Goal: Task Accomplishment & Management: Manage account settings

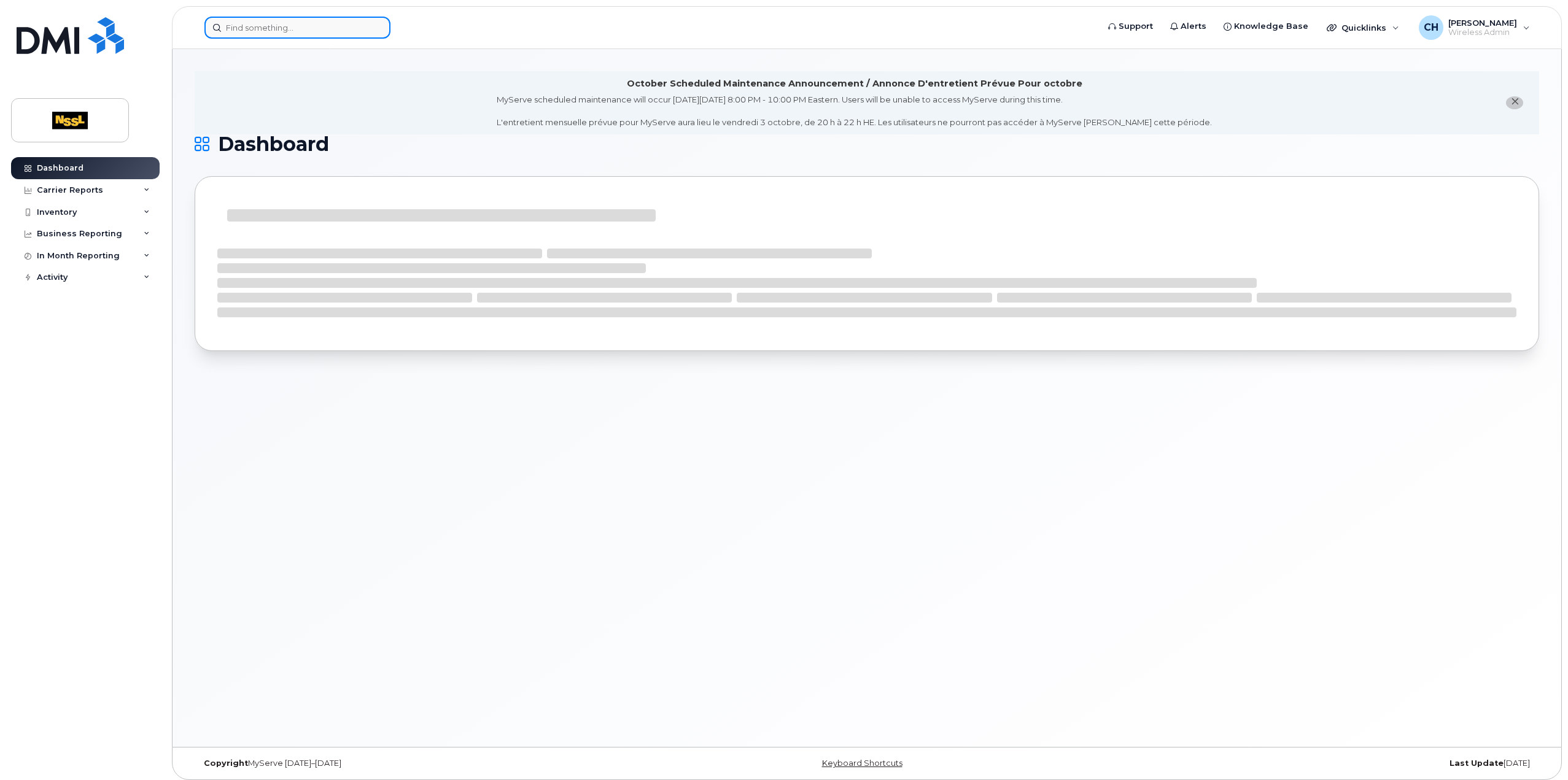
click at [324, 28] on input at bounding box center [297, 27] width 186 height 22
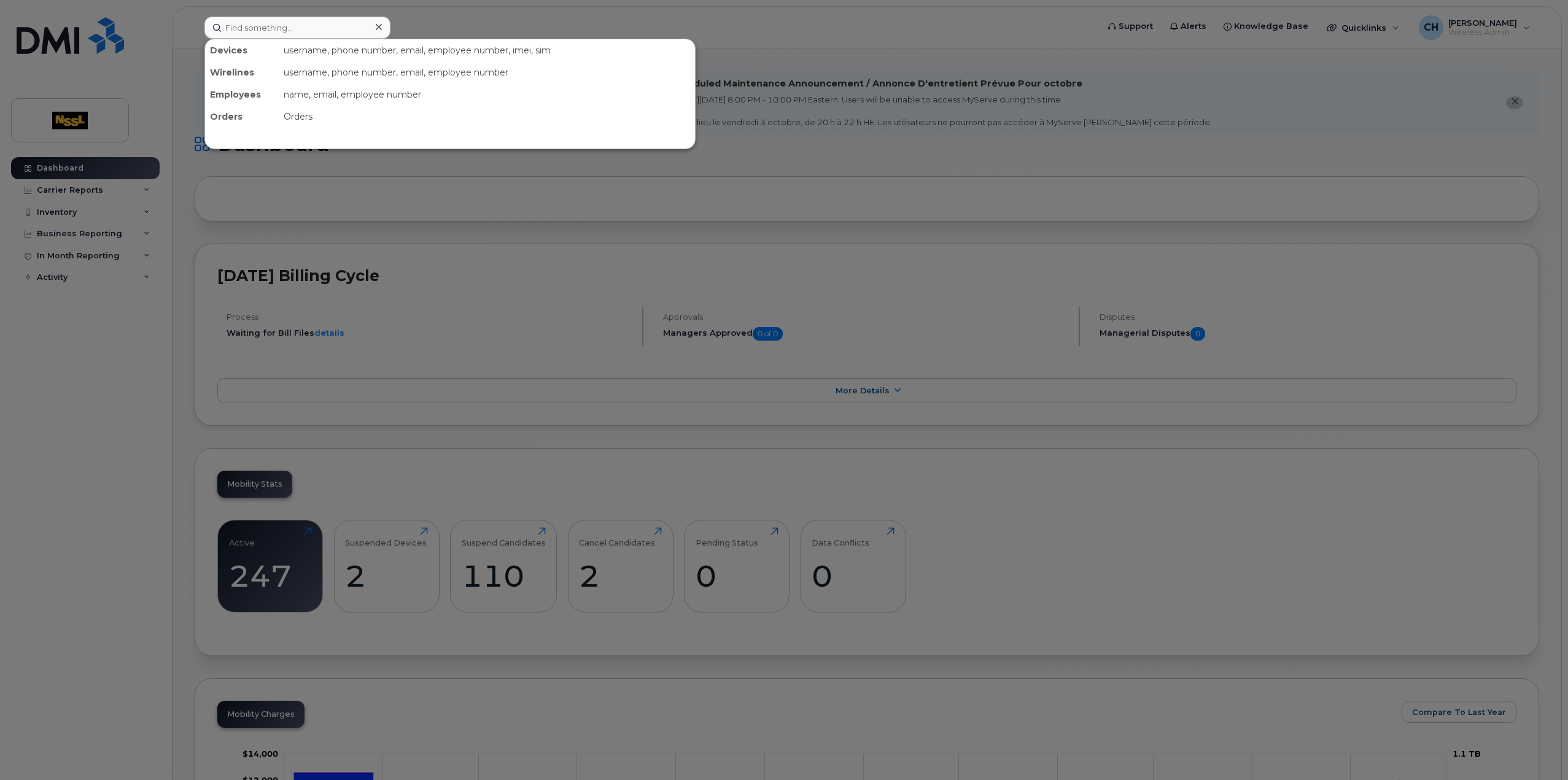
click at [99, 414] on div at bounding box center [784, 390] width 1568 height 780
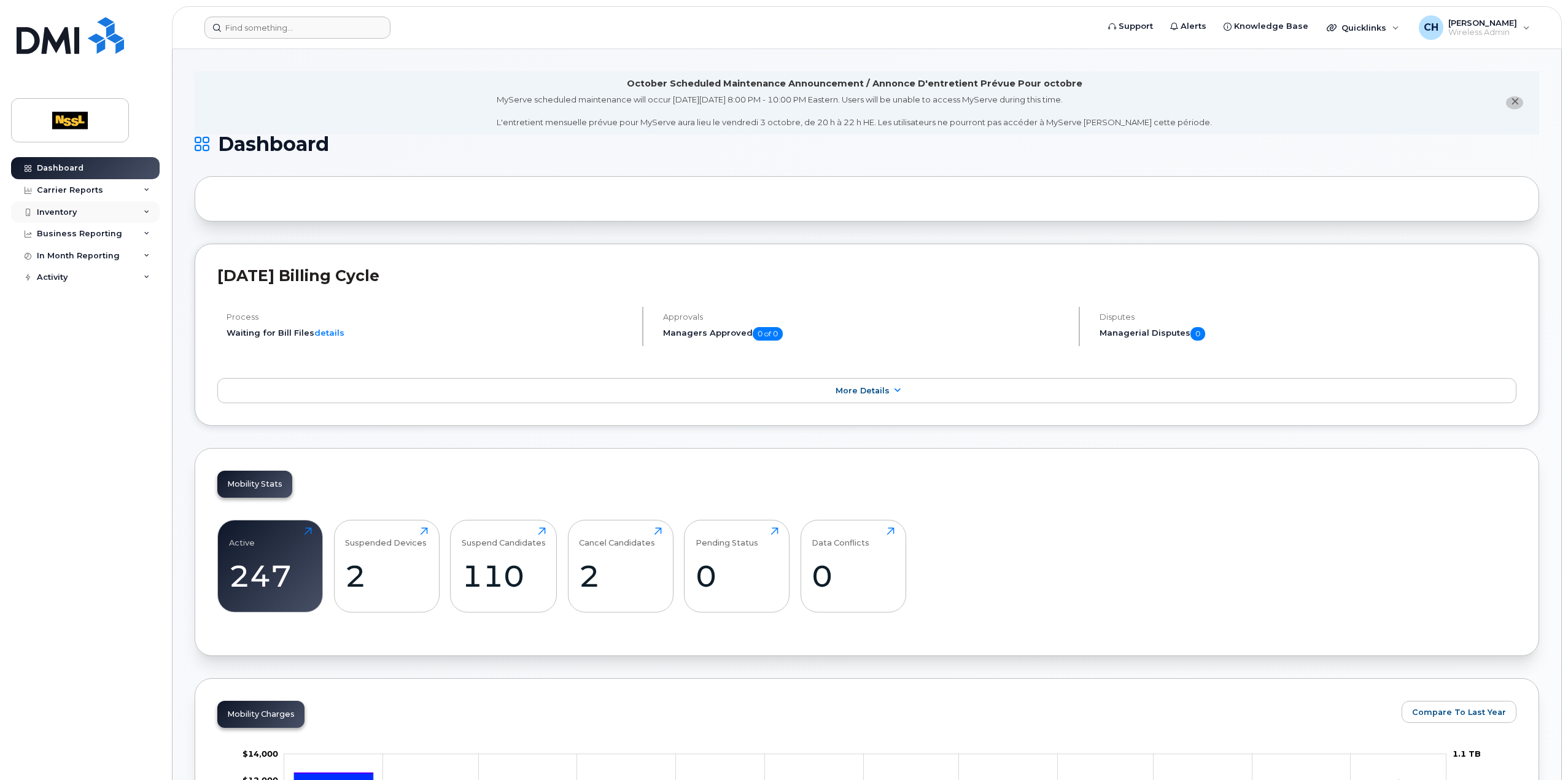
click at [124, 212] on div "Inventory" at bounding box center [85, 212] width 148 height 22
click at [99, 236] on div "Mobility Devices" at bounding box center [77, 234] width 69 height 11
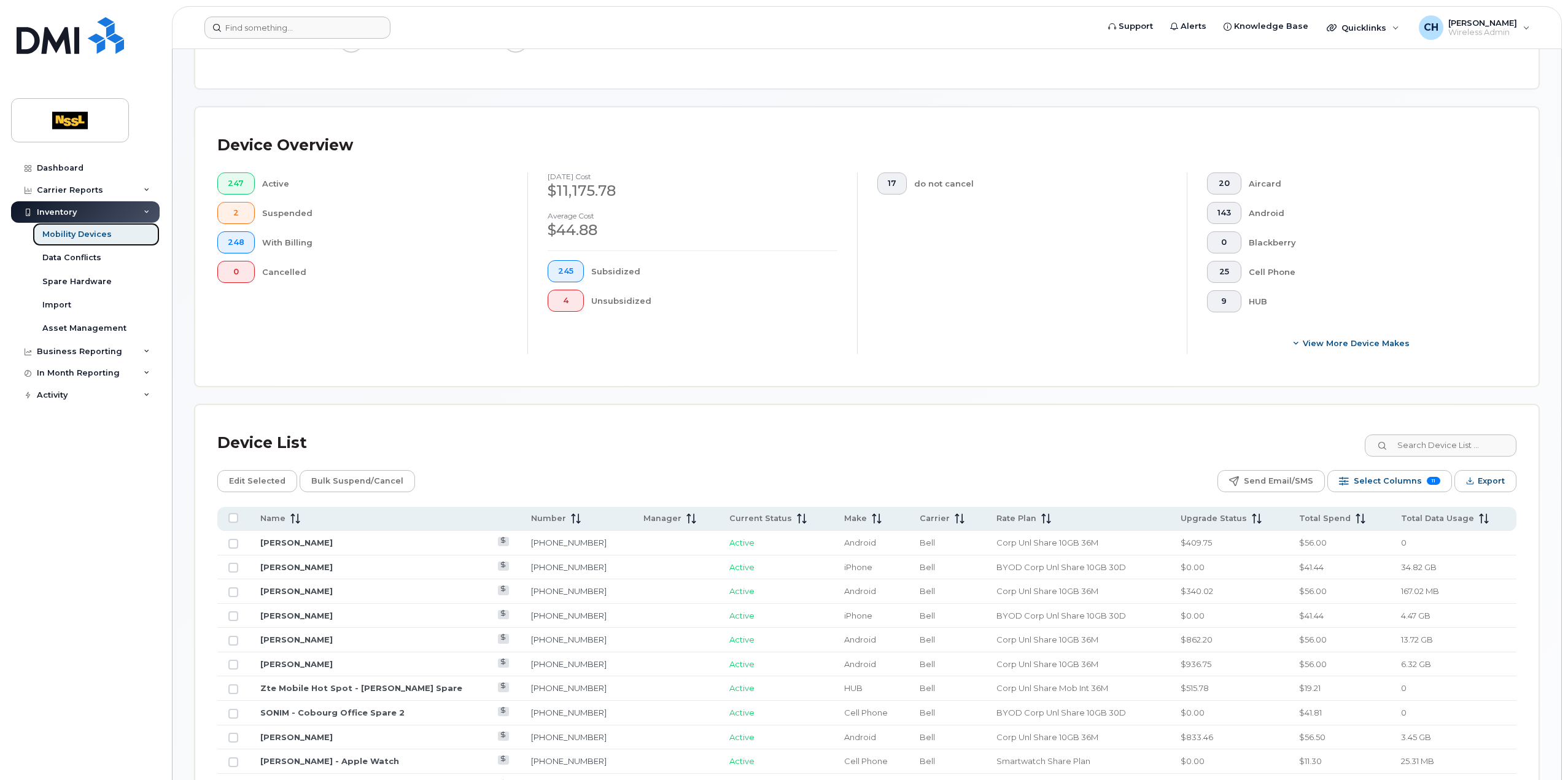
scroll to position [123, 0]
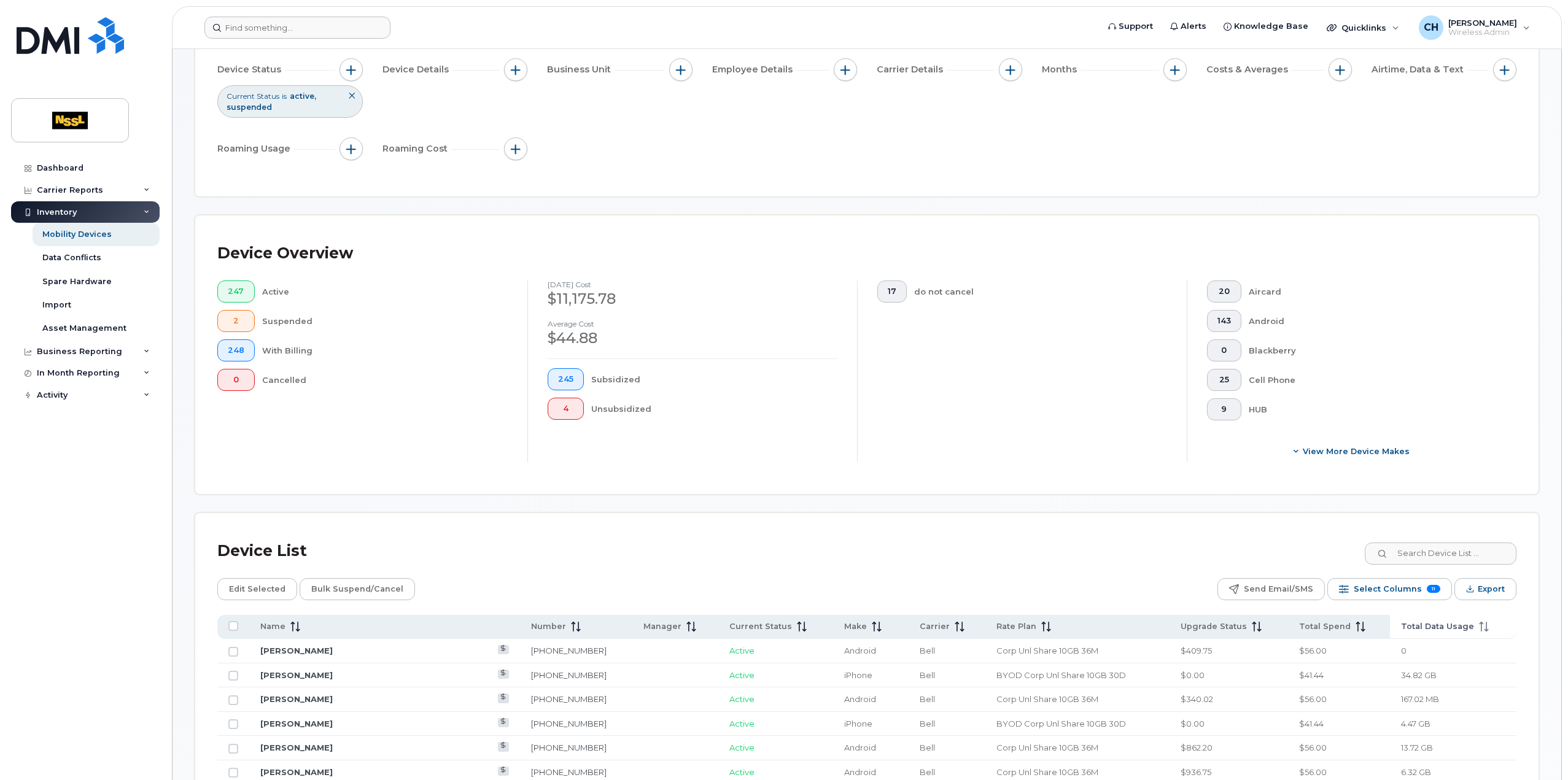
click at [1435, 628] on span "Total Data Usage" at bounding box center [1438, 626] width 73 height 11
click at [1451, 626] on span "Total Data Usage" at bounding box center [1438, 626] width 73 height 11
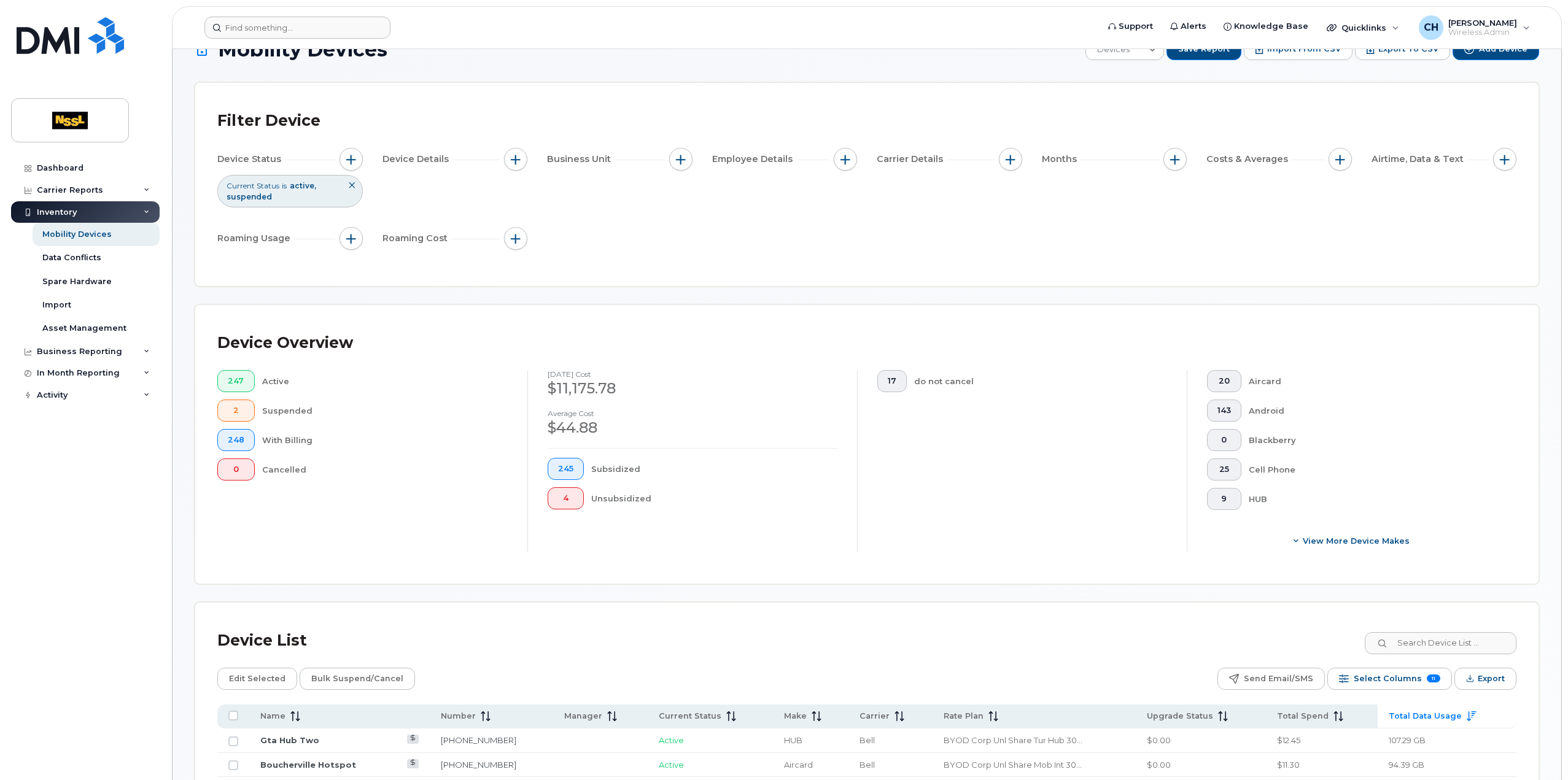
scroll to position [0, 0]
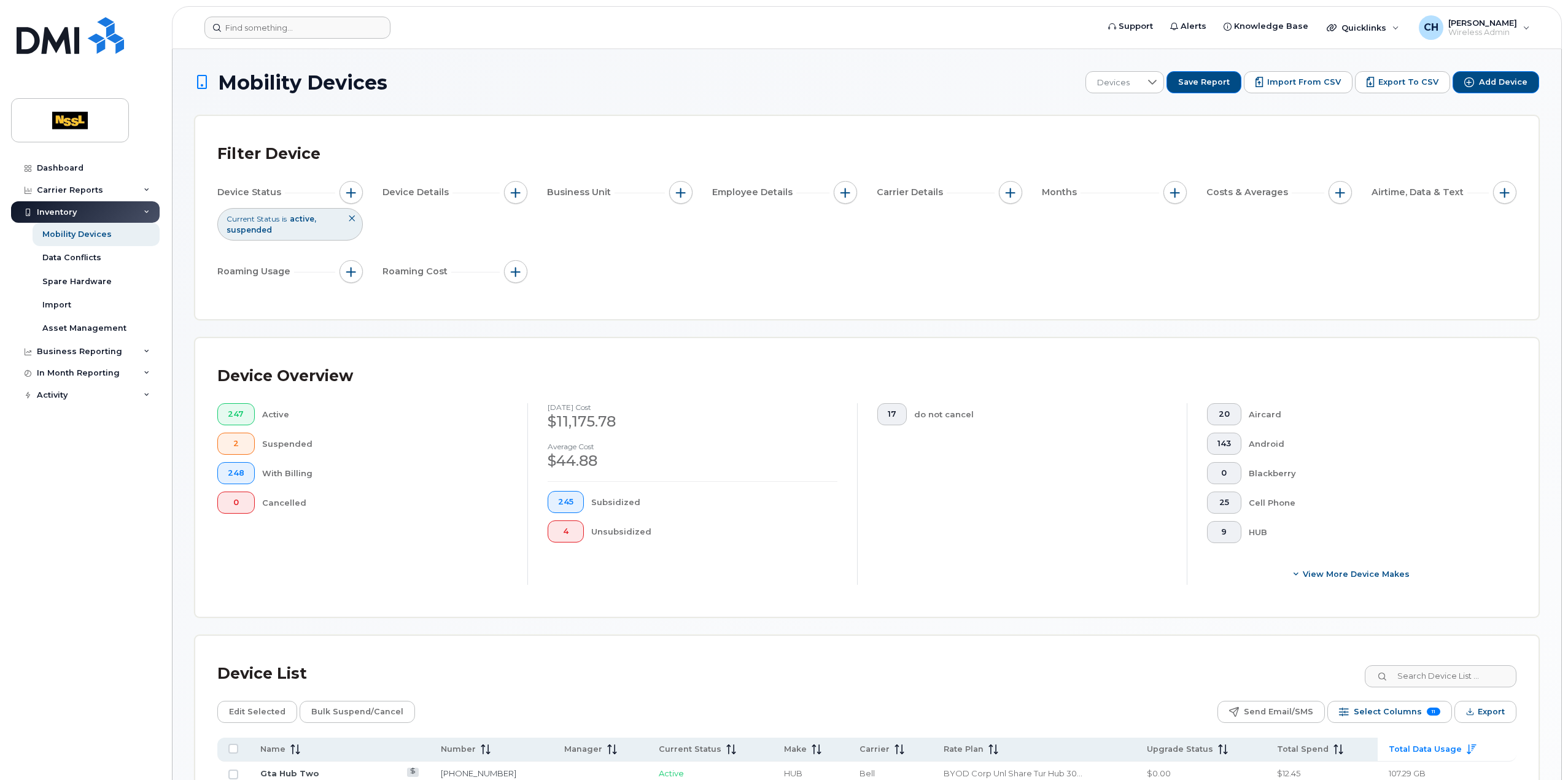
click at [78, 209] on div "Inventory" at bounding box center [85, 212] width 148 height 22
click at [78, 171] on div "Dashboard" at bounding box center [60, 168] width 47 height 10
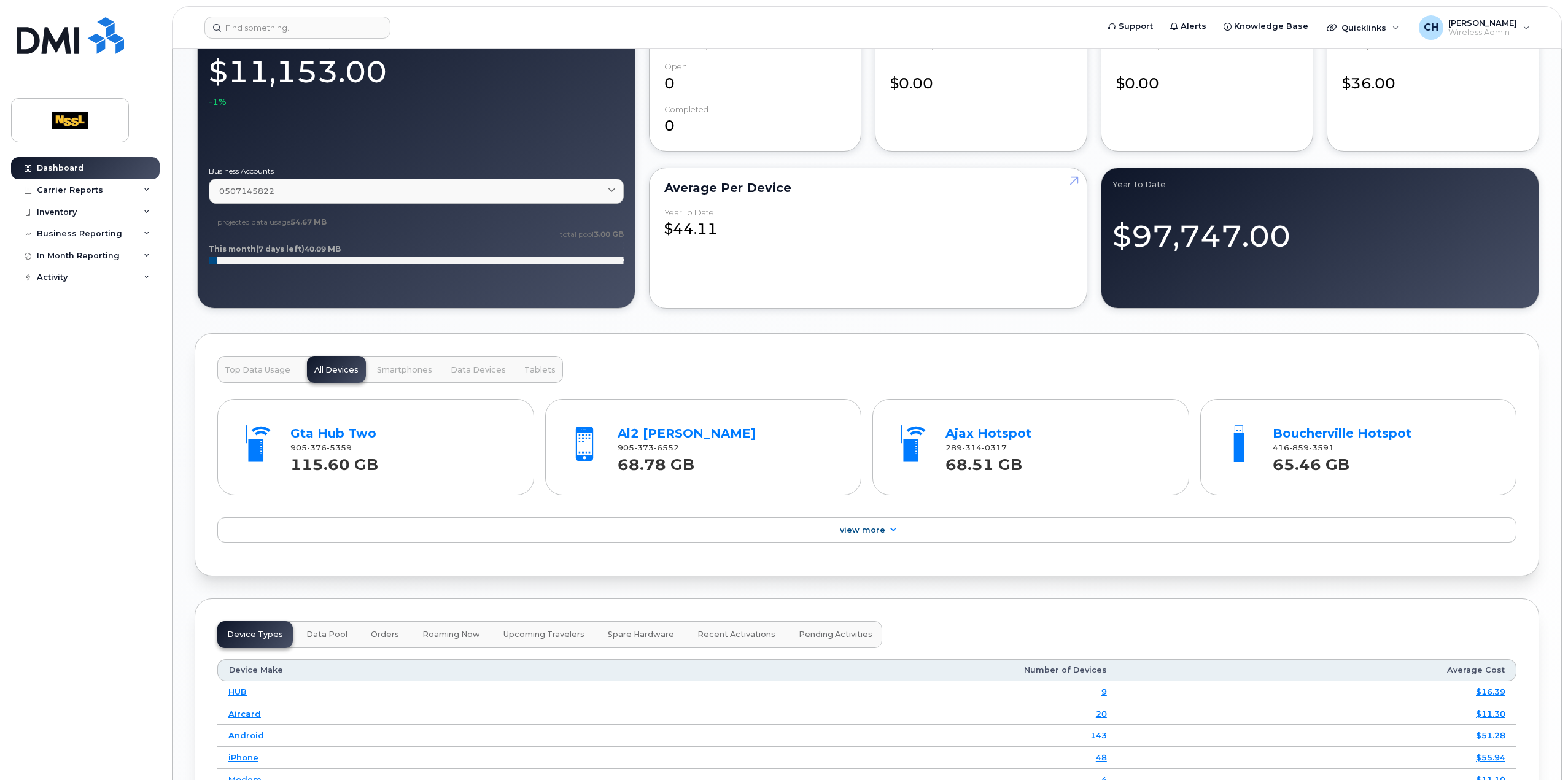
scroll to position [1044, 0]
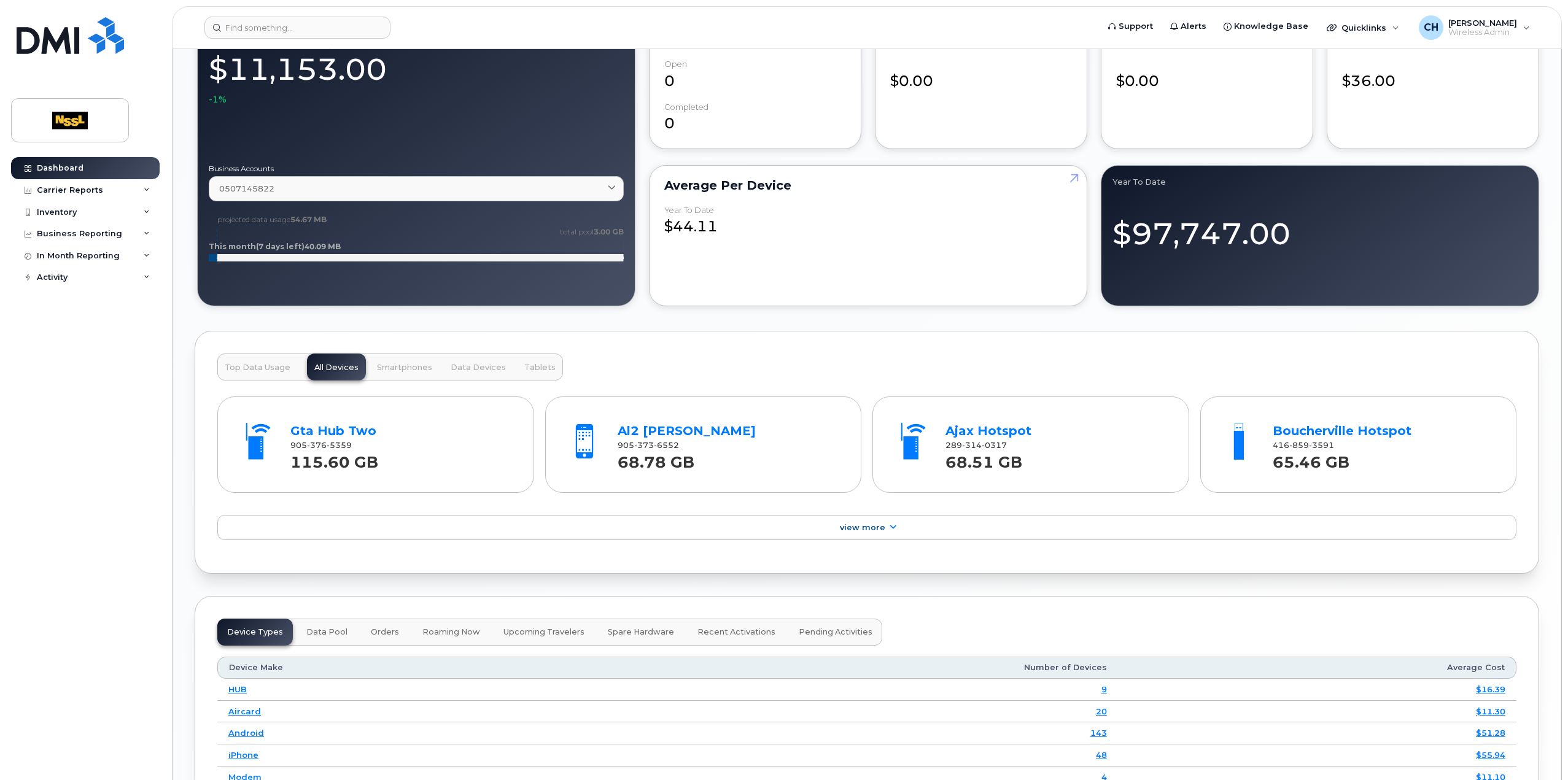
click at [239, 363] on span "Top Data Usage" at bounding box center [257, 367] width 66 height 10
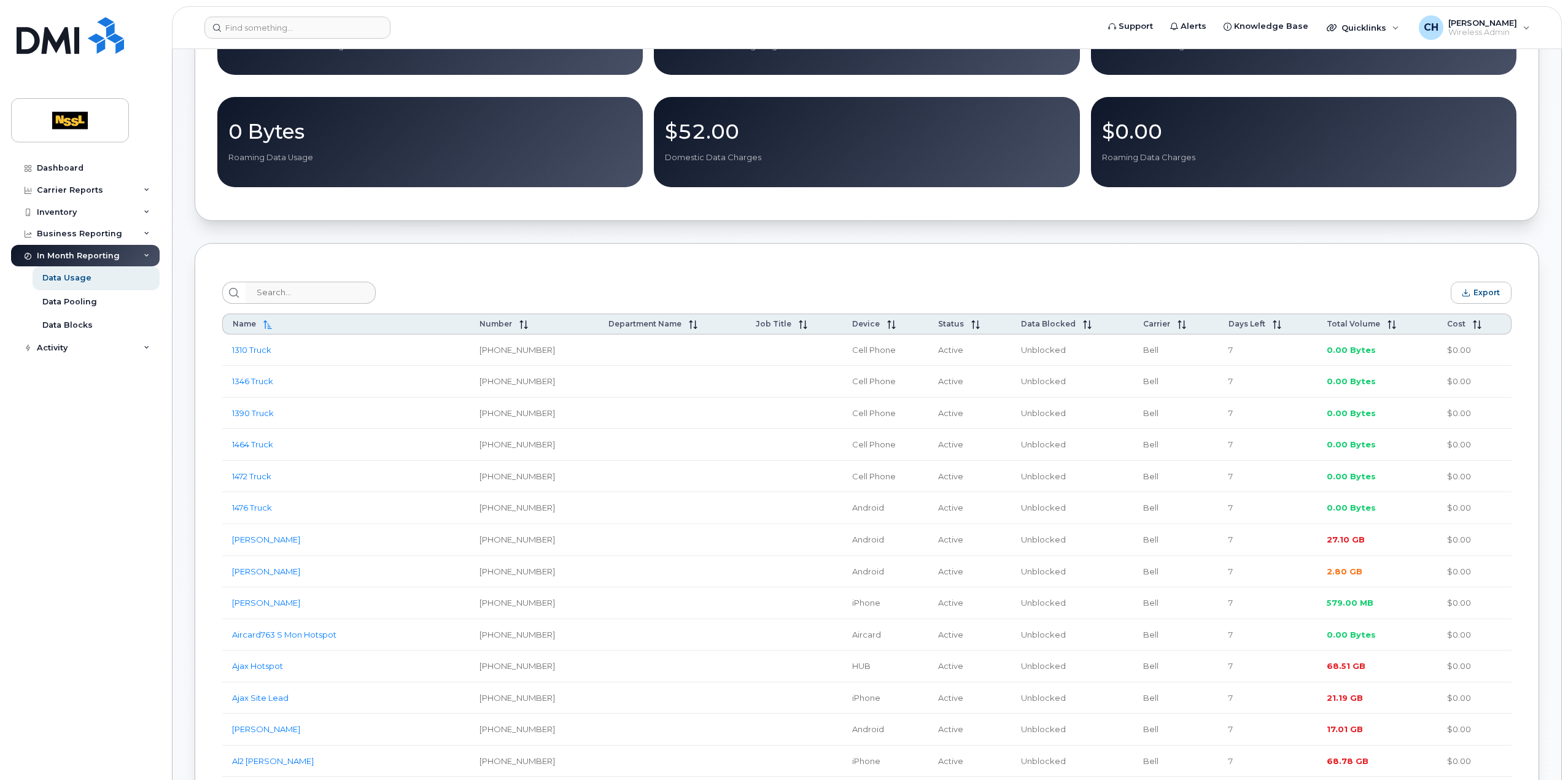
scroll to position [245, 0]
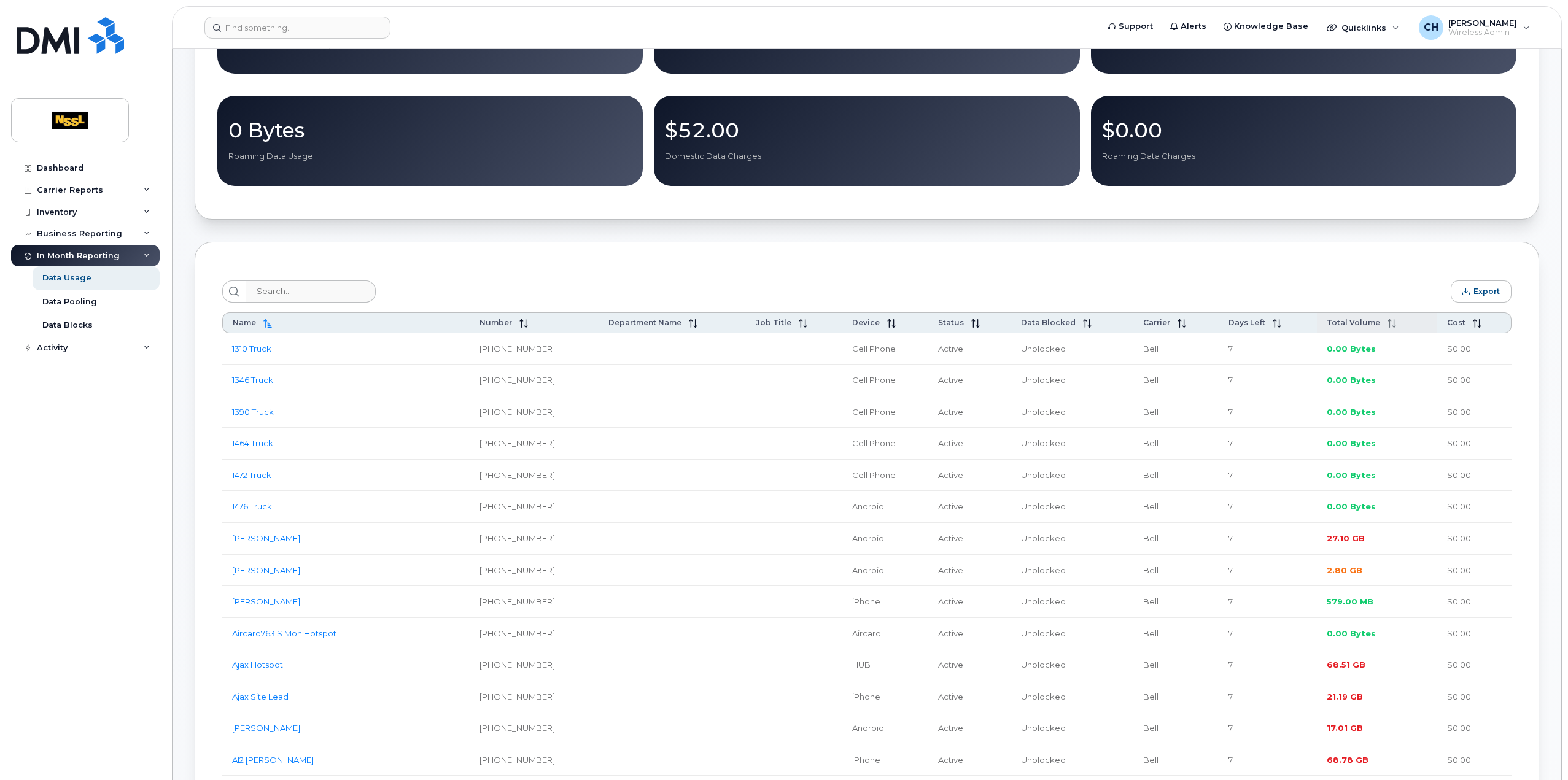
click at [1359, 328] on span "Total Volume" at bounding box center [1353, 322] width 53 height 9
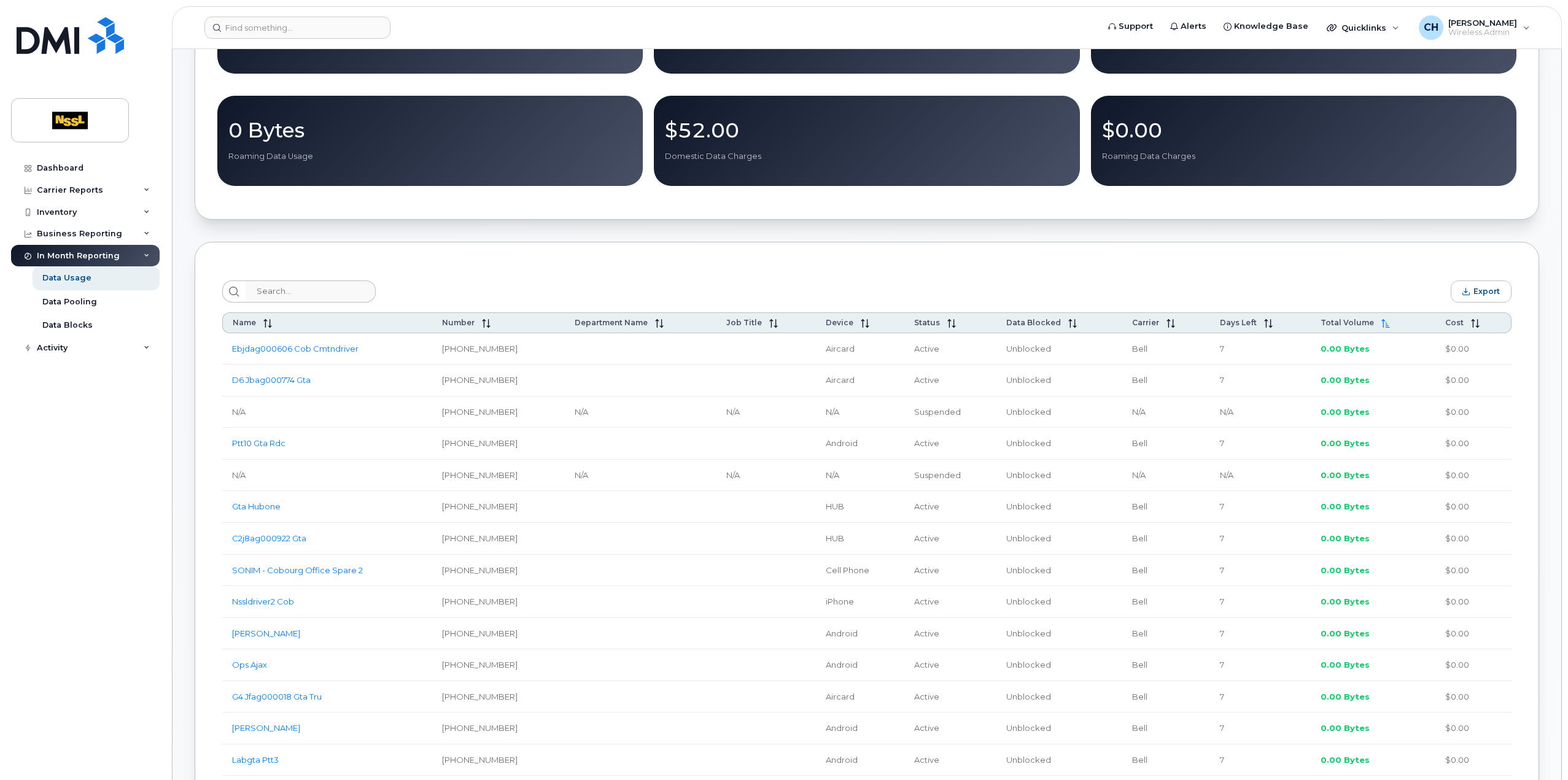
click at [1378, 336] on td "0.00 Bytes" at bounding box center [1373, 349] width 124 height 32
click at [1378, 330] on th "Total Volume" at bounding box center [1373, 323] width 124 height 21
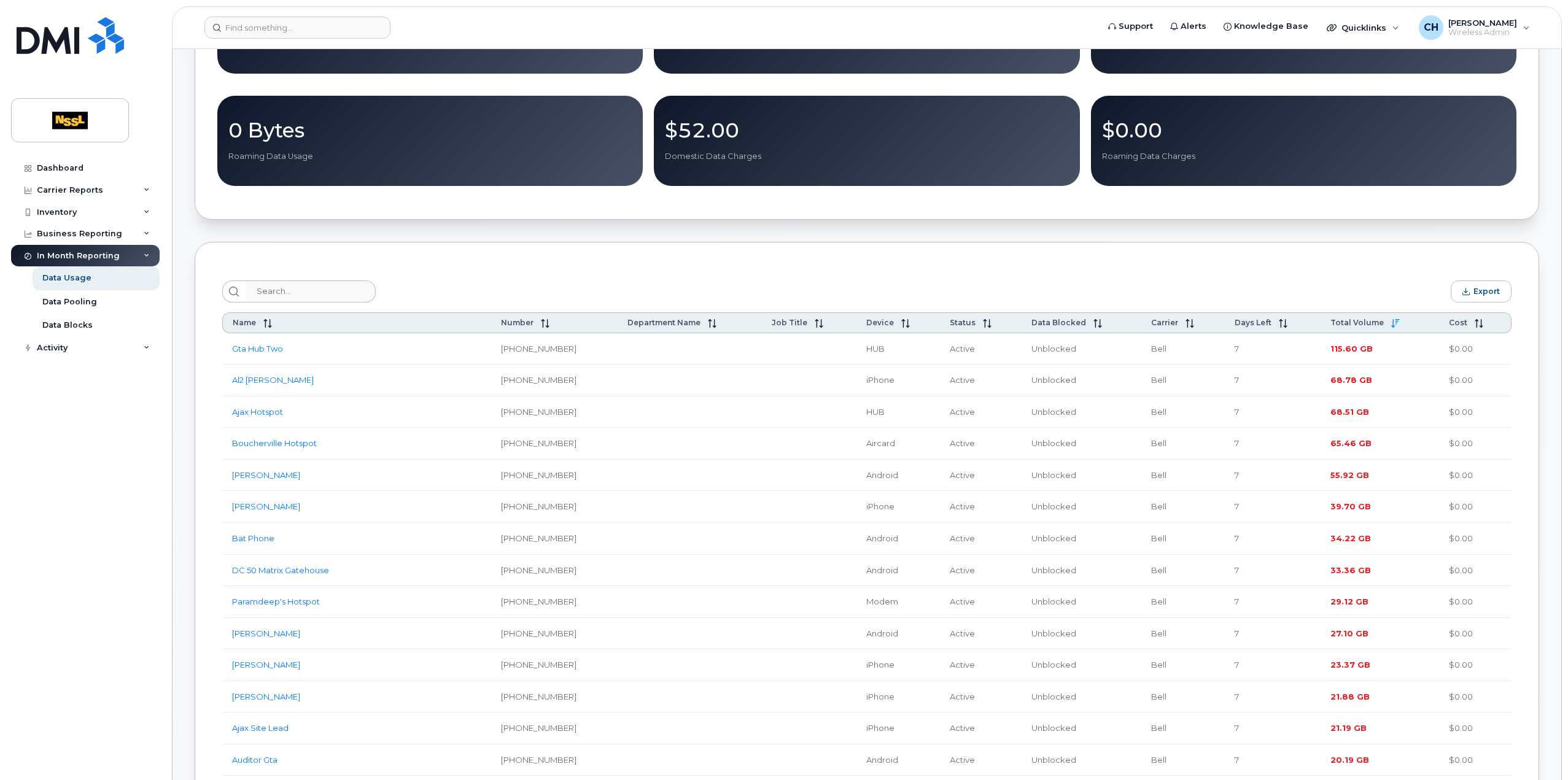
drag, startPoint x: 1379, startPoint y: 474, endPoint x: 1385, endPoint y: 477, distance: 6.7
click at [1385, 477] on td "55.92 GB" at bounding box center [1380, 476] width 118 height 32
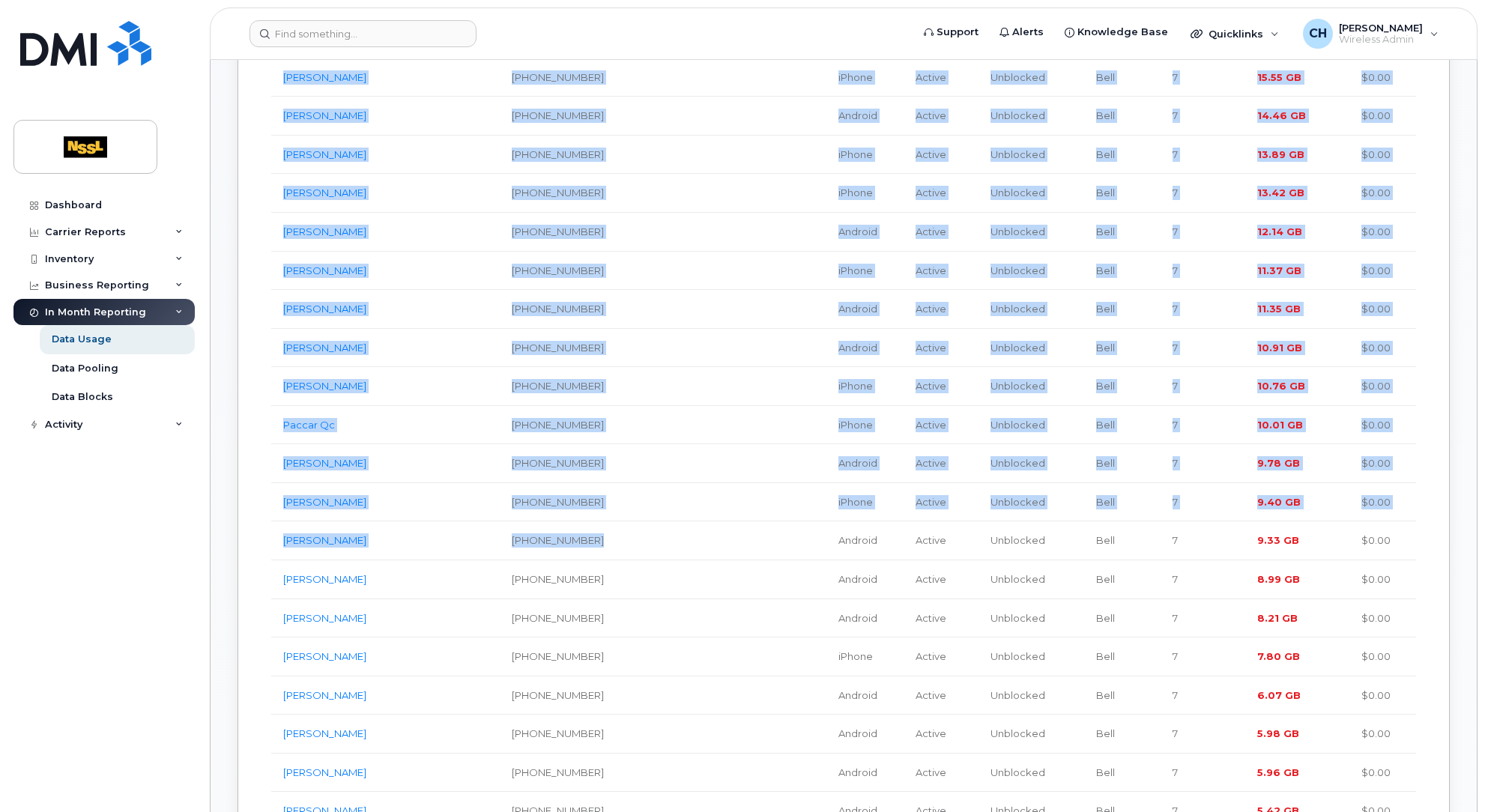
scroll to position [1348, 0]
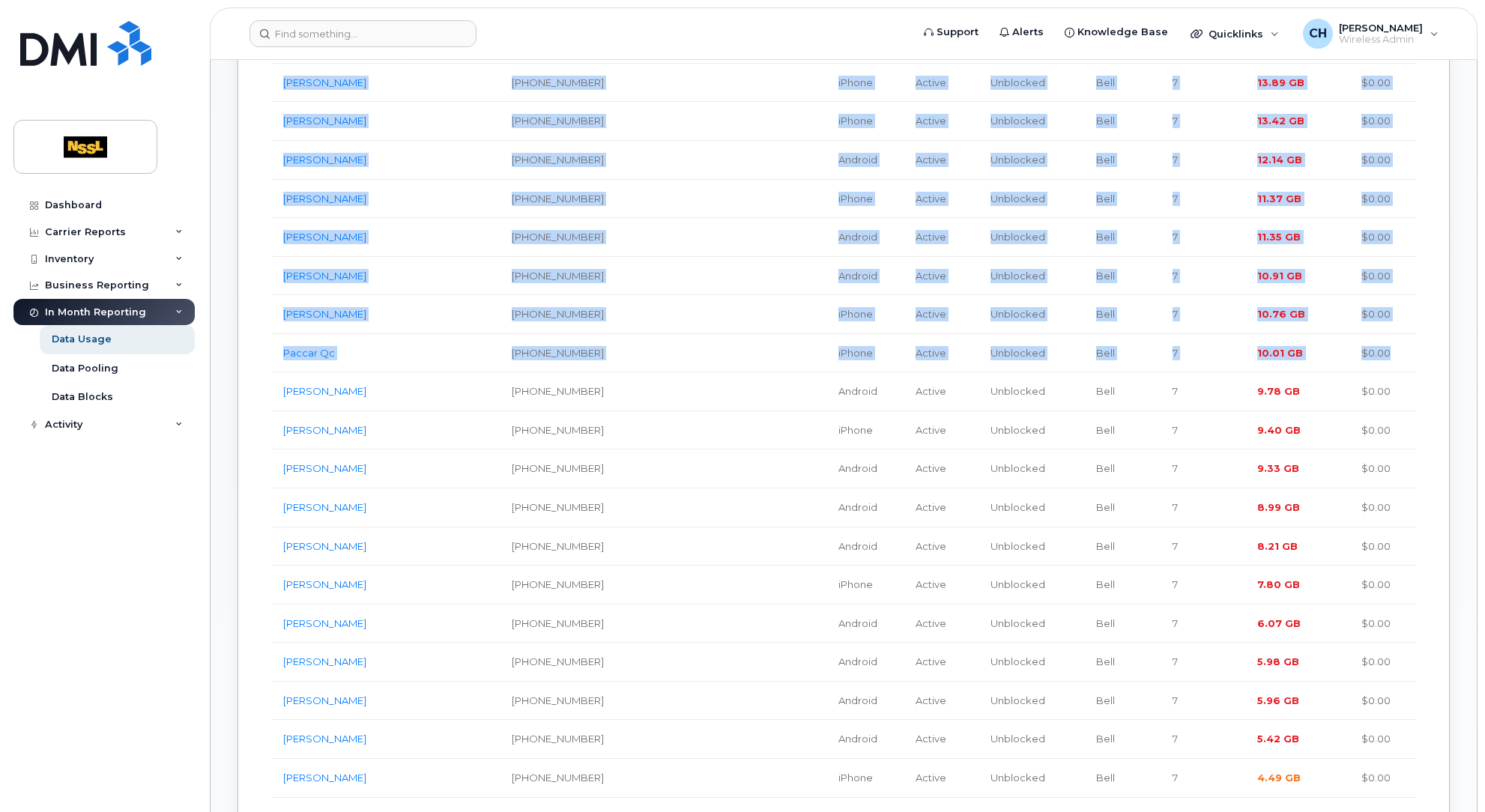
drag, startPoint x: 276, startPoint y: 195, endPoint x: 1390, endPoint y: 339, distance: 1123.3
copy tbody "Gta Hub Two 905-376-5359 HUB Active Unblocked Bell 7 115.60 GB $0.00 Al2 Stewar…"
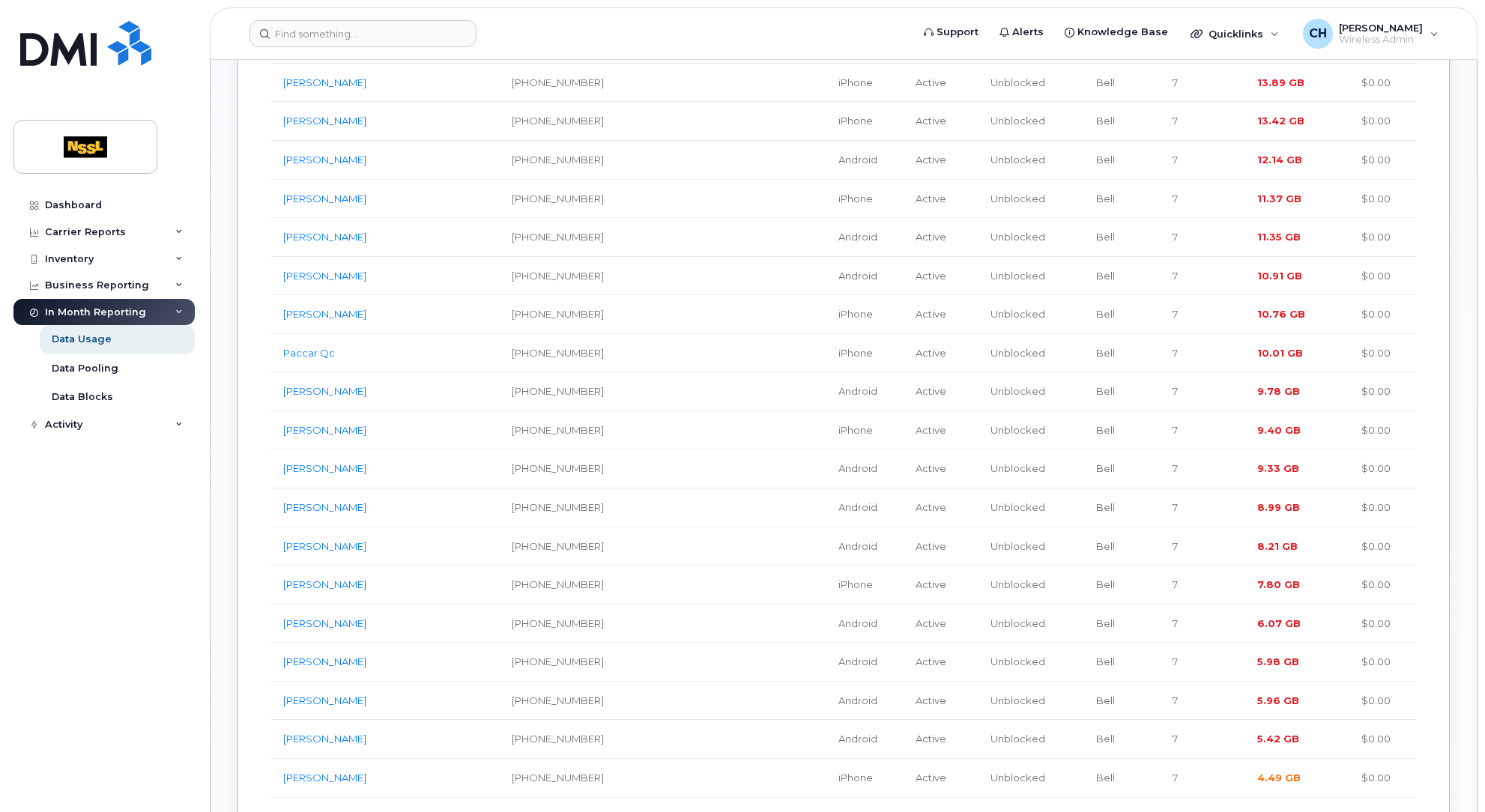
click at [1314, 7] on div "Support Alerts Knowledge Base Quicklinks Suspend / Cancel Device Change SIM Car…" at bounding box center [844, 33] width 1268 height 52
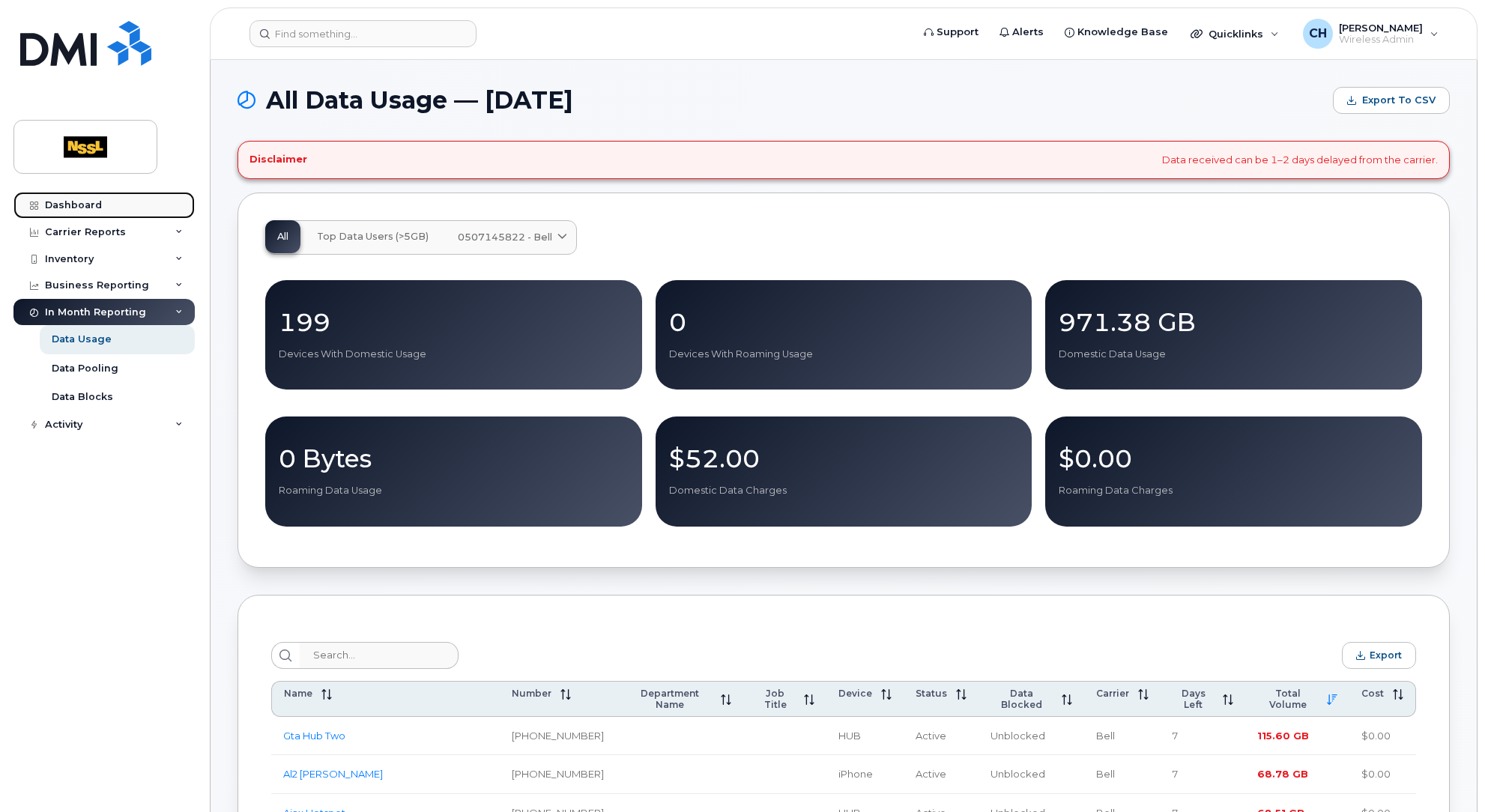
click at [67, 202] on div "Dashboard" at bounding box center [74, 205] width 57 height 12
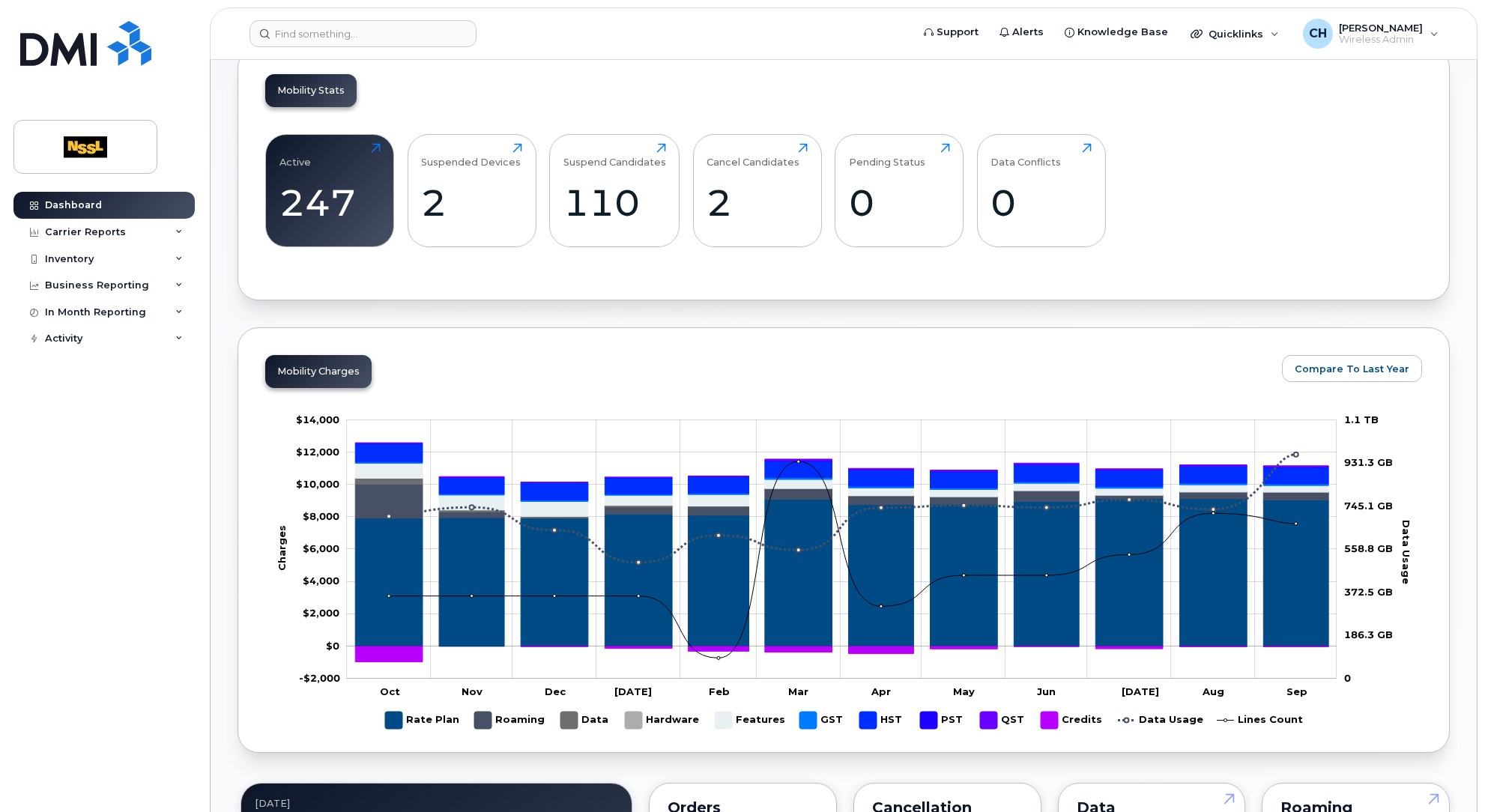
scroll to position [524, 0]
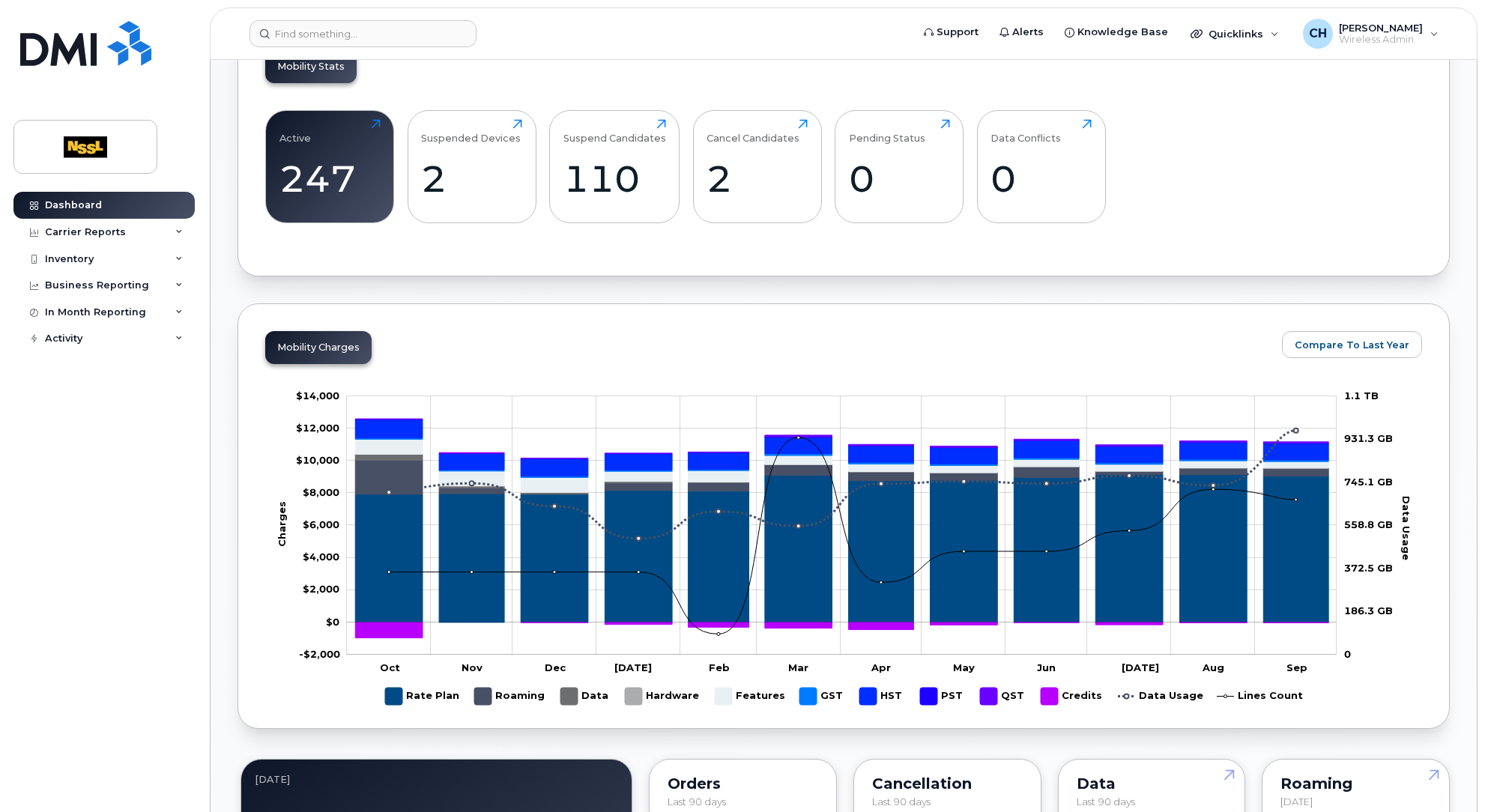
click at [1257, 688] on rect "Legend" at bounding box center [1260, 696] width 86 height 29
click at [1054, 690] on rect "Legend" at bounding box center [1071, 696] width 62 height 29
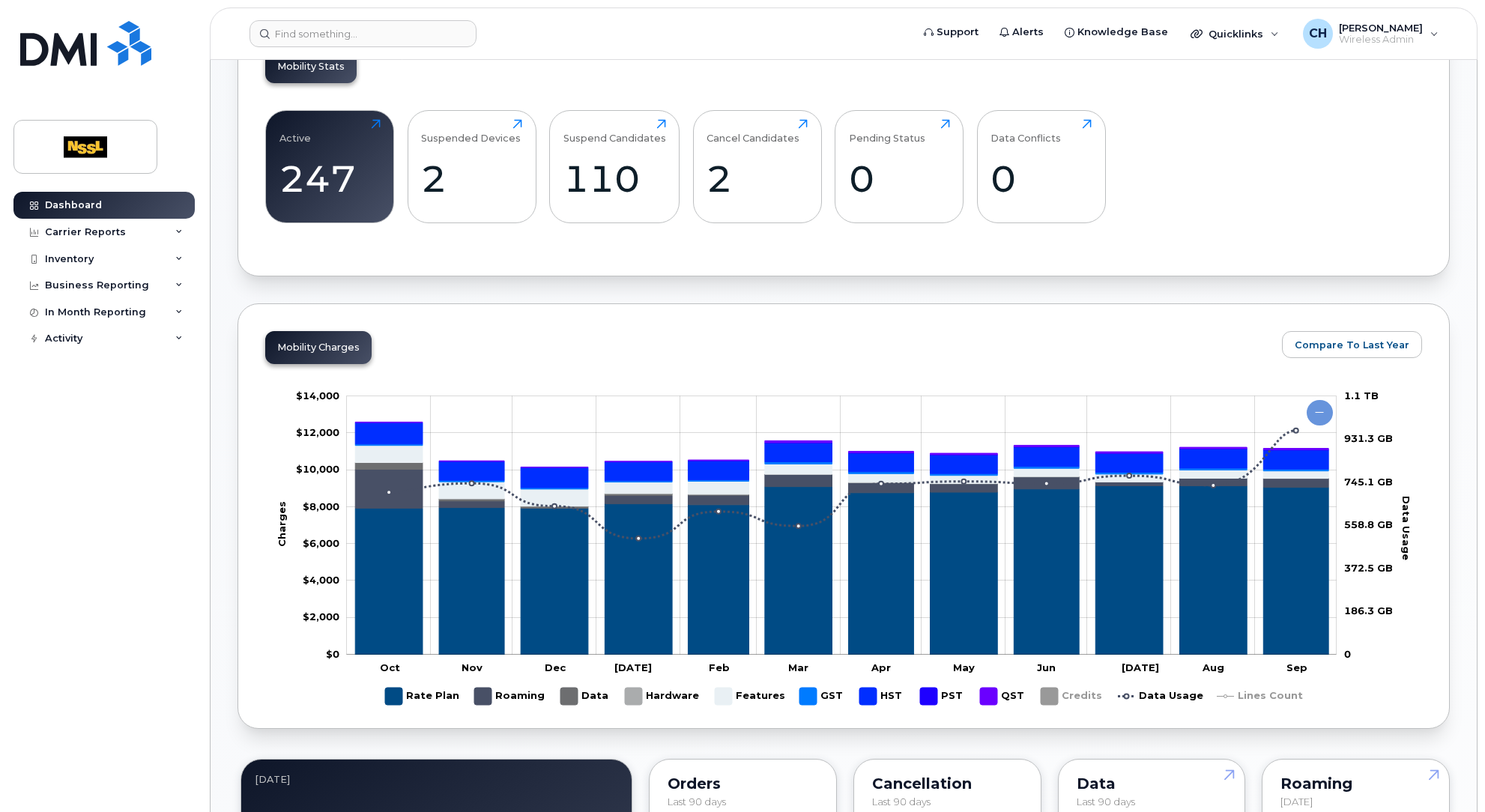
click at [1008, 692] on rect "Legend" at bounding box center [1003, 696] width 46 height 29
click at [947, 692] on rect "Legend" at bounding box center [942, 696] width 45 height 29
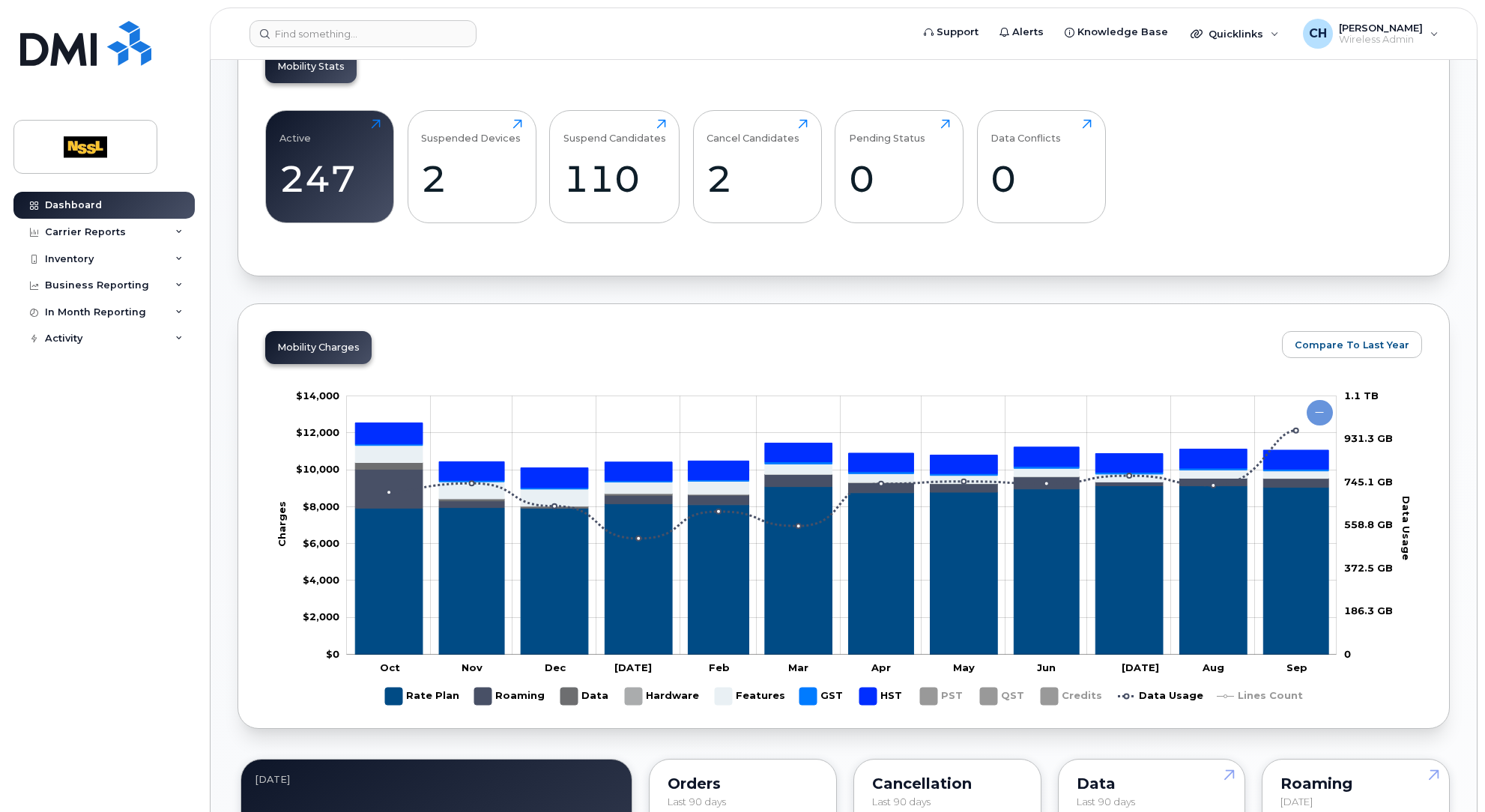
click at [894, 694] on rect "Legend" at bounding box center [882, 696] width 46 height 29
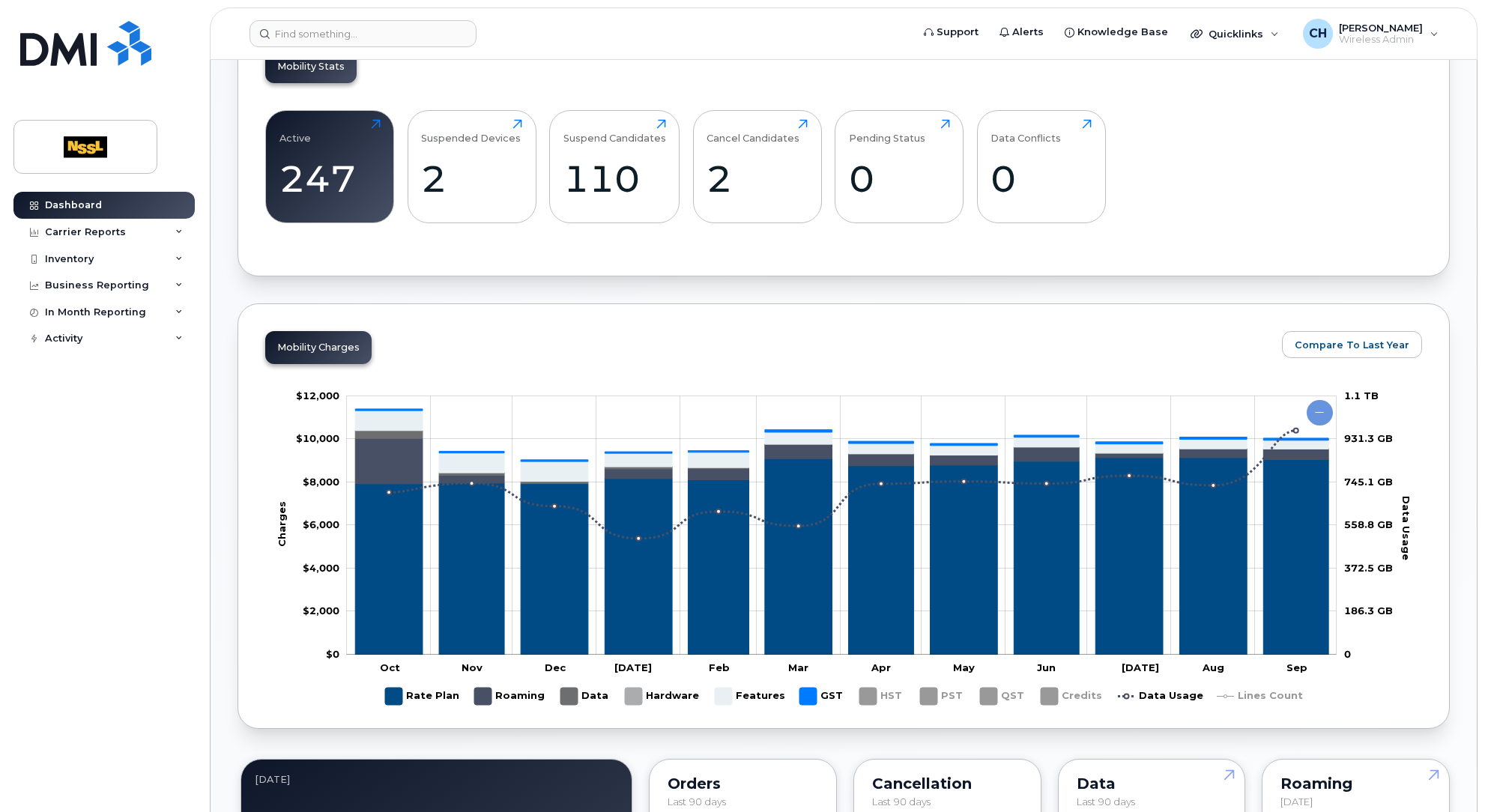
click at [822, 693] on rect "Legend" at bounding box center [822, 696] width 45 height 29
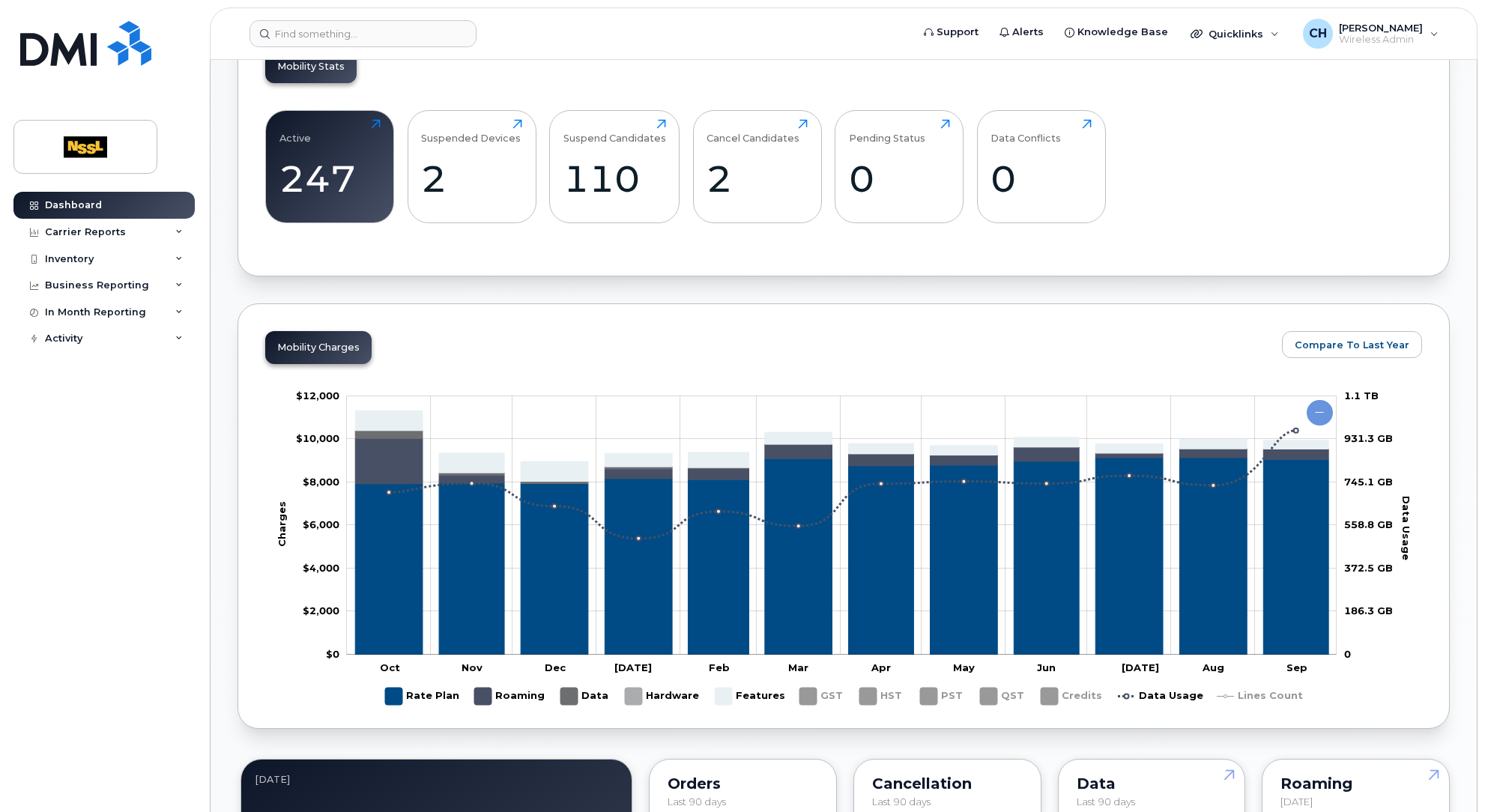
click at [761, 687] on rect "Legend" at bounding box center [750, 696] width 70 height 29
click at [660, 682] on rect "Legend" at bounding box center [663, 696] width 75 height 29
click at [586, 688] on rect "Legend" at bounding box center [585, 696] width 50 height 29
click at [488, 682] on rect "Legend" at bounding box center [509, 696] width 71 height 29
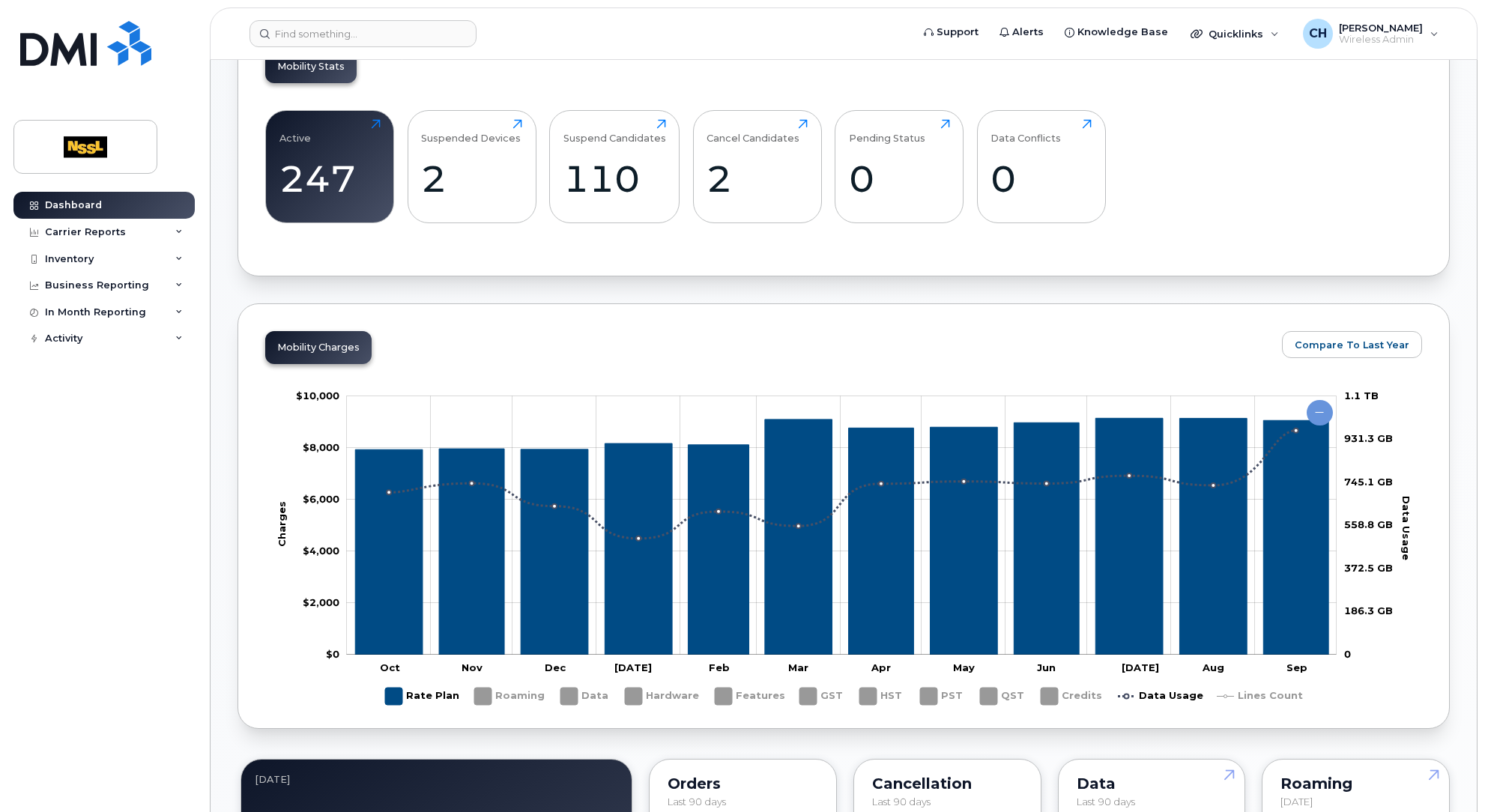
click at [441, 692] on rect "Legend" at bounding box center [422, 696] width 74 height 29
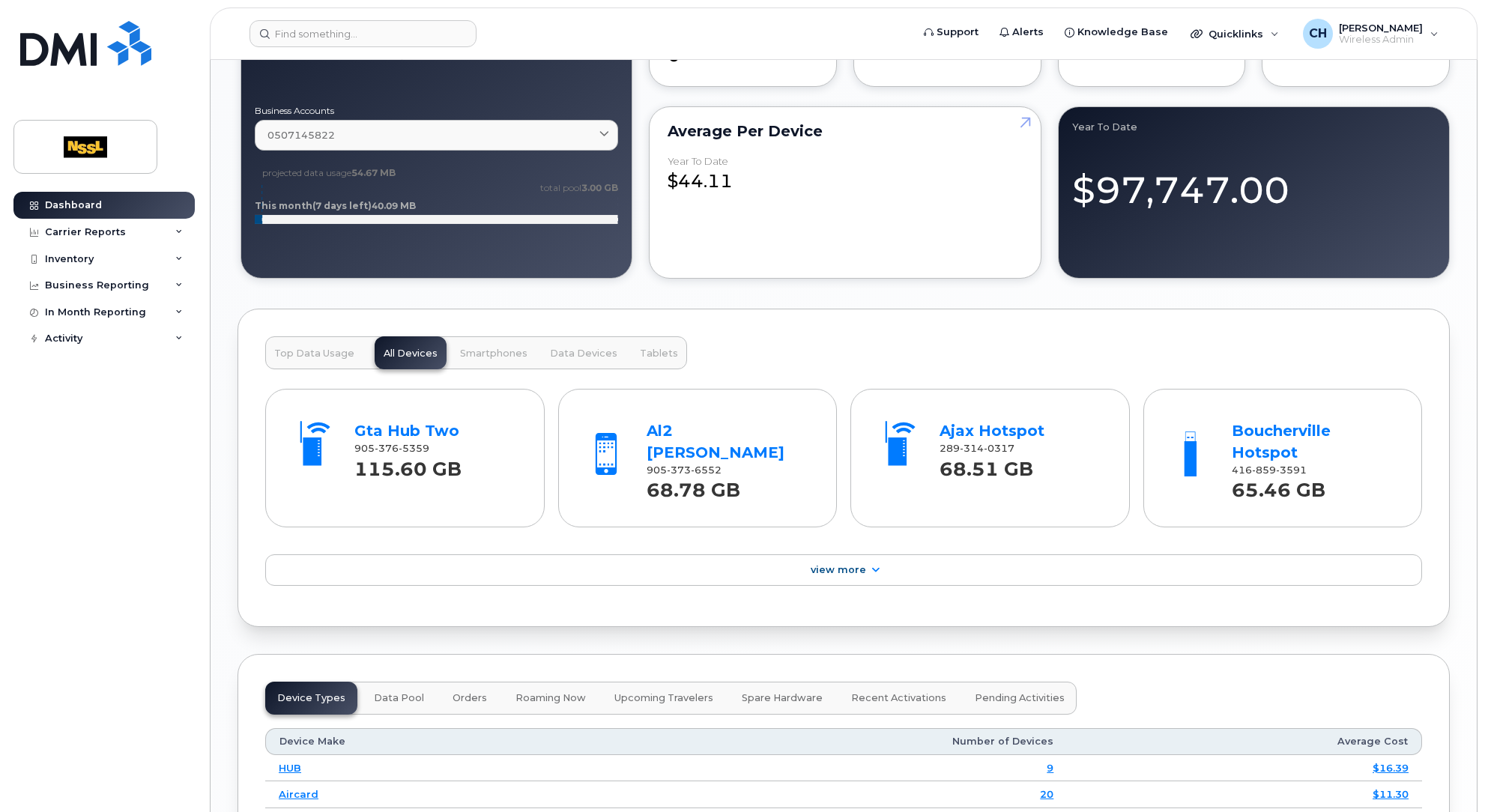
scroll to position [1423, 0]
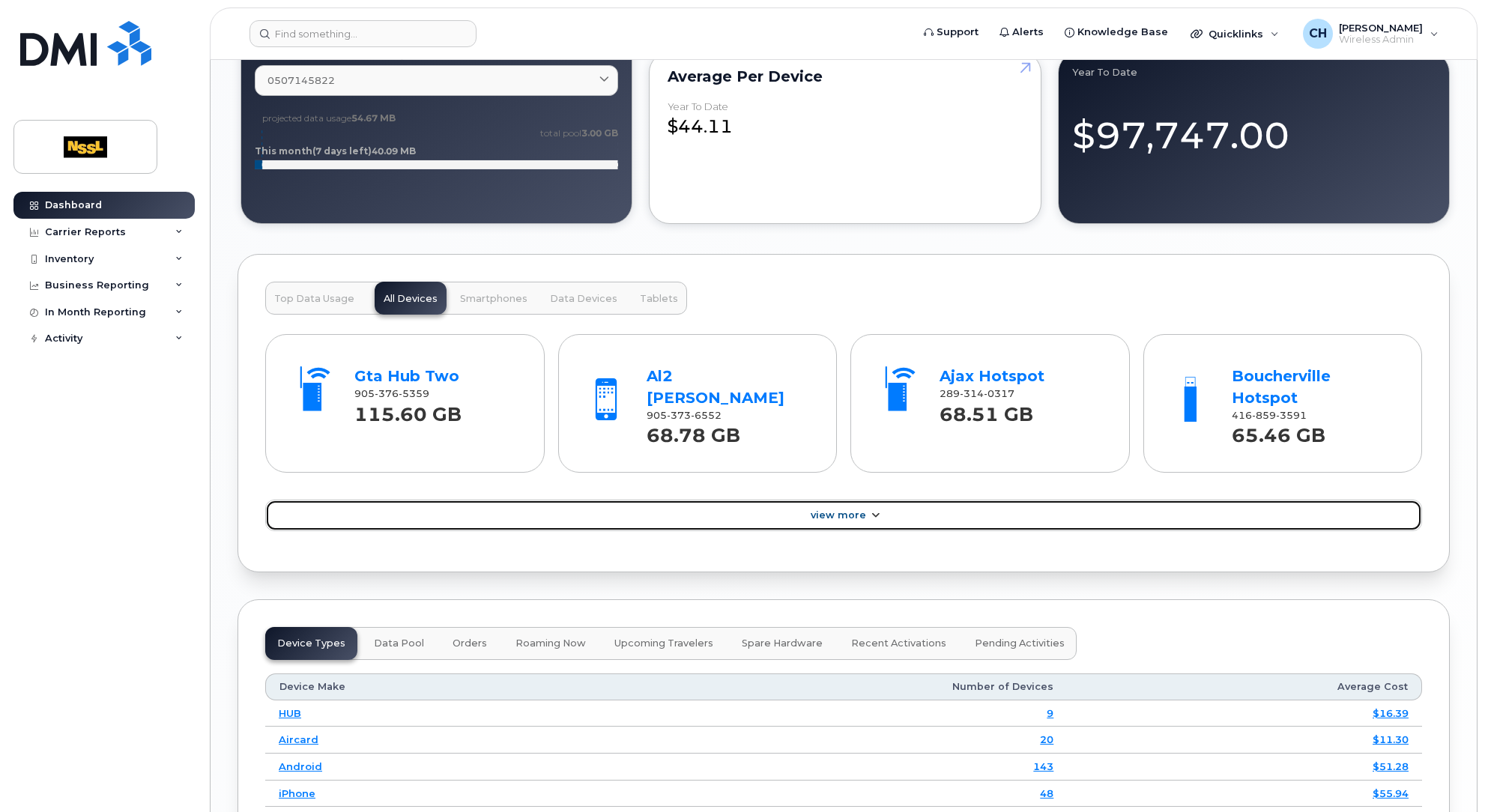
click at [870, 513] on icon at bounding box center [875, 515] width 12 height 10
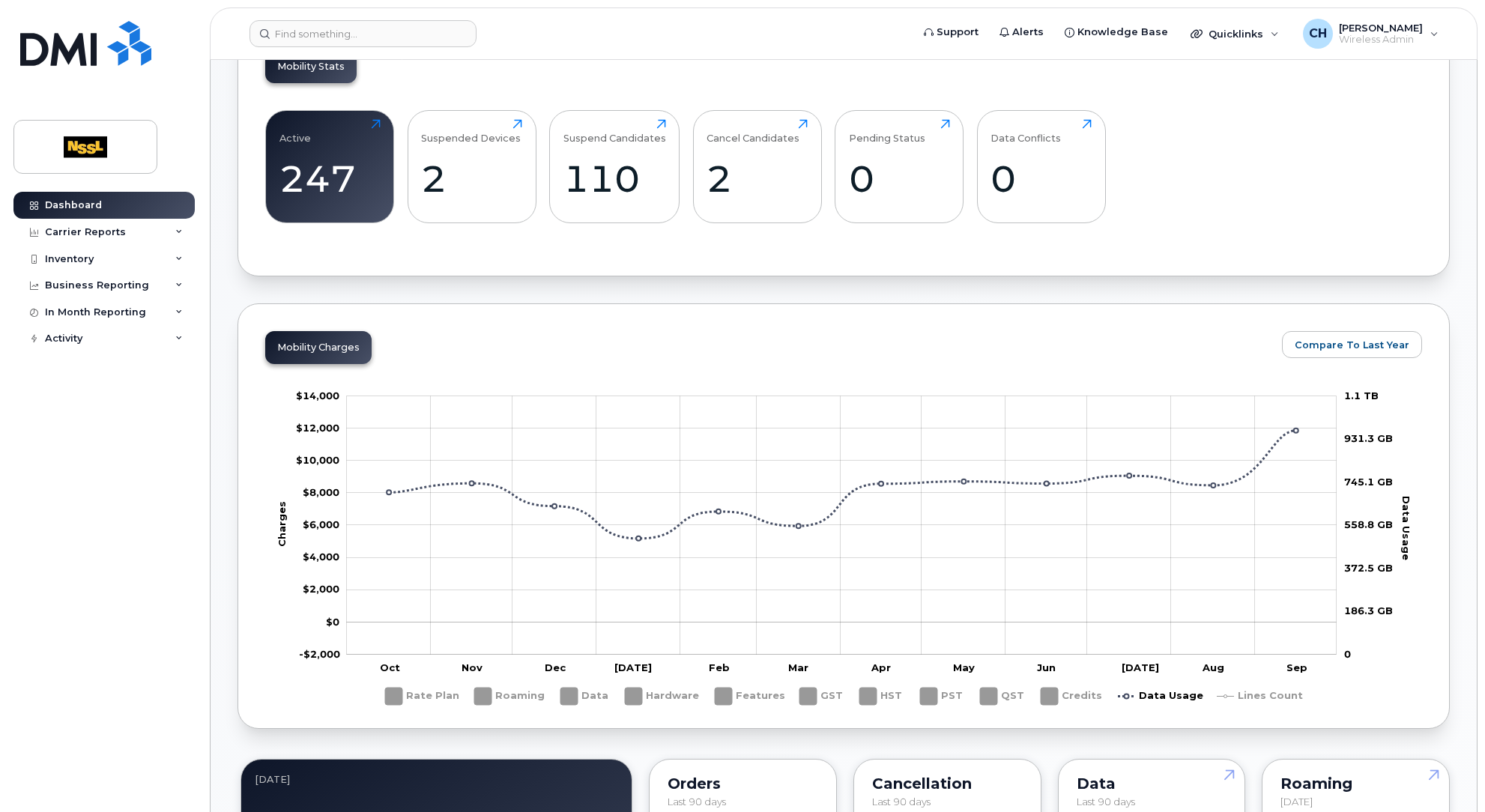
scroll to position [0, 0]
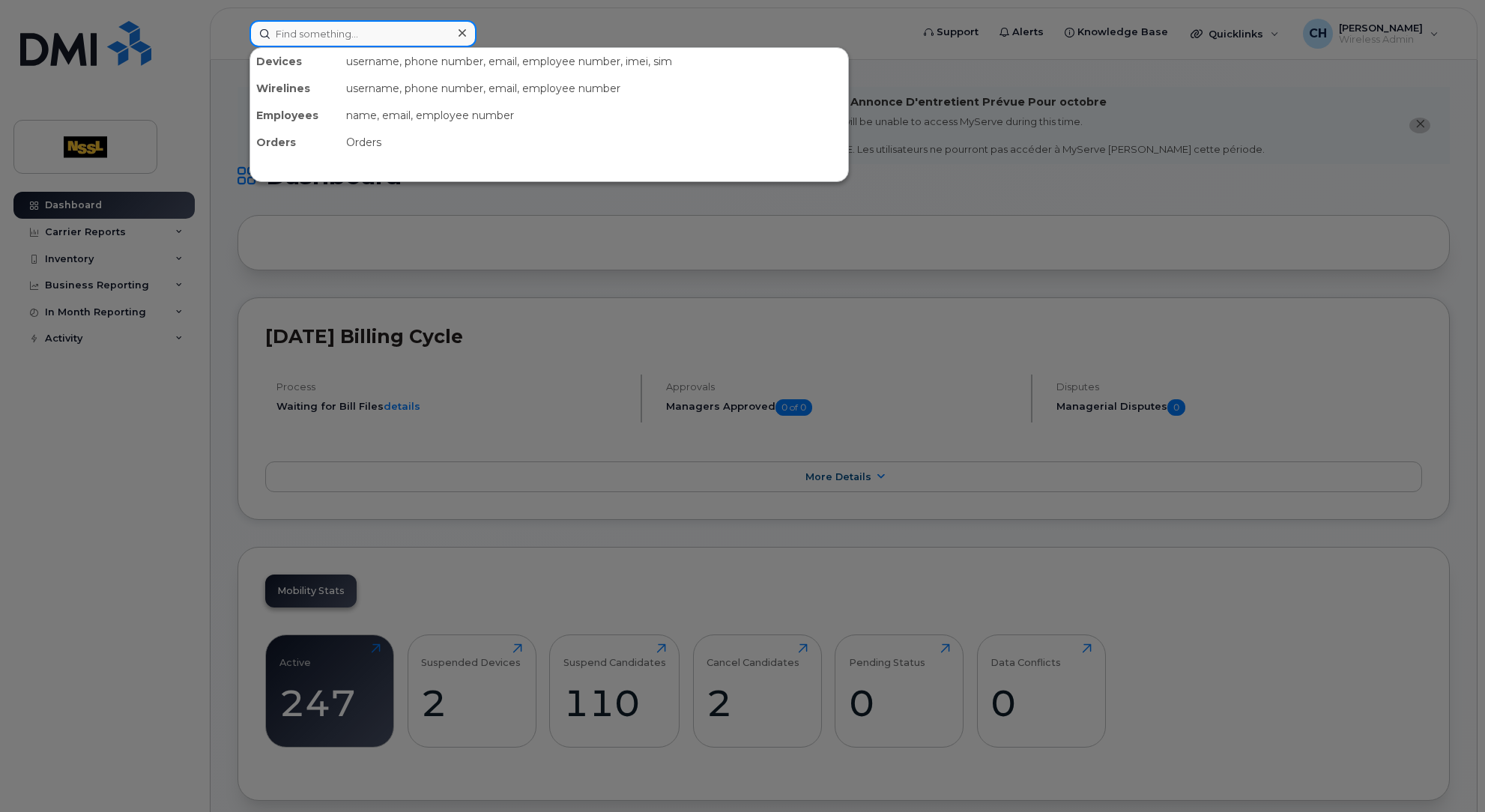
click at [295, 39] on input at bounding box center [363, 33] width 227 height 27
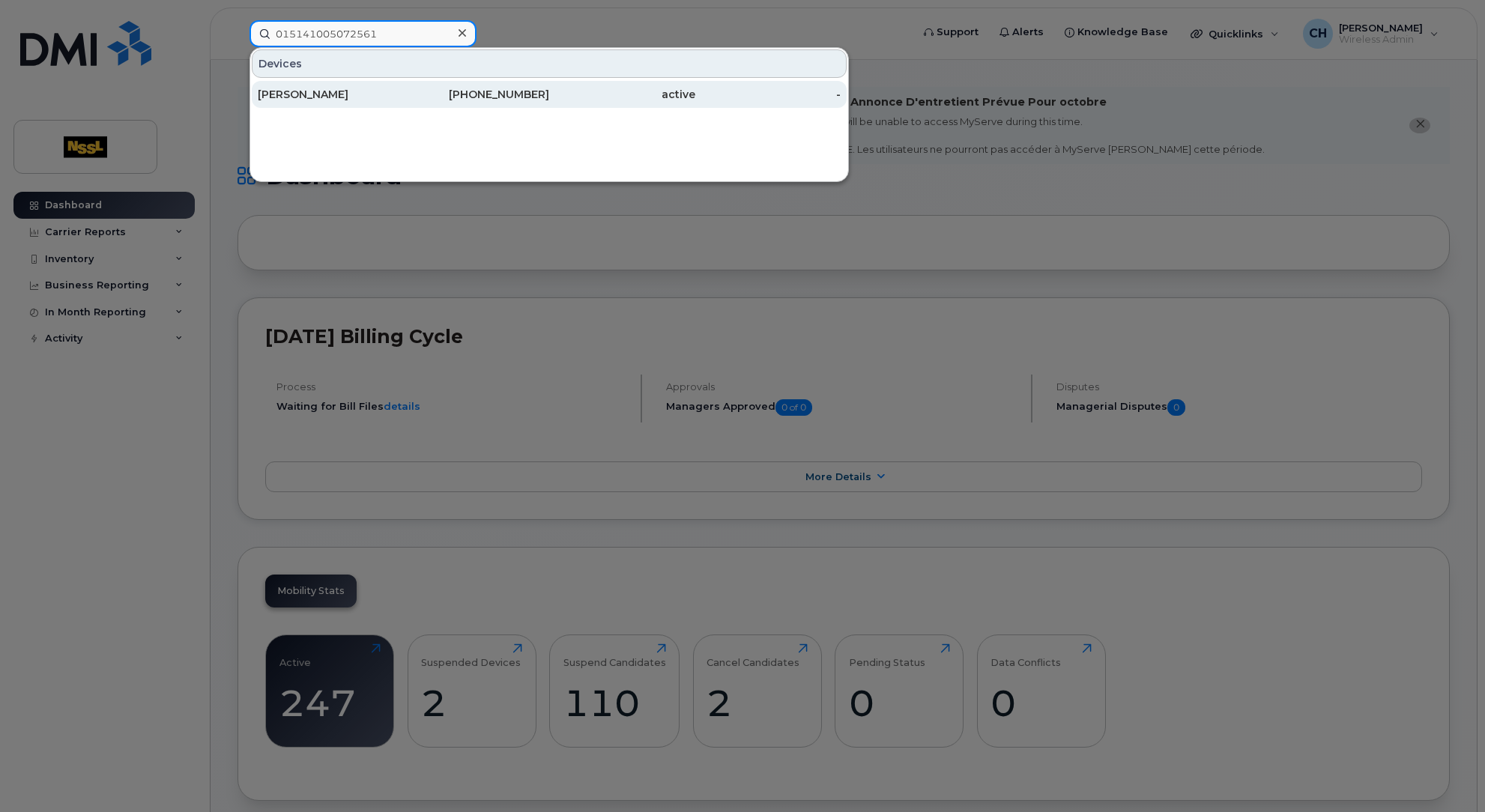
type input "015141005072561"
click at [319, 92] on div "Marc Voteary" at bounding box center [330, 95] width 146 height 15
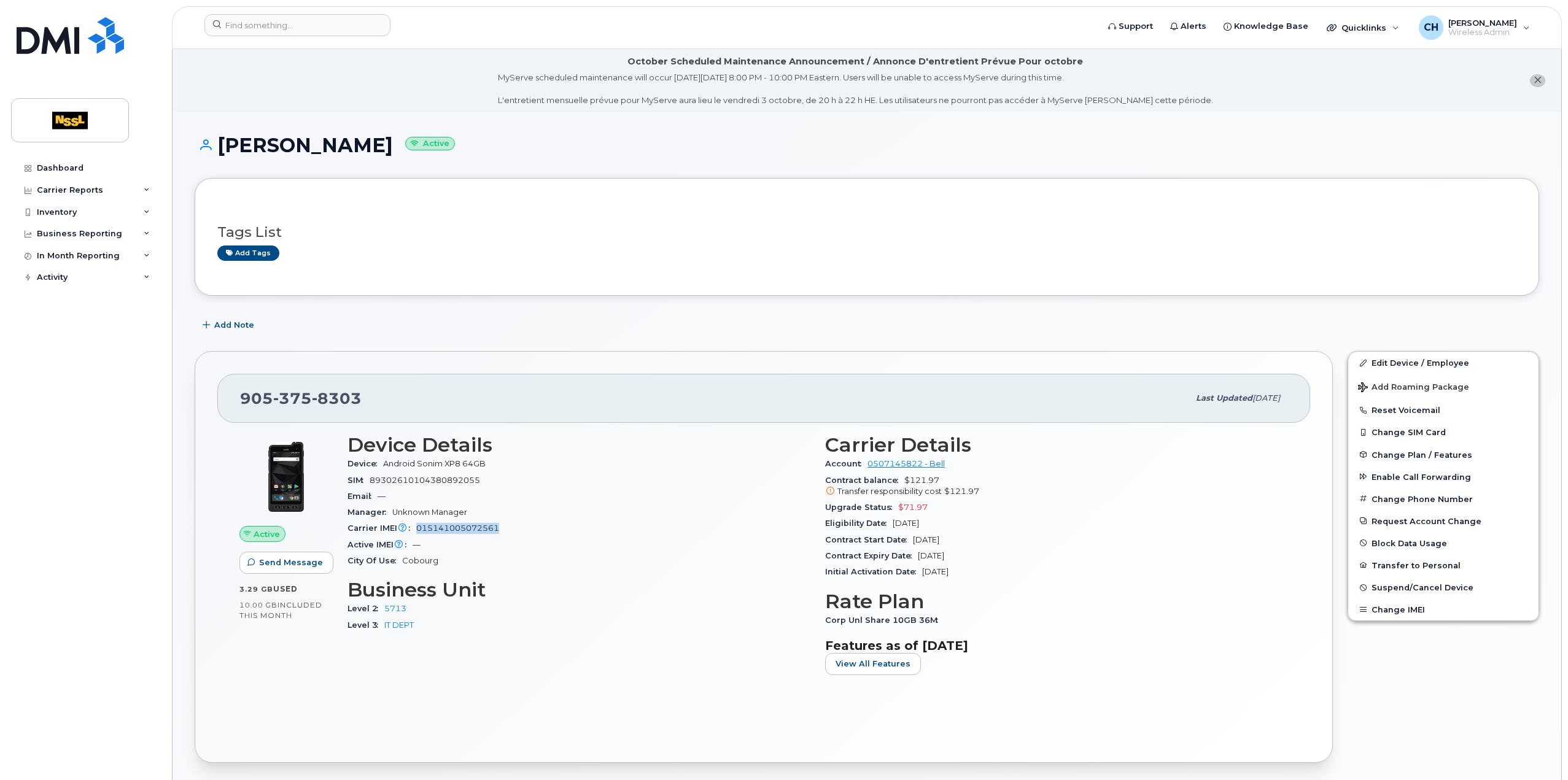
drag, startPoint x: 501, startPoint y: 532, endPoint x: 417, endPoint y: 532, distance: 84.0
click at [417, 532] on div "Carrier IMEI Carrier IMEI is reported during the last billing cycle or change o…" at bounding box center [578, 528] width 463 height 16
copy span "015141005072561"
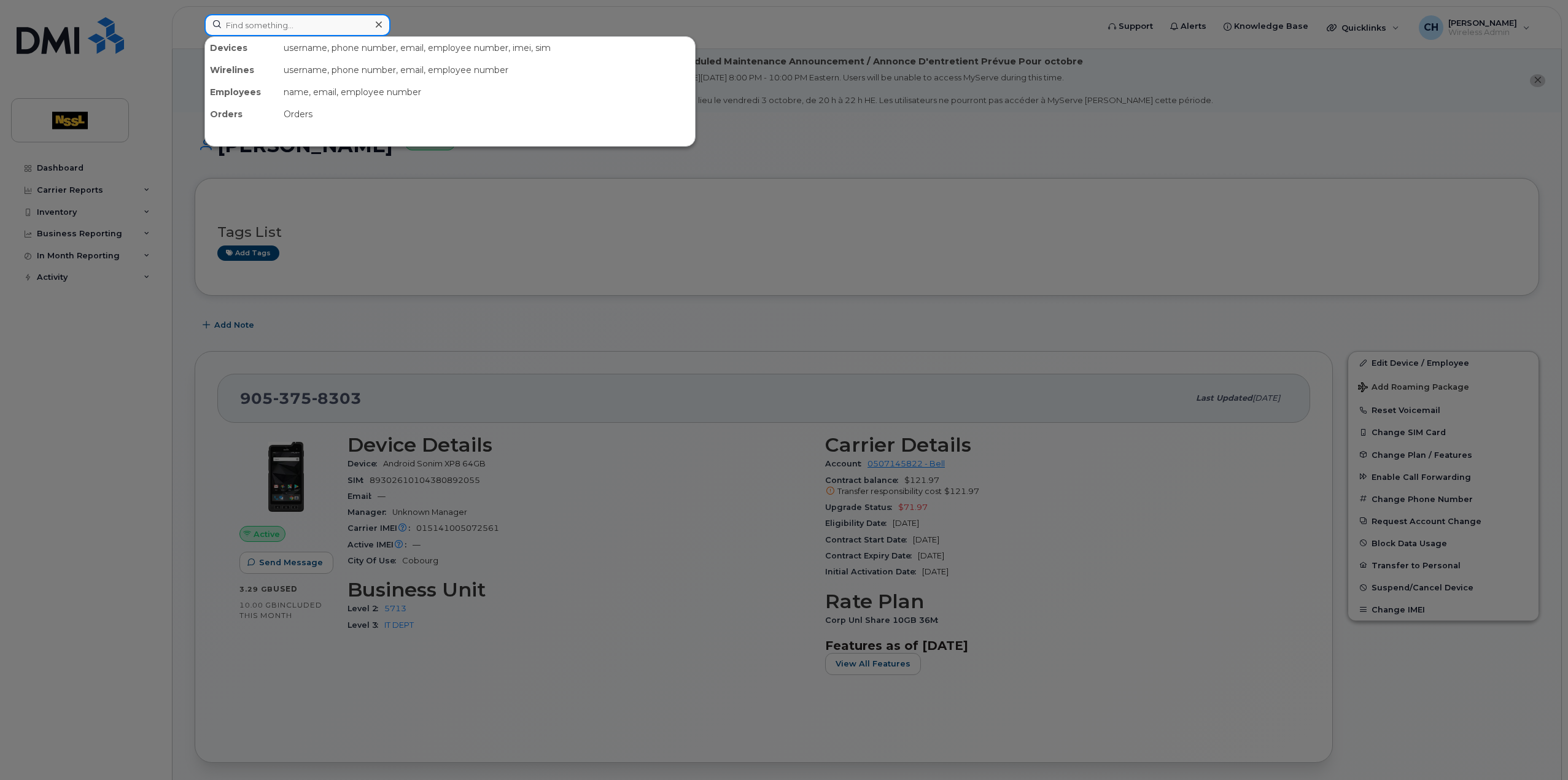
click at [312, 32] on input at bounding box center [297, 25] width 186 height 22
drag, startPoint x: 372, startPoint y: 395, endPoint x: 291, endPoint y: 401, distance: 81.2
click at [291, 401] on div at bounding box center [784, 390] width 1568 height 780
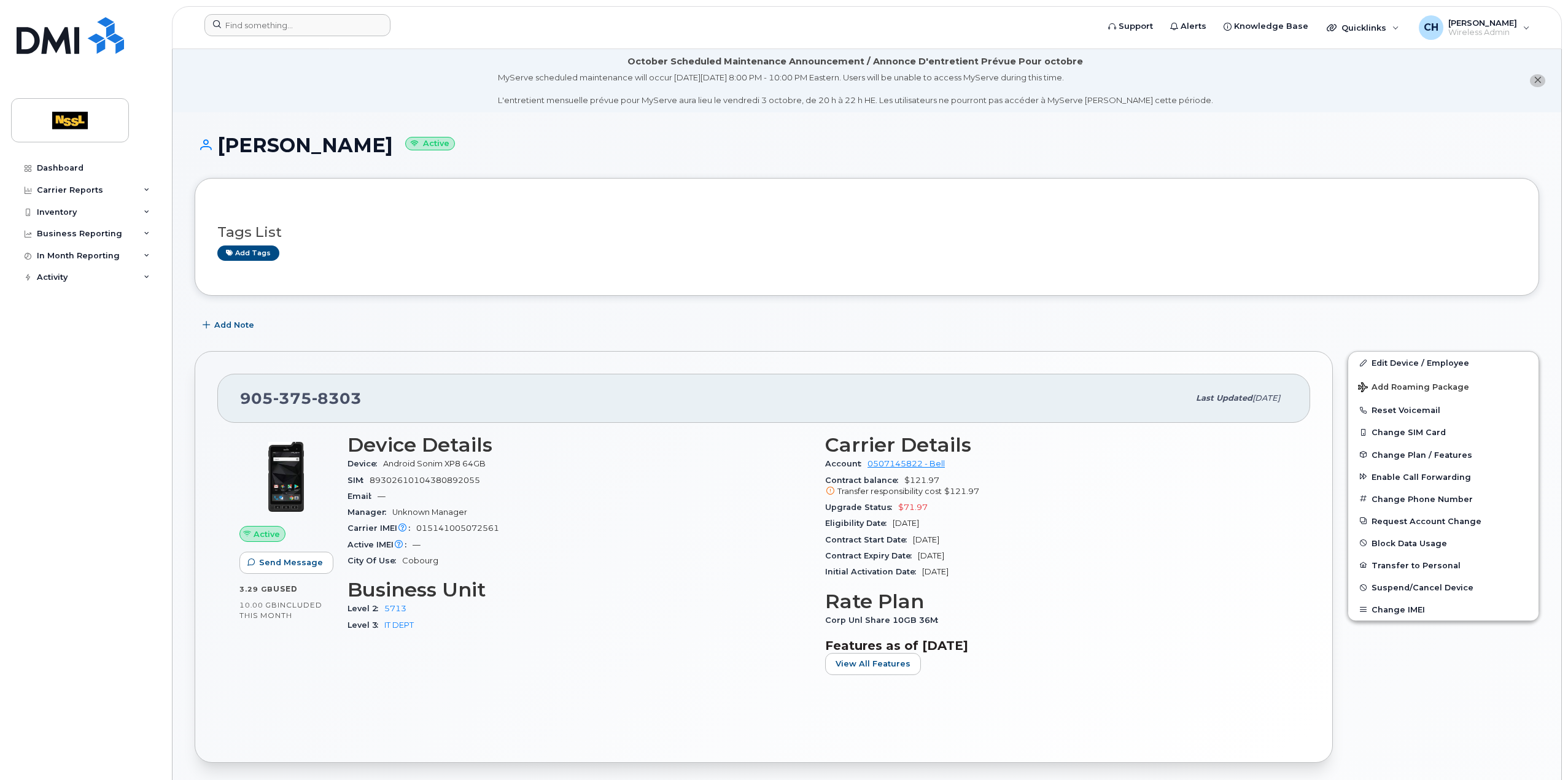
click at [374, 402] on div "[PHONE_NUMBER]" at bounding box center [715, 398] width 949 height 26
drag, startPoint x: 374, startPoint y: 402, endPoint x: 265, endPoint y: 395, distance: 109.2
click at [265, 395] on div "[PHONE_NUMBER]" at bounding box center [715, 398] width 949 height 26
copy span "[PHONE_NUMBER]"
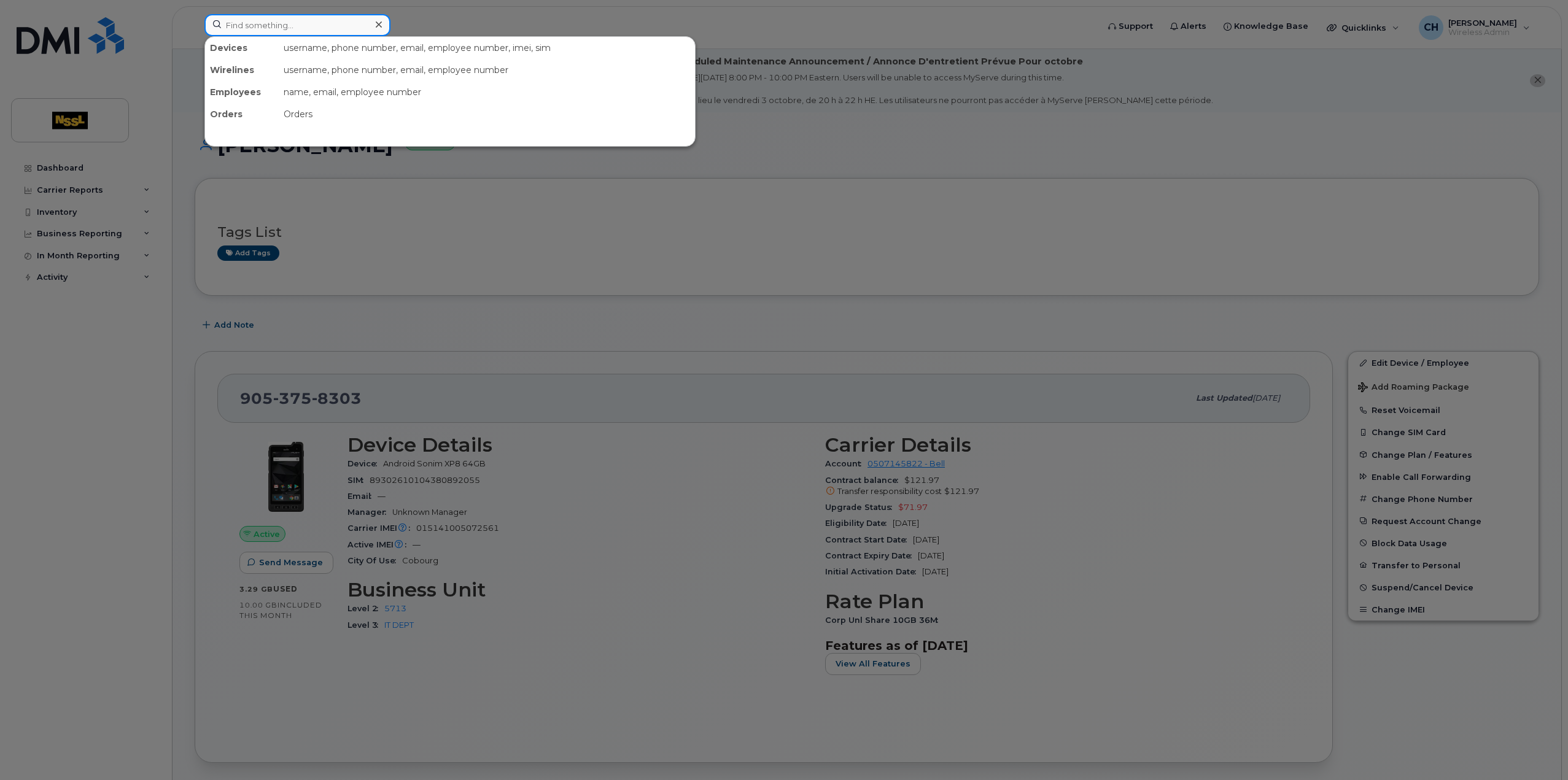
click at [279, 32] on input at bounding box center [297, 25] width 186 height 22
paste input "89302610103041620194"
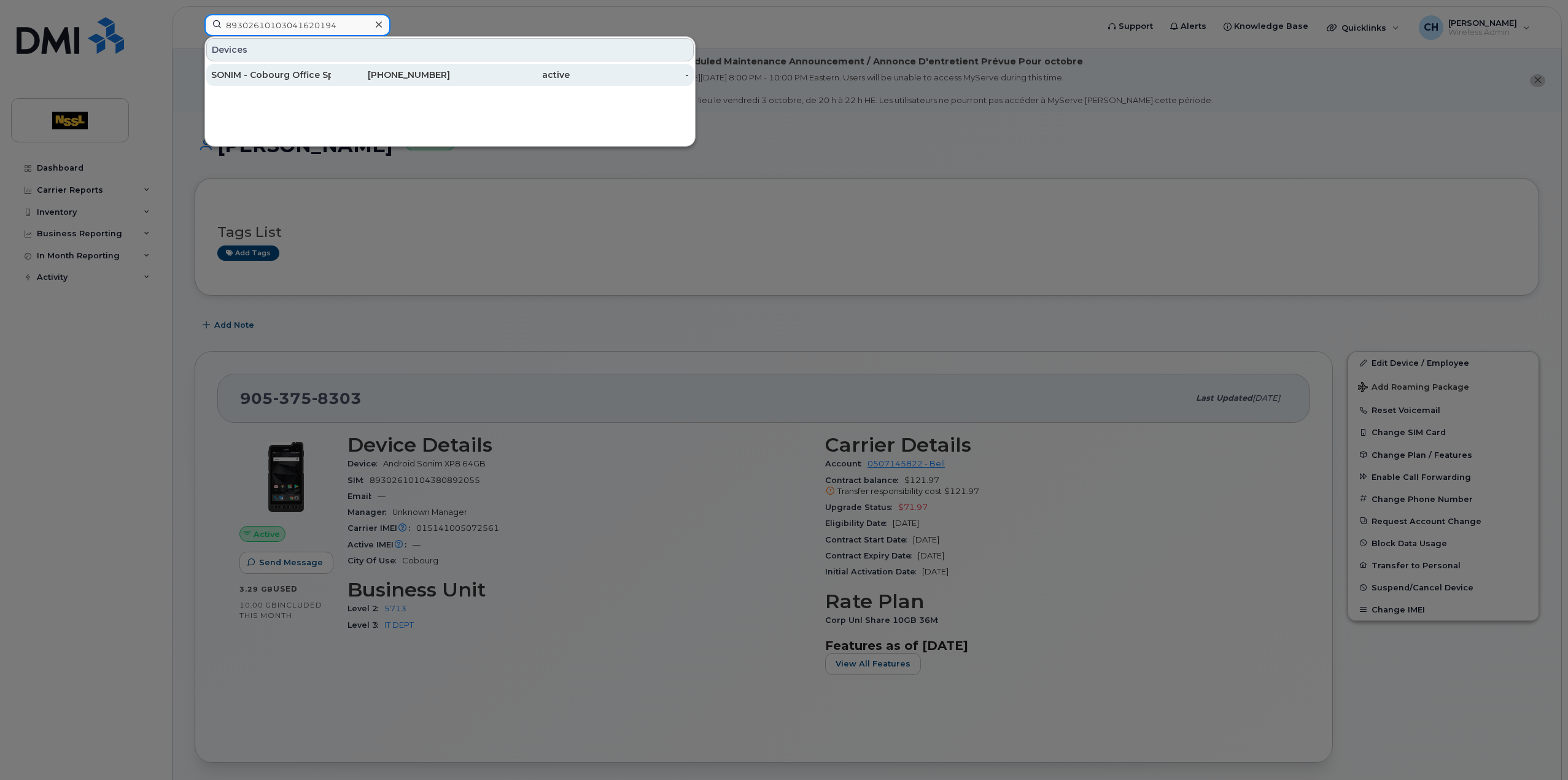
type input "89302610103041620194"
click at [292, 77] on div "SONIM - Cobourg Office Spare" at bounding box center [270, 75] width 120 height 12
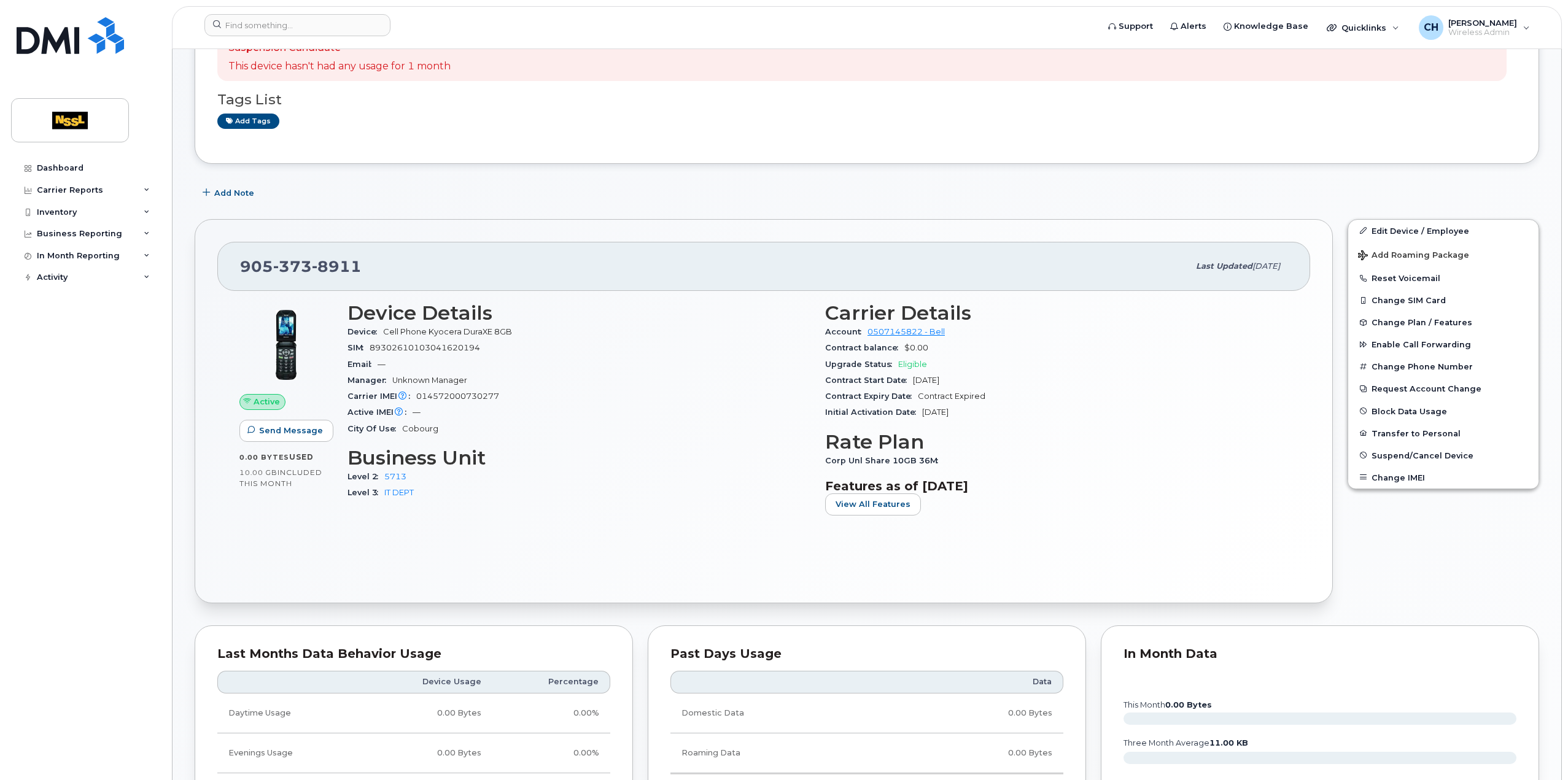
scroll to position [184, 0]
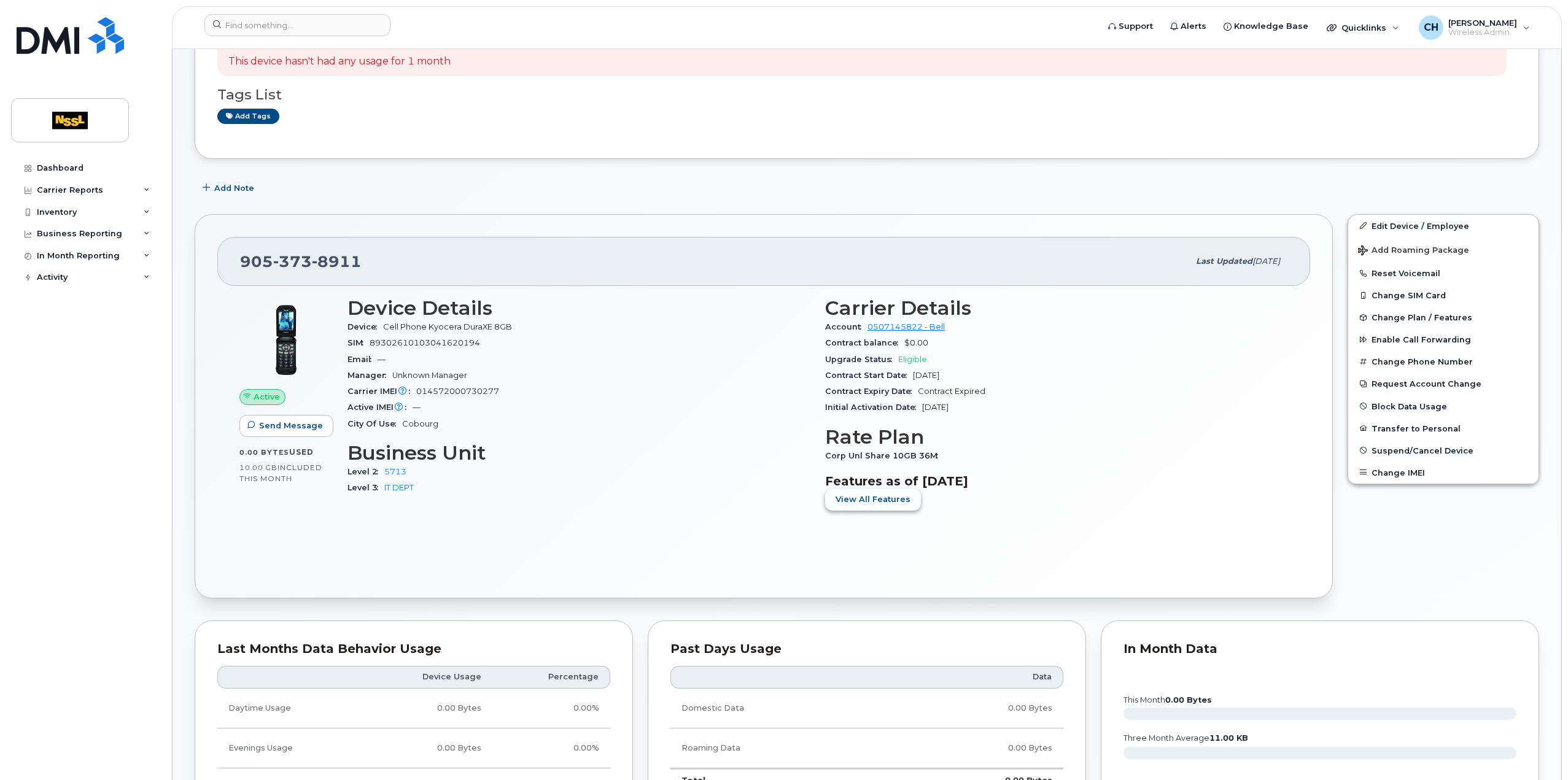
click at [850, 497] on span "View All Features" at bounding box center [873, 499] width 75 height 11
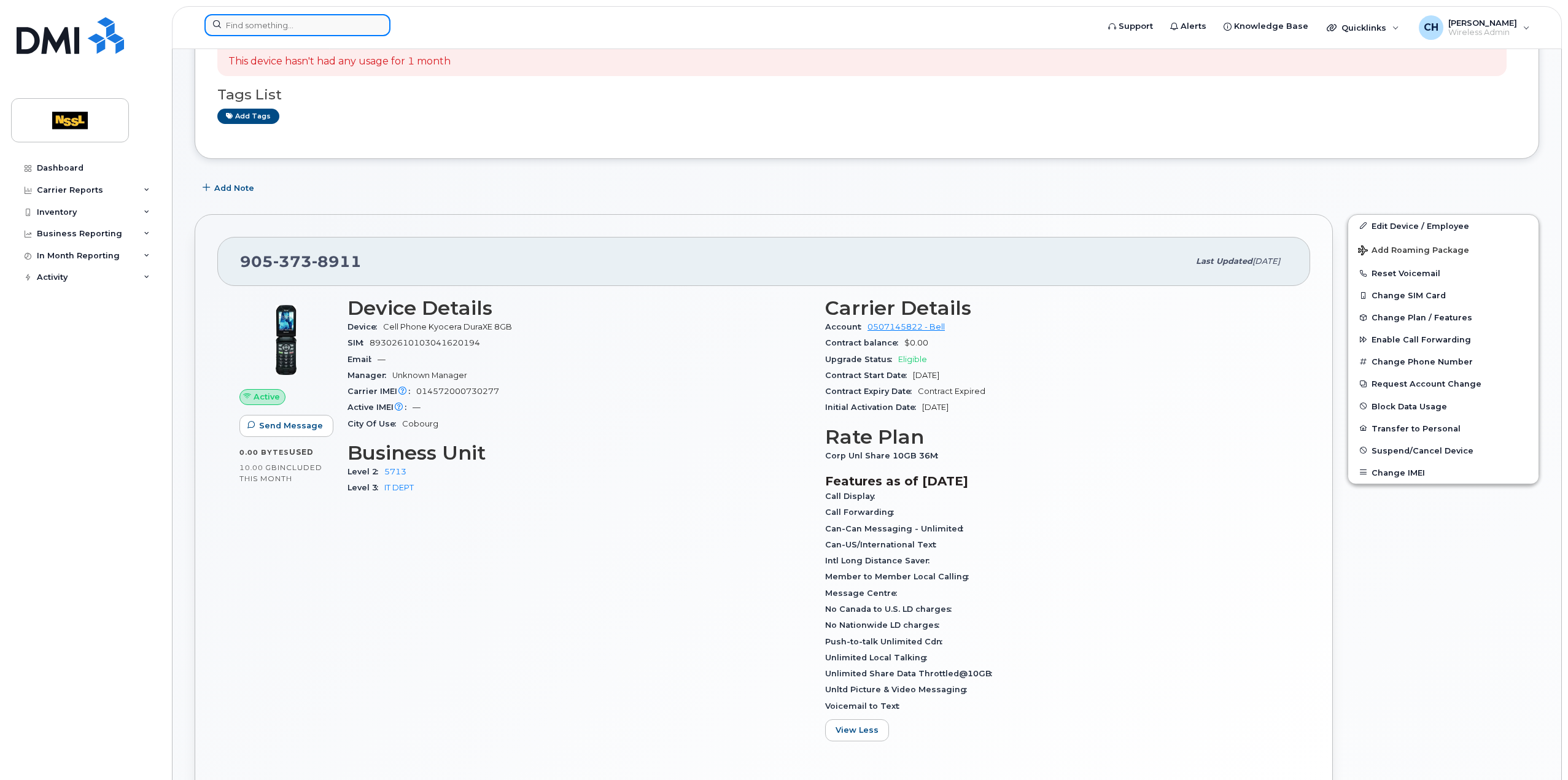
click at [247, 24] on input at bounding box center [297, 25] width 186 height 22
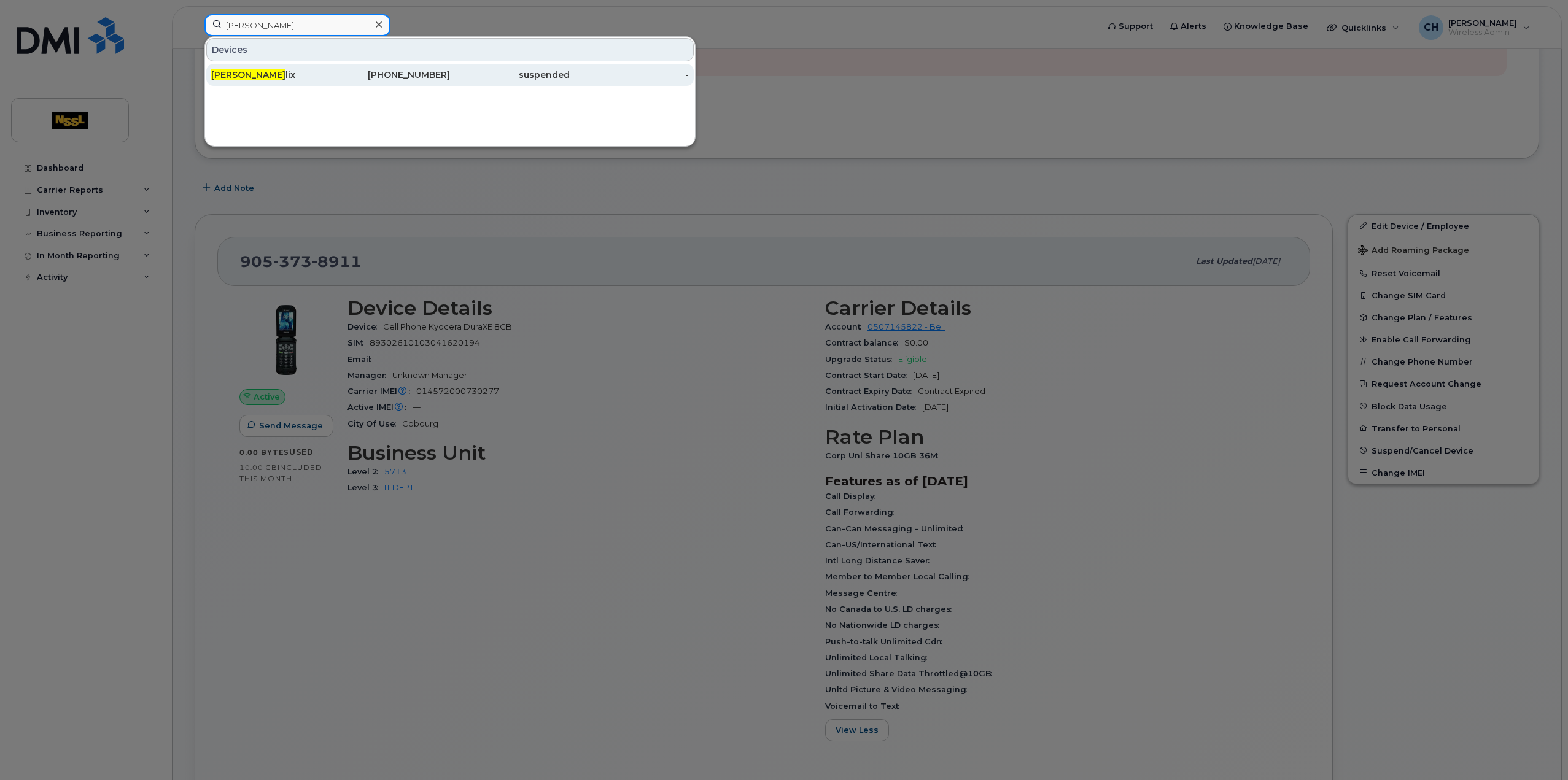
type input "[PERSON_NAME]"
click at [242, 73] on span "John Fe" at bounding box center [248, 75] width 75 height 11
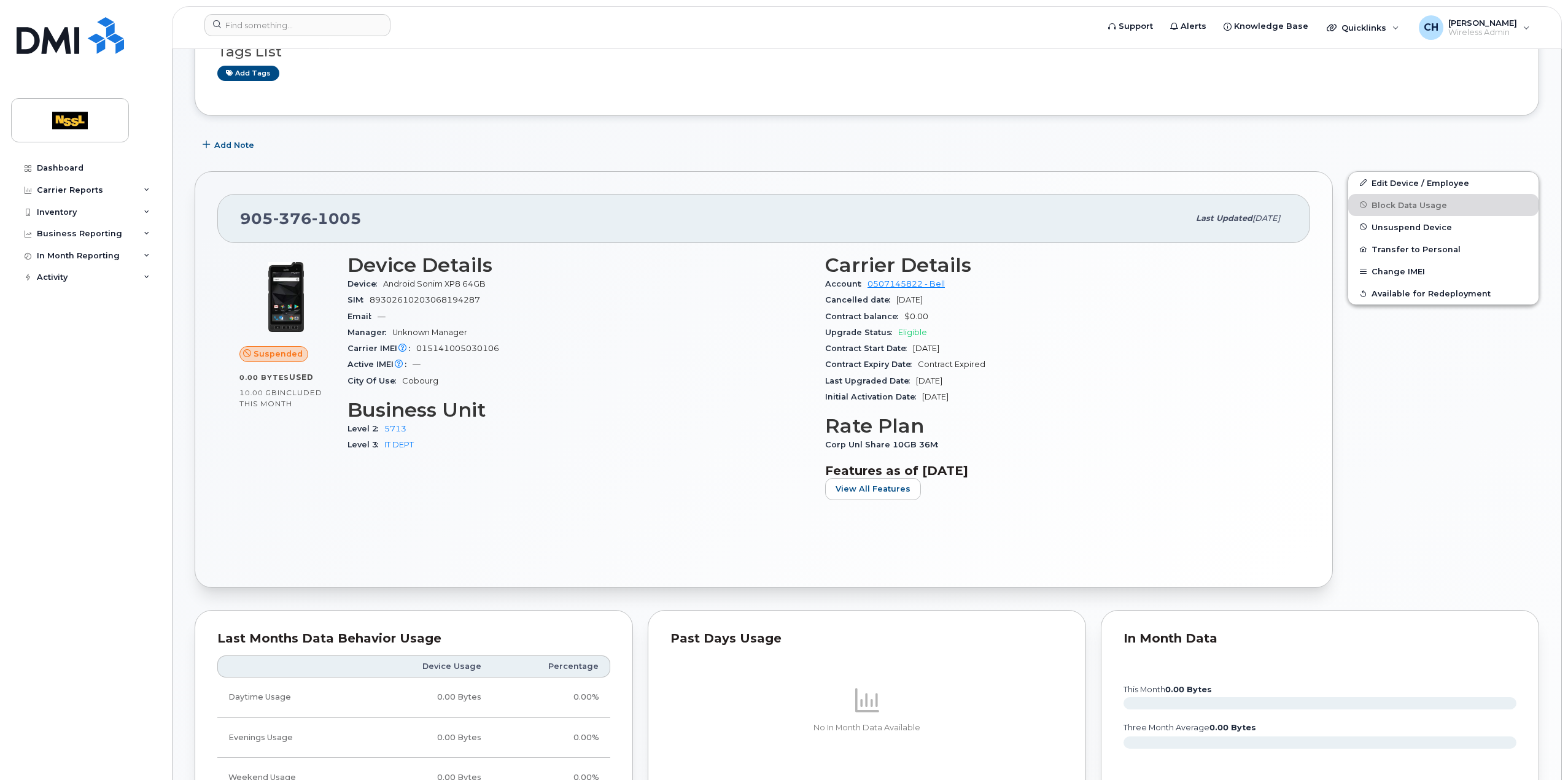
scroll to position [245, 0]
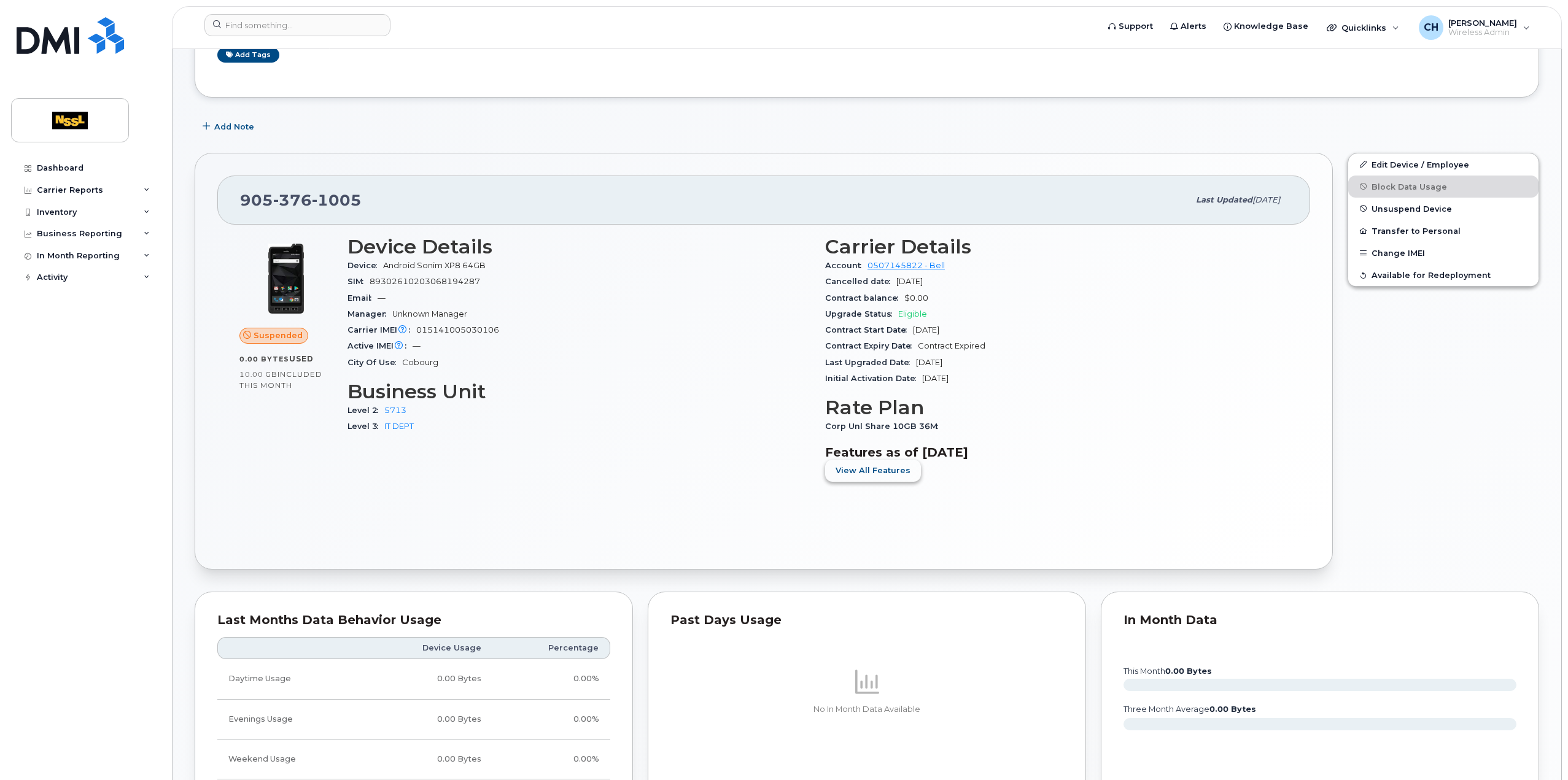
click at [892, 467] on span "View All Features" at bounding box center [873, 470] width 75 height 11
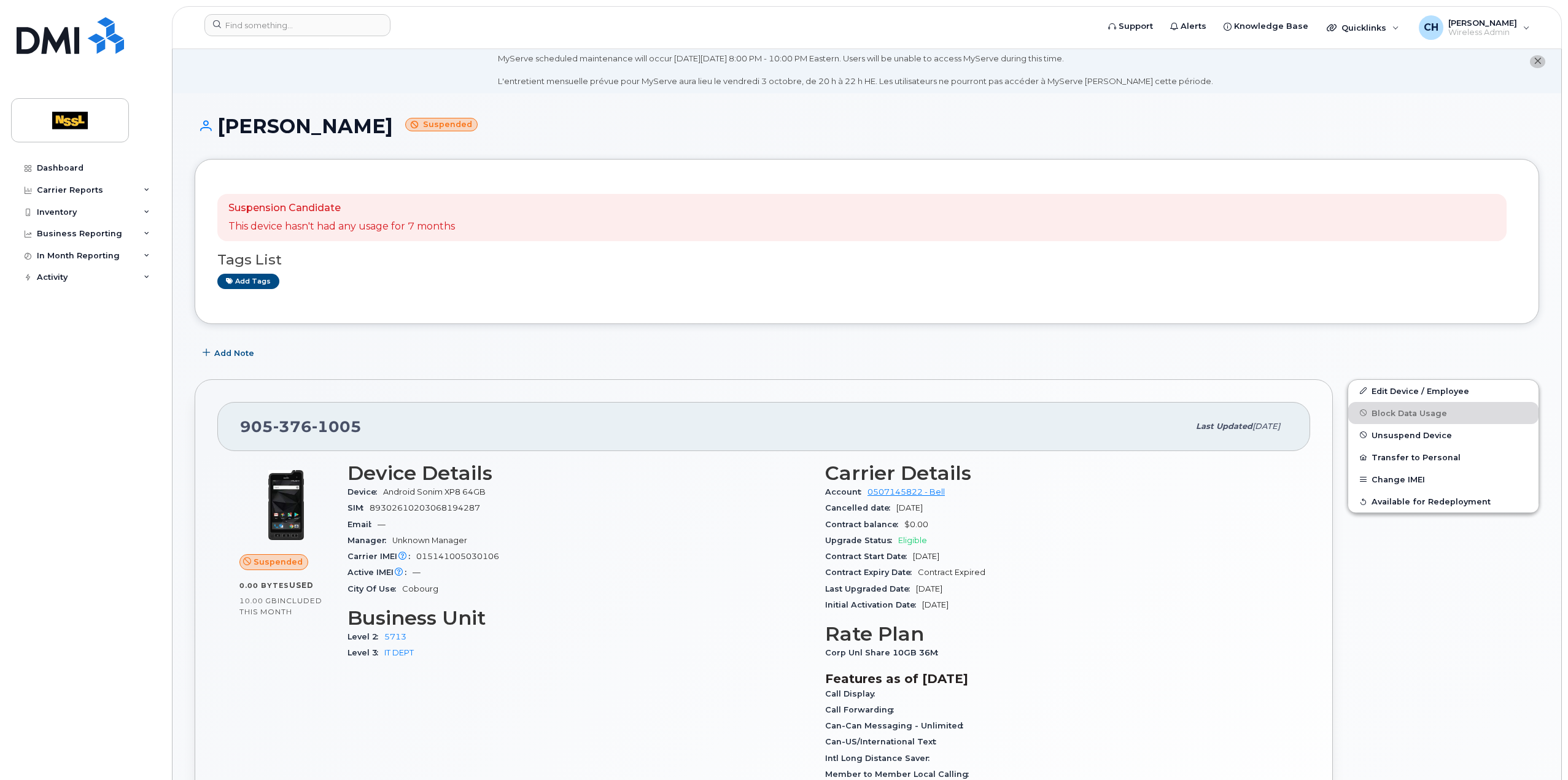
scroll to position [0, 0]
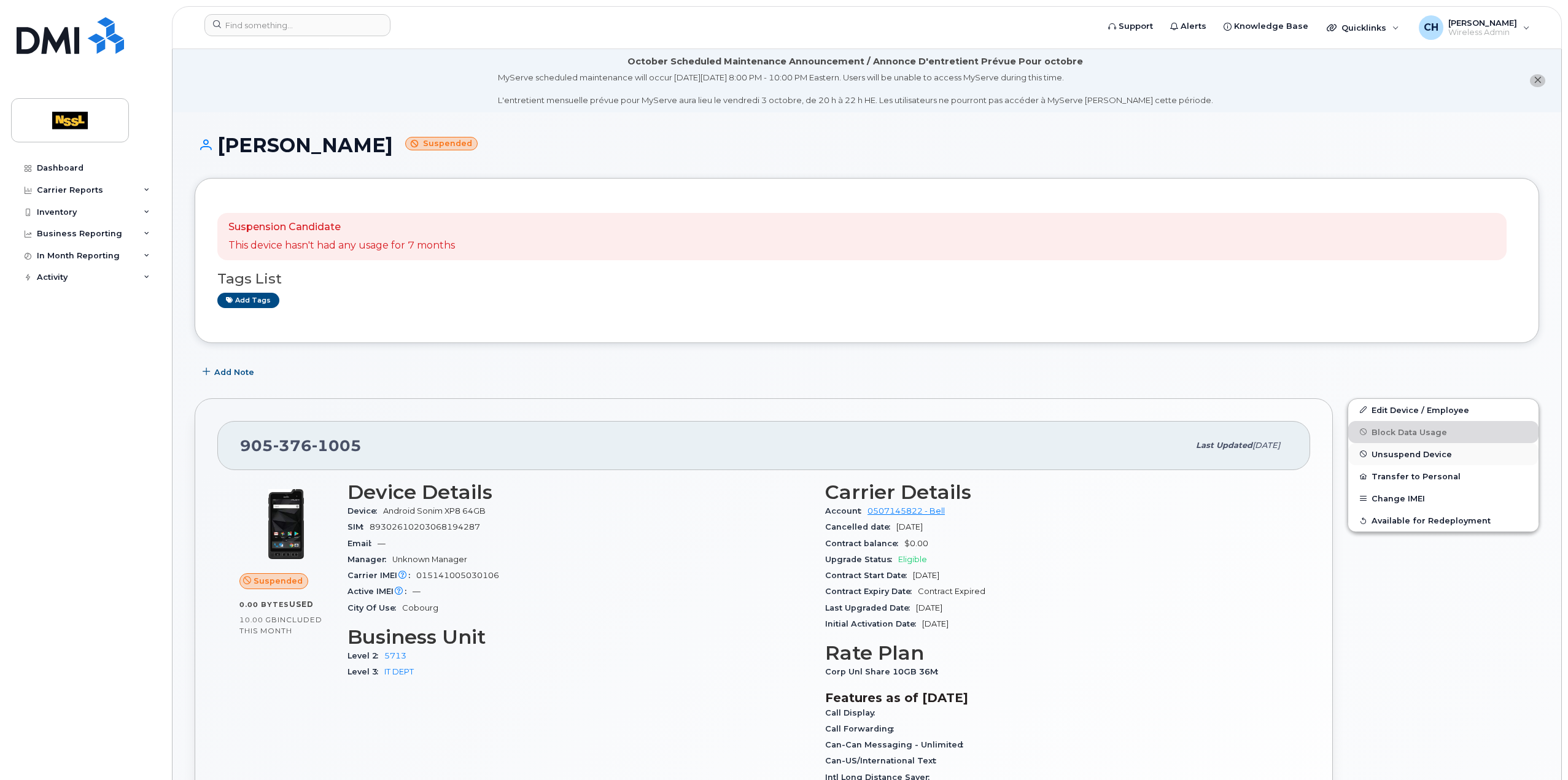
click at [1428, 454] on span "Unsuspend Device" at bounding box center [1411, 454] width 81 height 9
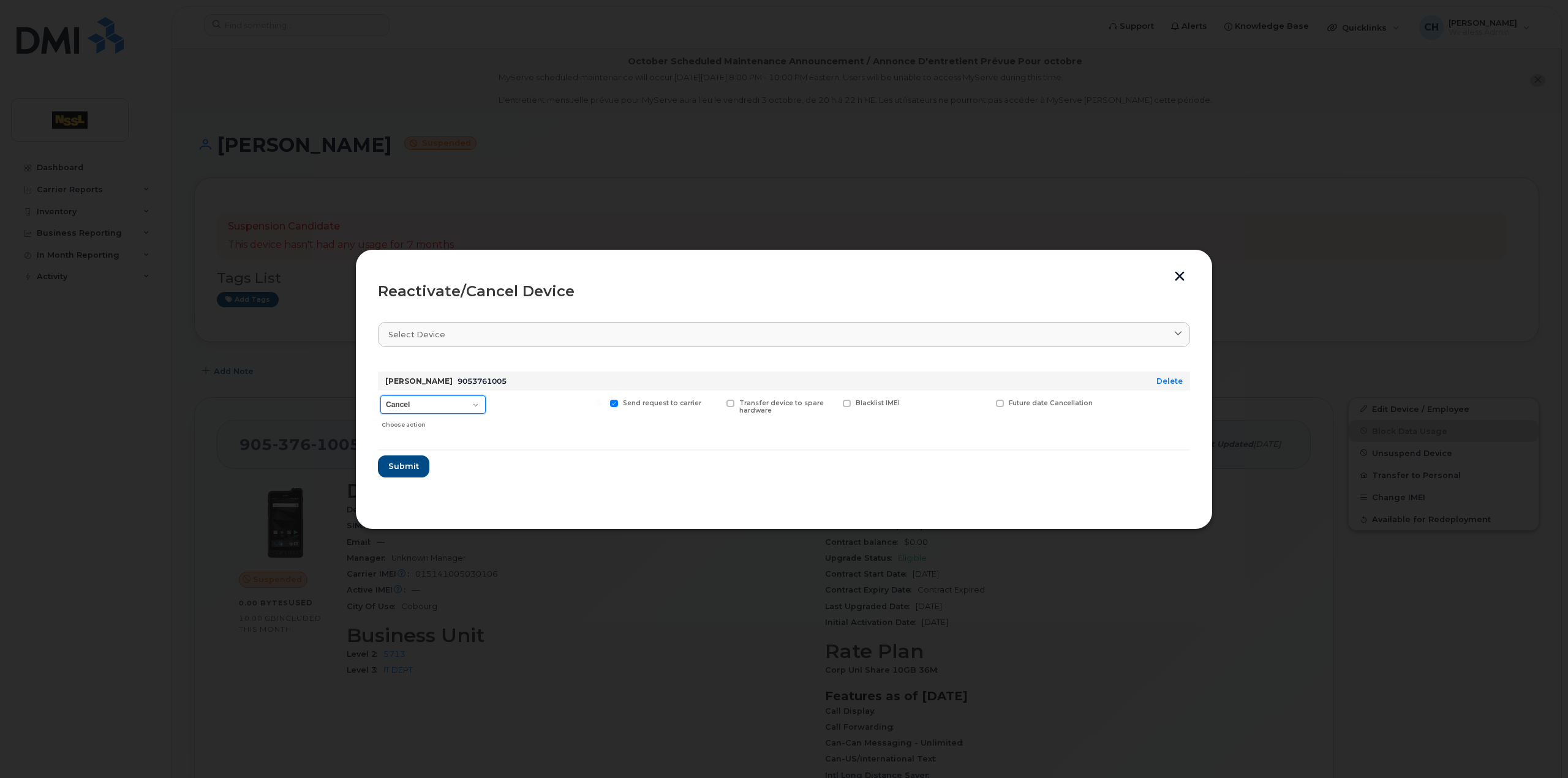
click at [478, 405] on select "Cancel Suspend - Extend Suspension Reactivate" at bounding box center [433, 405] width 105 height 18
select select "[object Object]"
click at [380, 396] on select "Cancel Suspend - Extend Suspension Reactivate" at bounding box center [433, 405] width 105 height 18
click at [412, 469] on span "Submit" at bounding box center [403, 466] width 31 height 11
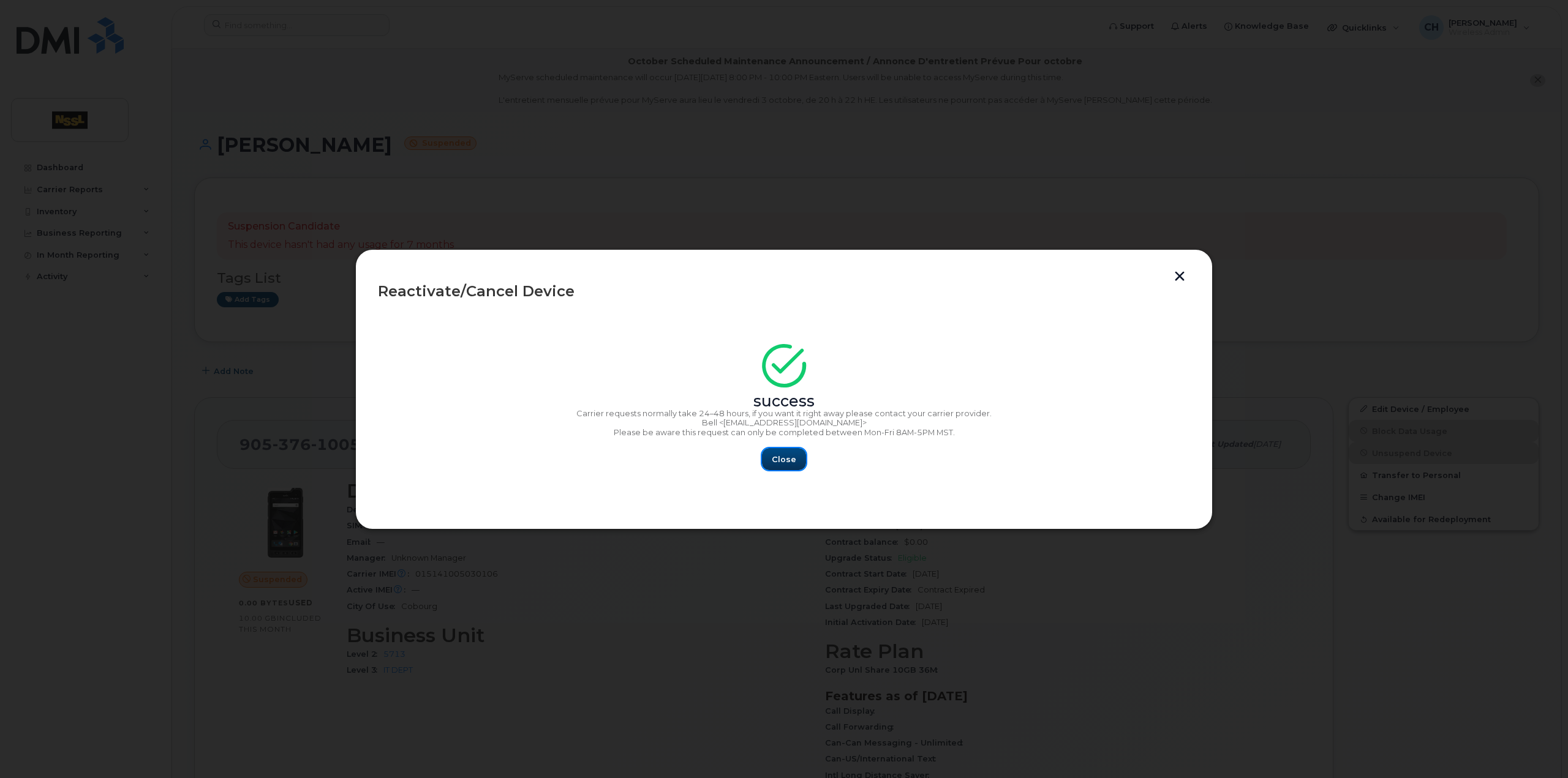
click at [788, 463] on span "Close" at bounding box center [784, 459] width 25 height 11
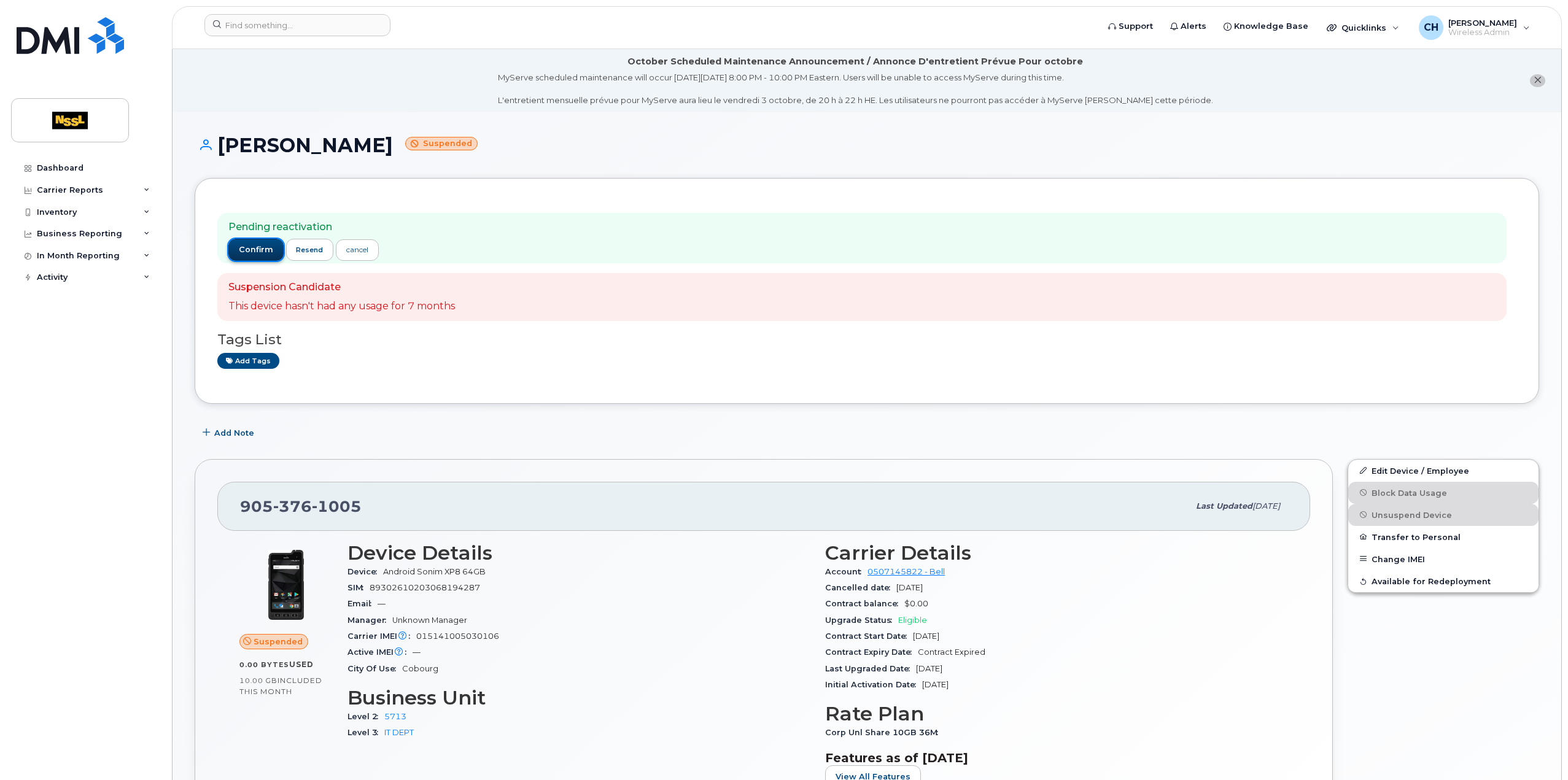
click at [241, 250] on span "confirm" at bounding box center [256, 250] width 35 height 11
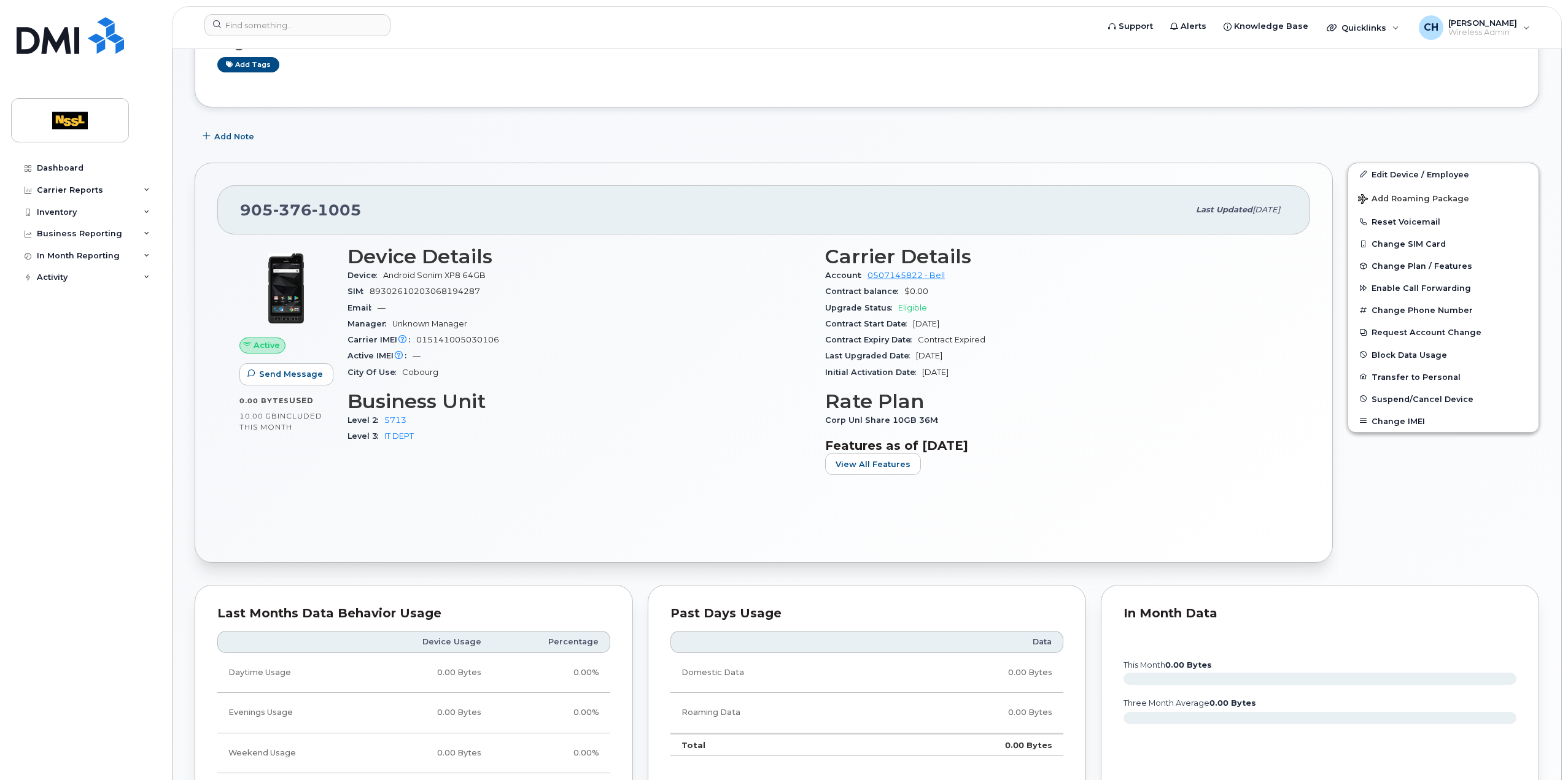
scroll to position [245, 0]
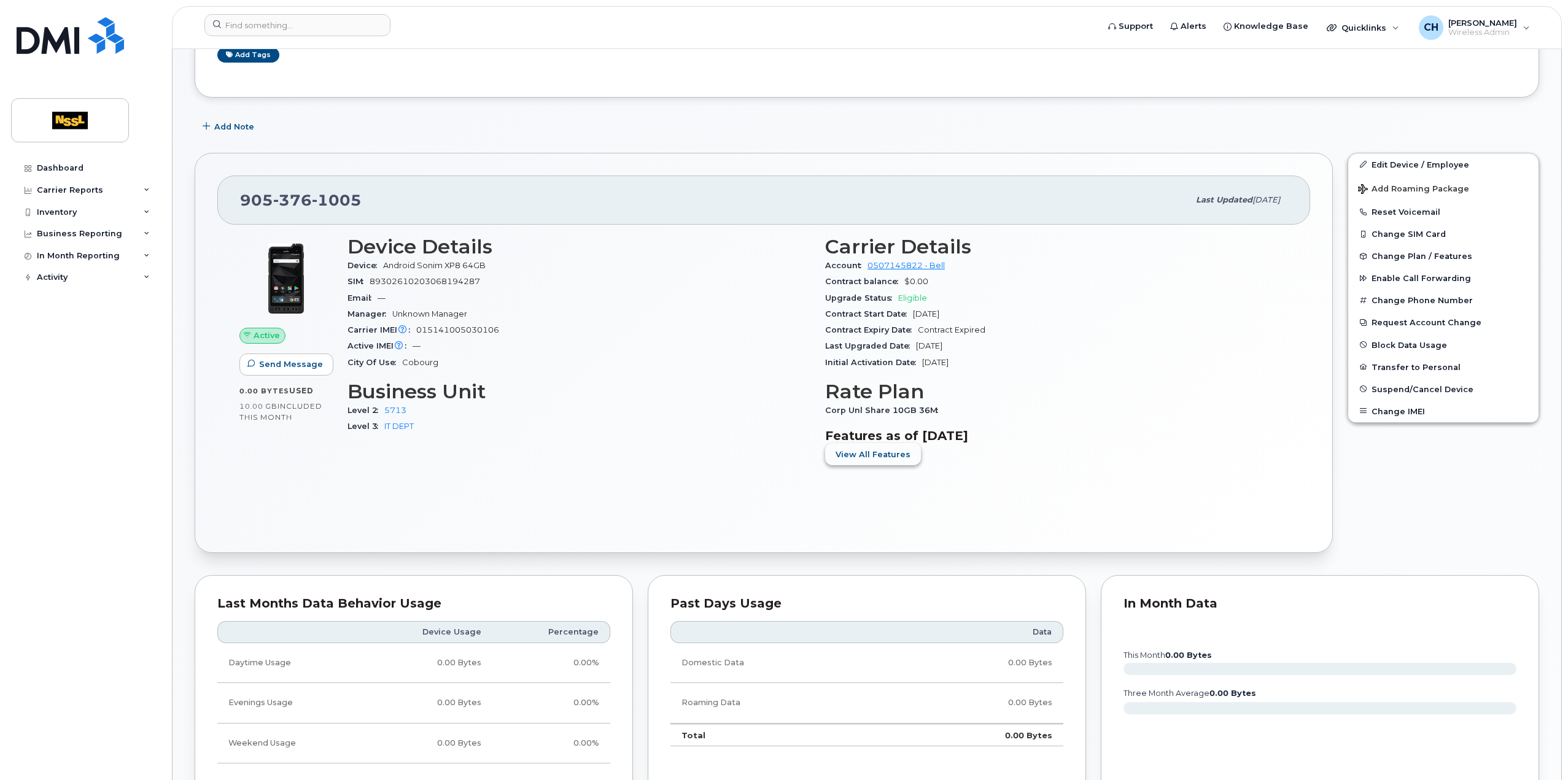
click at [880, 446] on button "View All Features" at bounding box center [873, 454] width 96 height 22
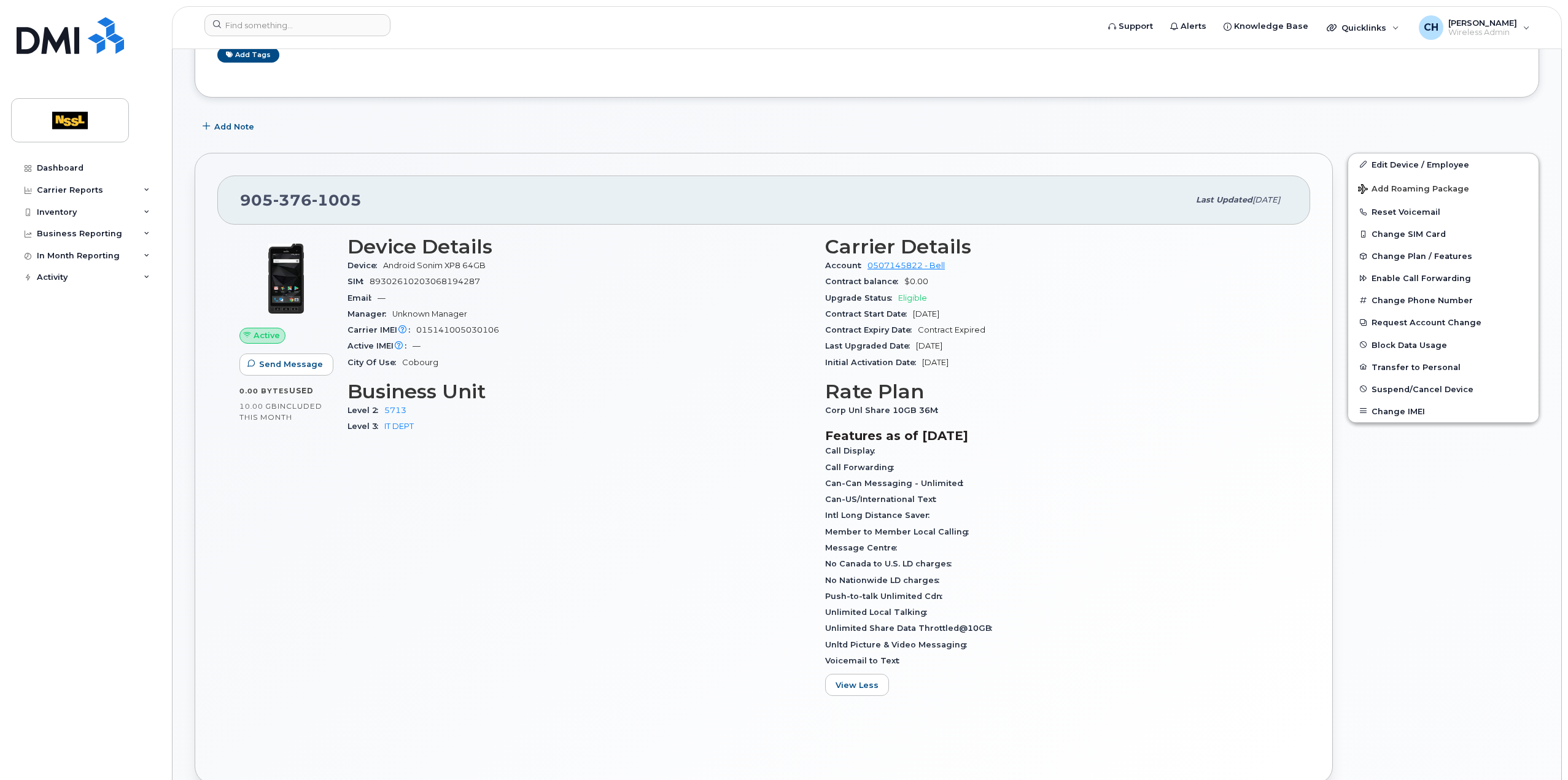
click at [877, 594] on span "Push-to-talk Unlimited Cdn" at bounding box center [887, 596] width 124 height 9
click at [875, 596] on span "Push-to-talk Unlimited Cdn" at bounding box center [887, 596] width 124 height 9
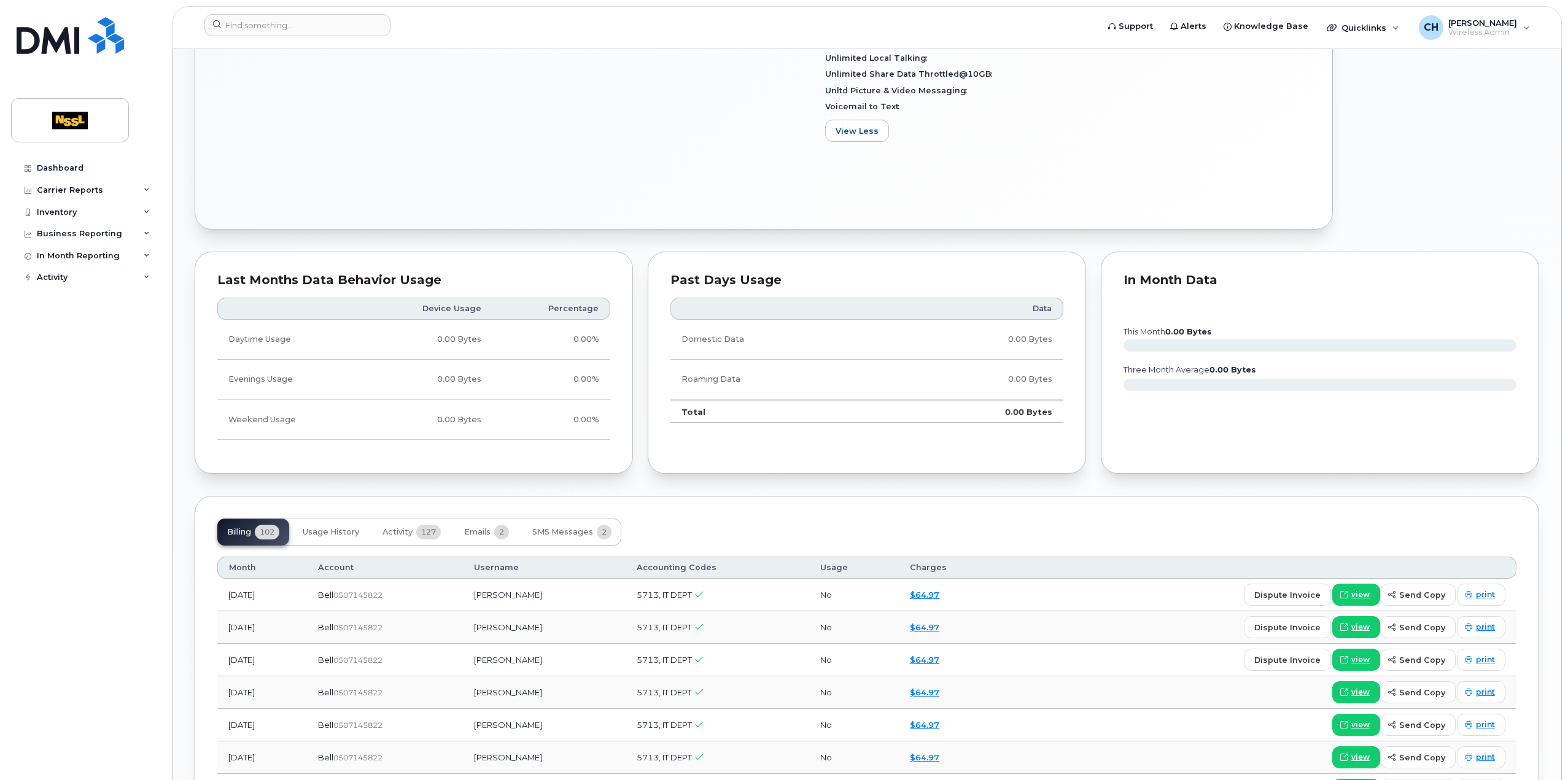
scroll to position [0, 0]
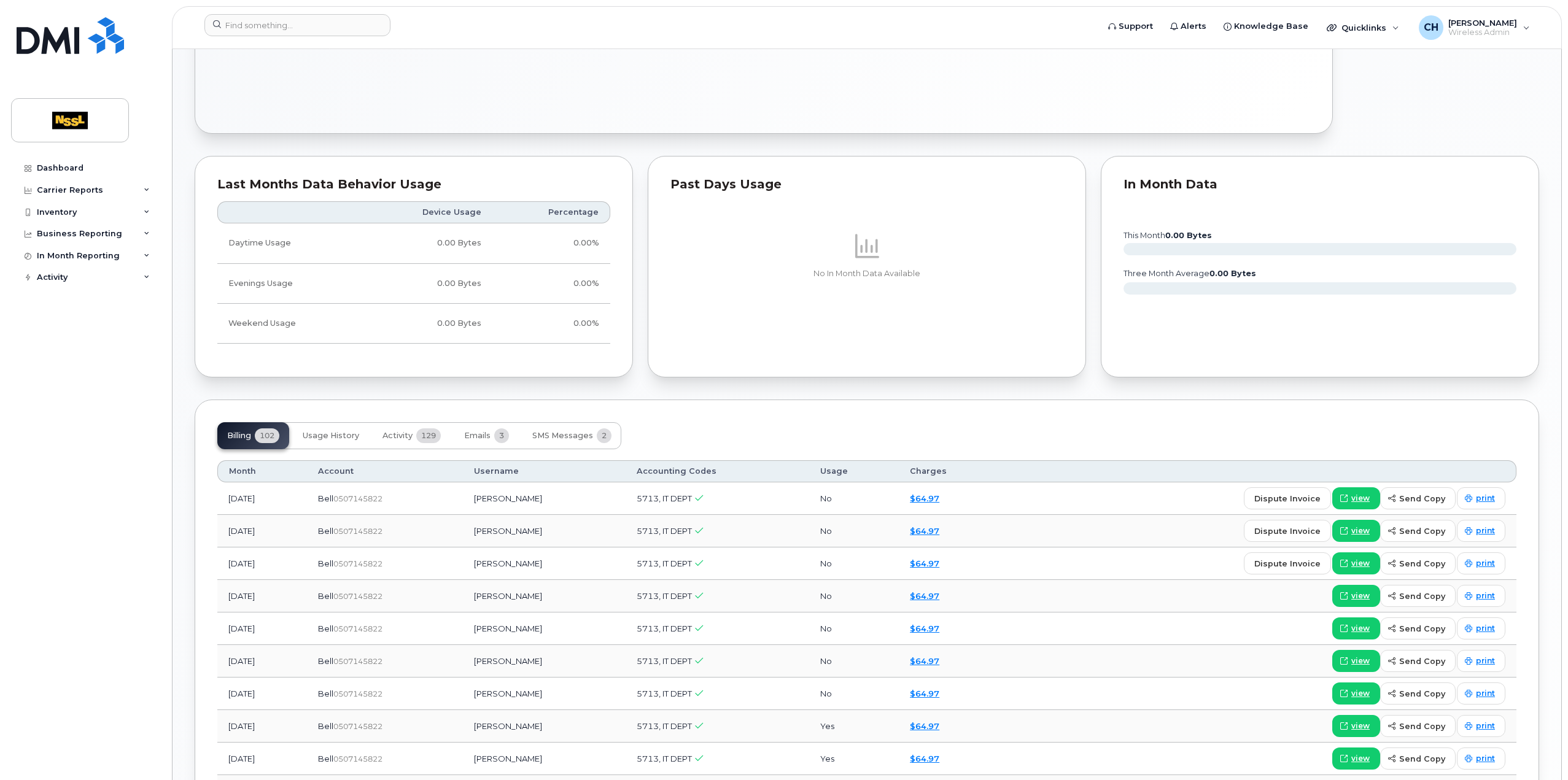
scroll to position [798, 0]
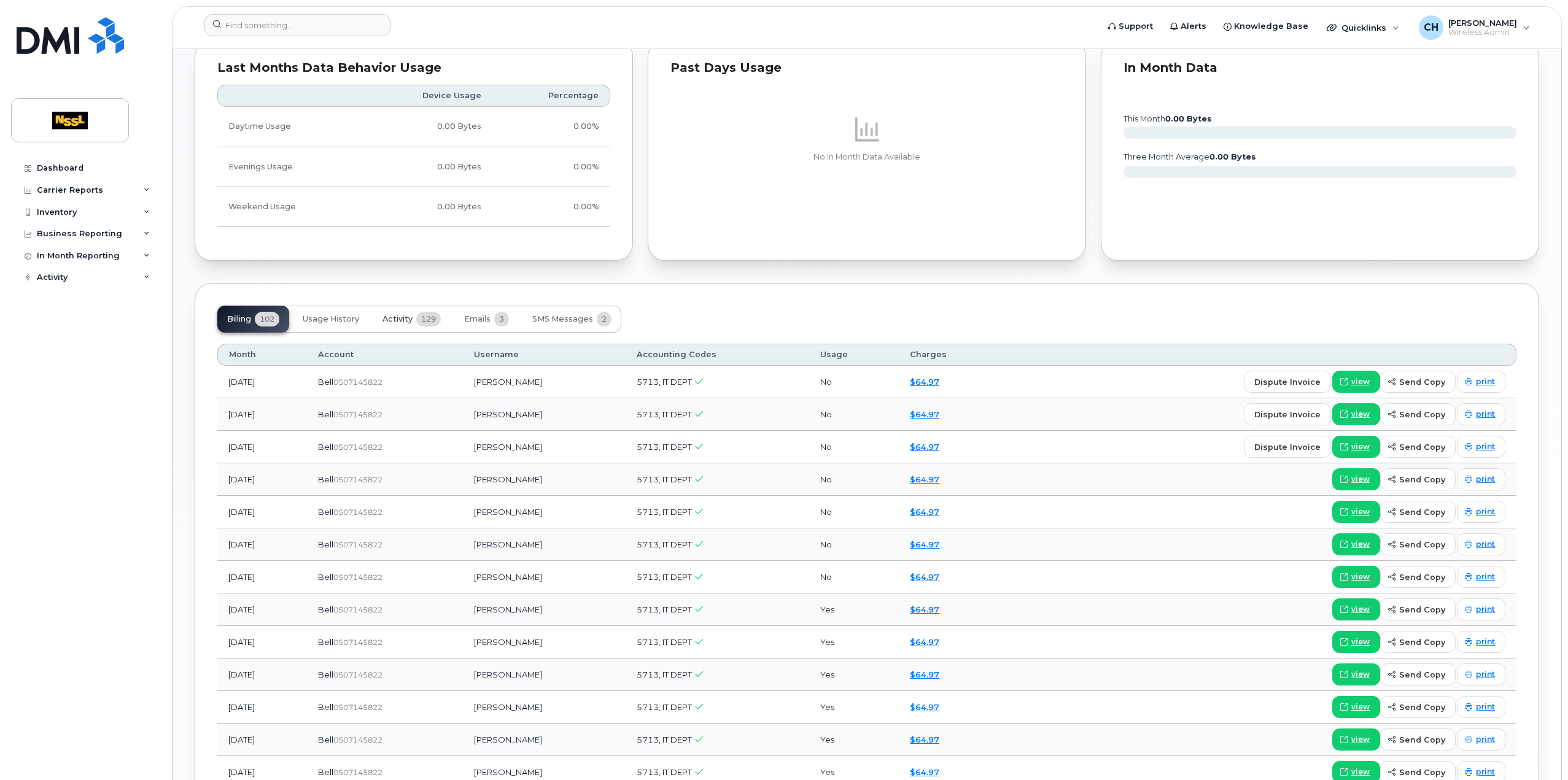
click at [393, 318] on span "Activity" at bounding box center [398, 318] width 30 height 10
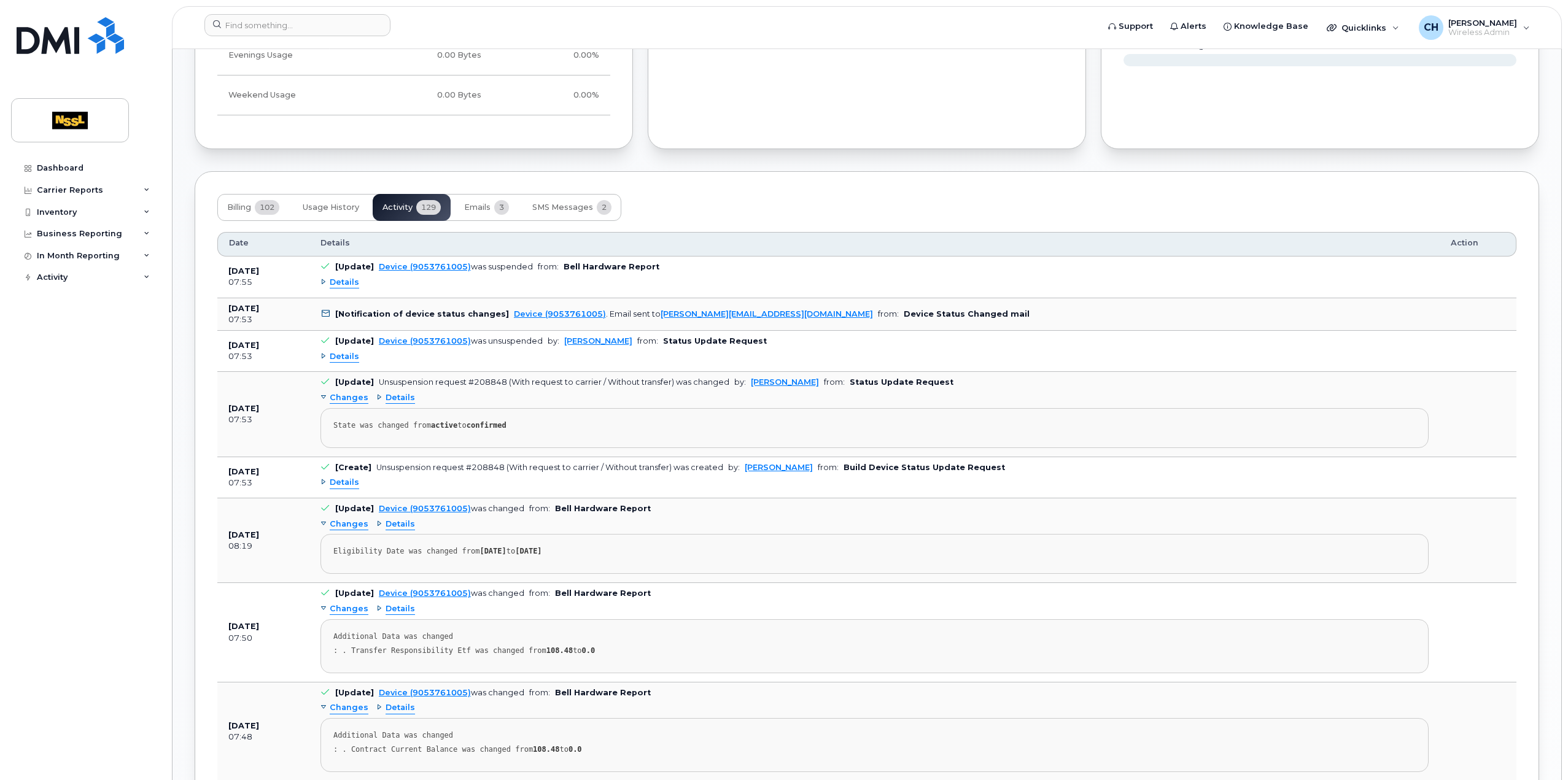
scroll to position [921, 0]
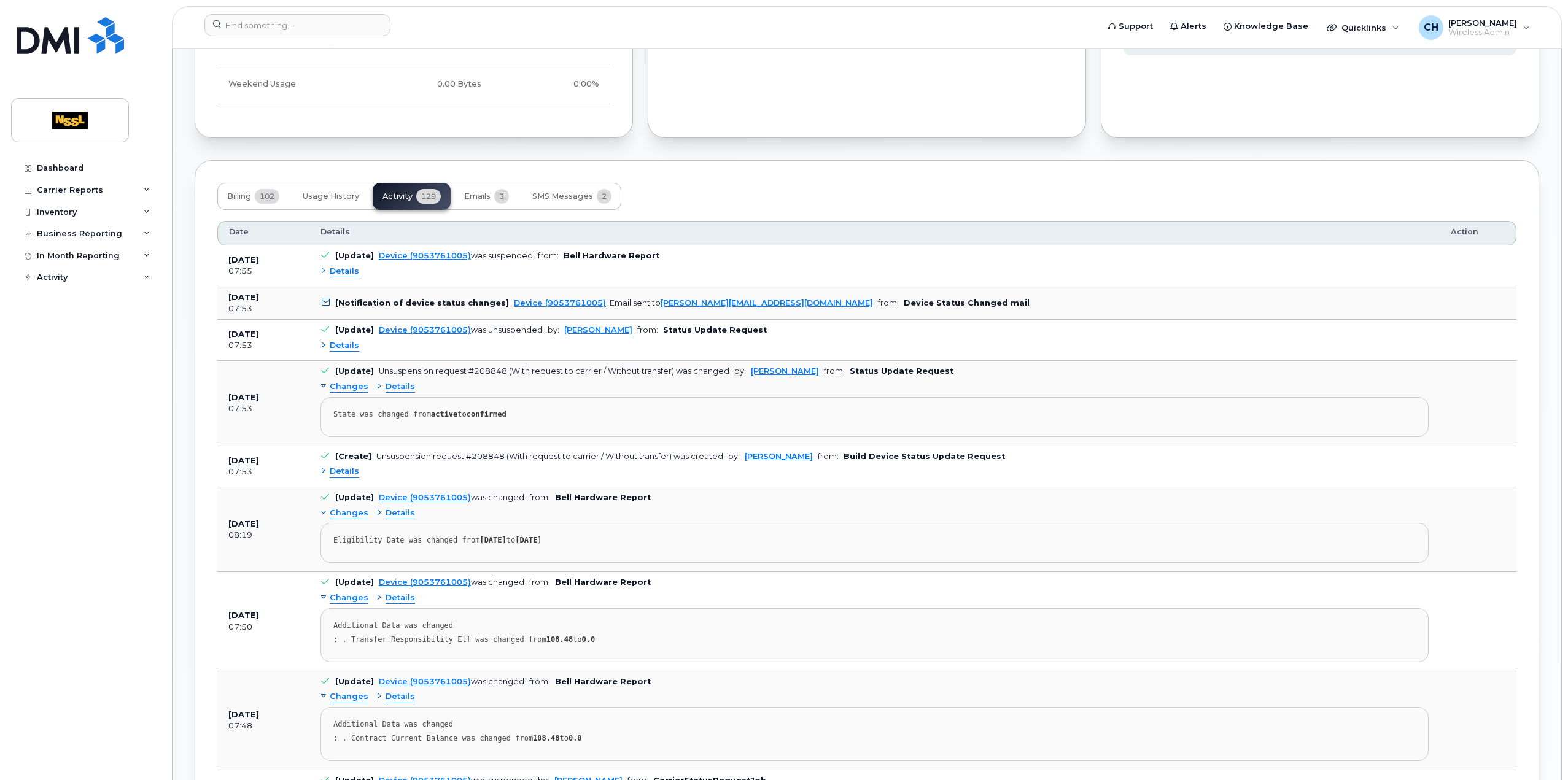
click at [321, 271] on div "Details" at bounding box center [340, 271] width 38 height 11
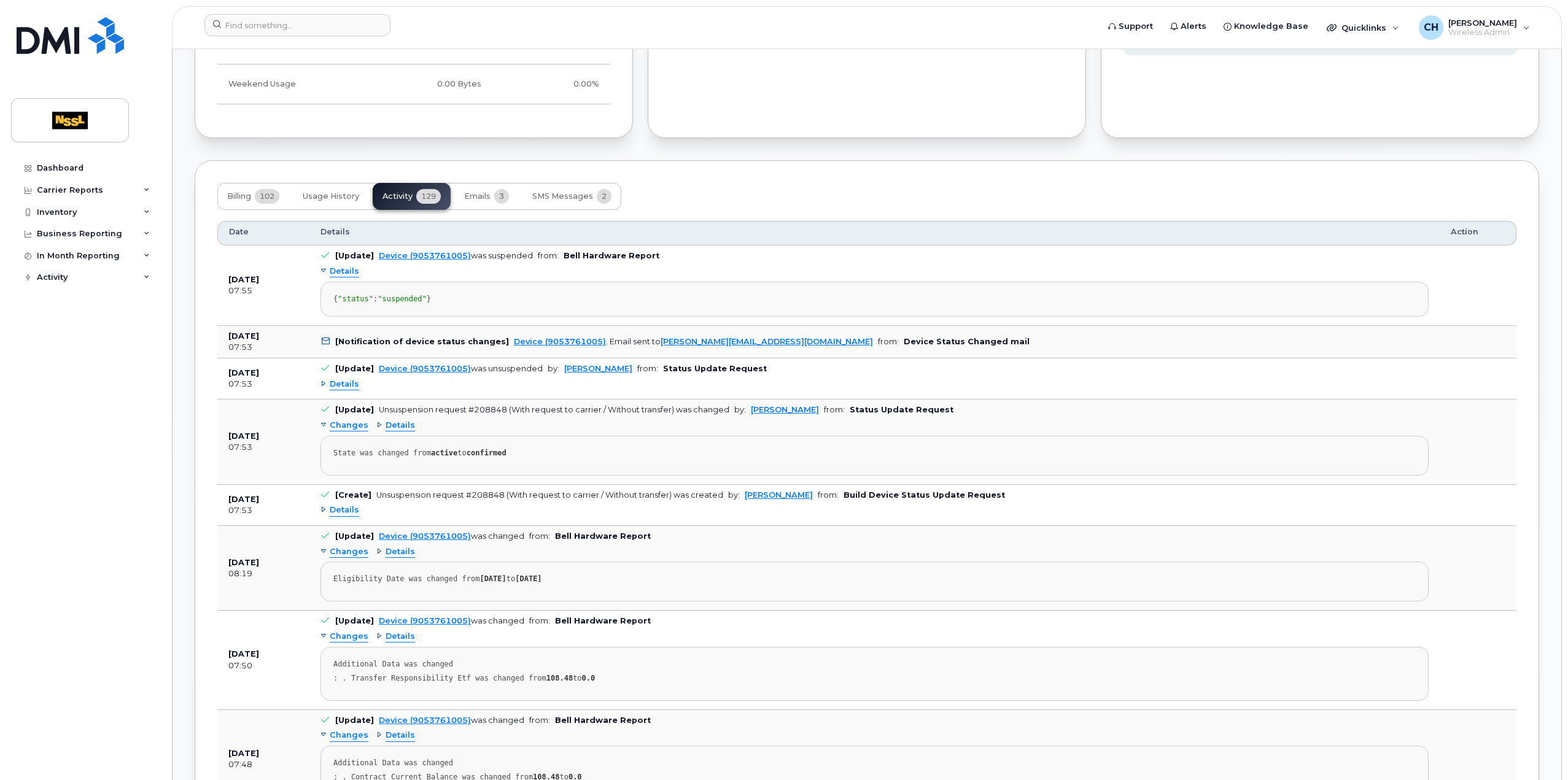
click at [321, 391] on div "Details" at bounding box center [340, 384] width 38 height 11
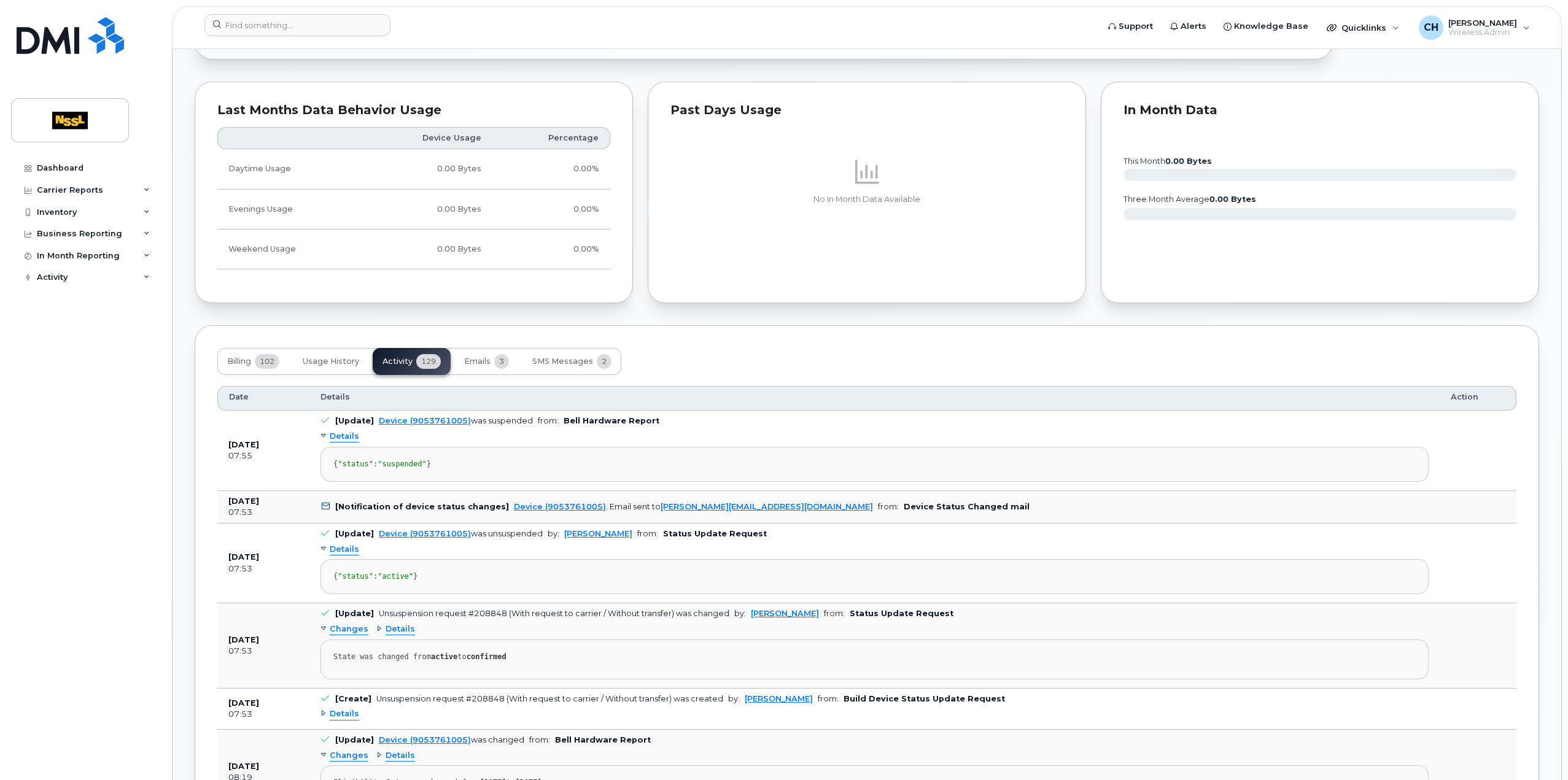
scroll to position [736, 0]
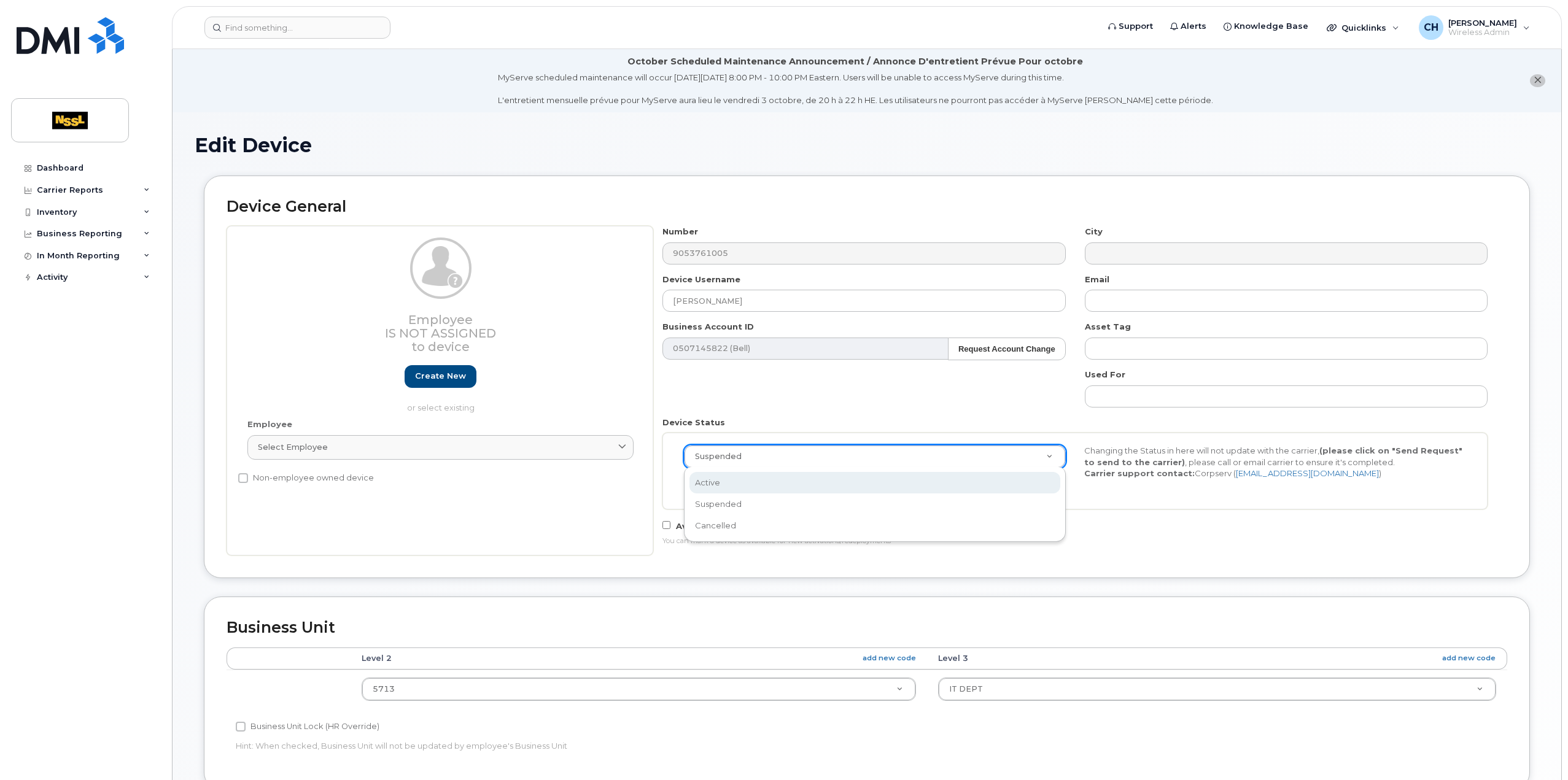
select select "active"
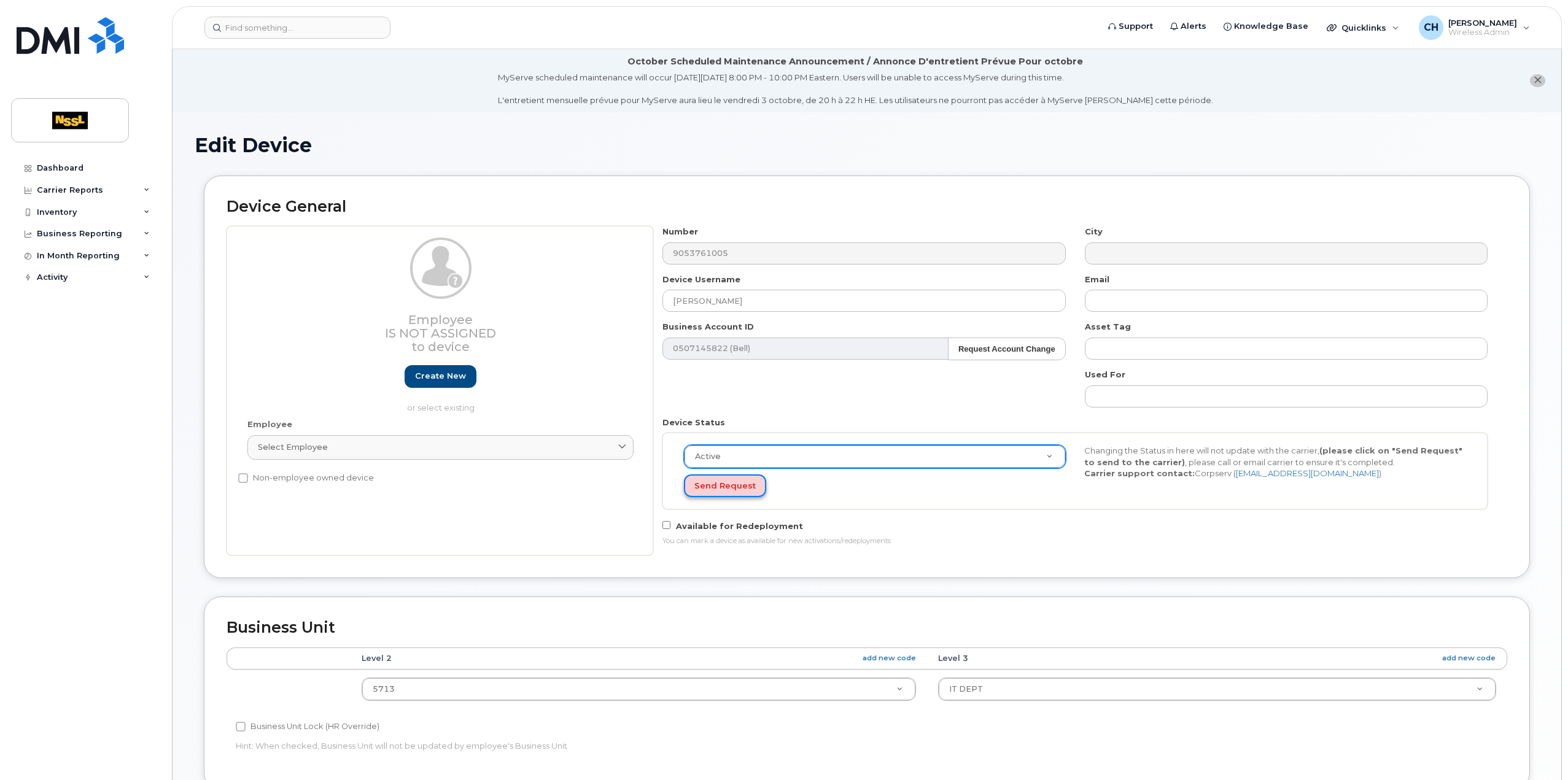
click at [753, 487] on button "Send Request" at bounding box center [725, 486] width 82 height 23
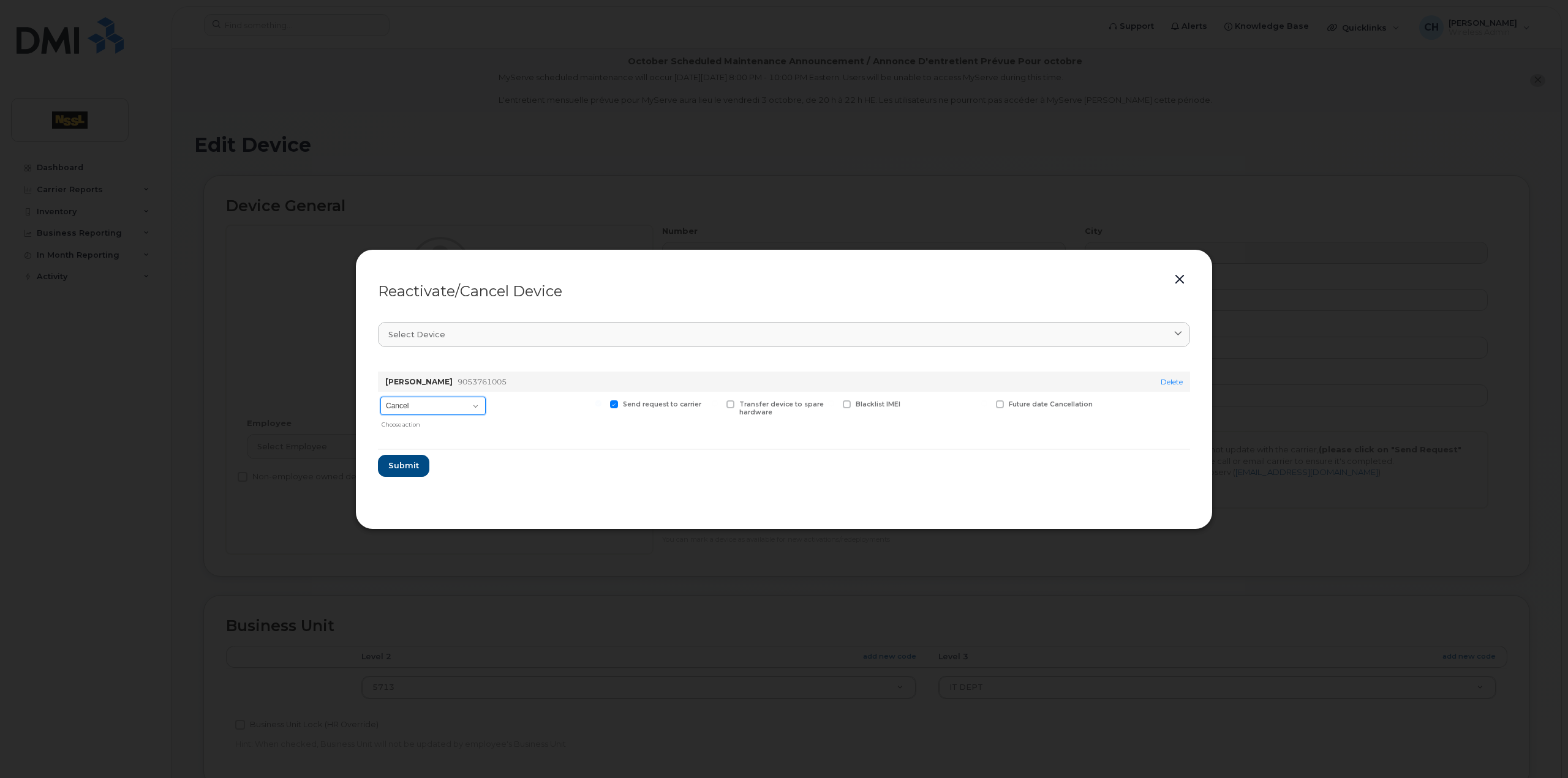
click at [479, 401] on select "Cancel Suspend - Extend Suspension Reactivate" at bounding box center [433, 406] width 105 height 18
select select "[object Object]"
click at [380, 397] on select "Cancel Suspend - Extend Suspension Reactivate" at bounding box center [433, 406] width 105 height 18
click at [406, 468] on span "Submit" at bounding box center [403, 465] width 31 height 11
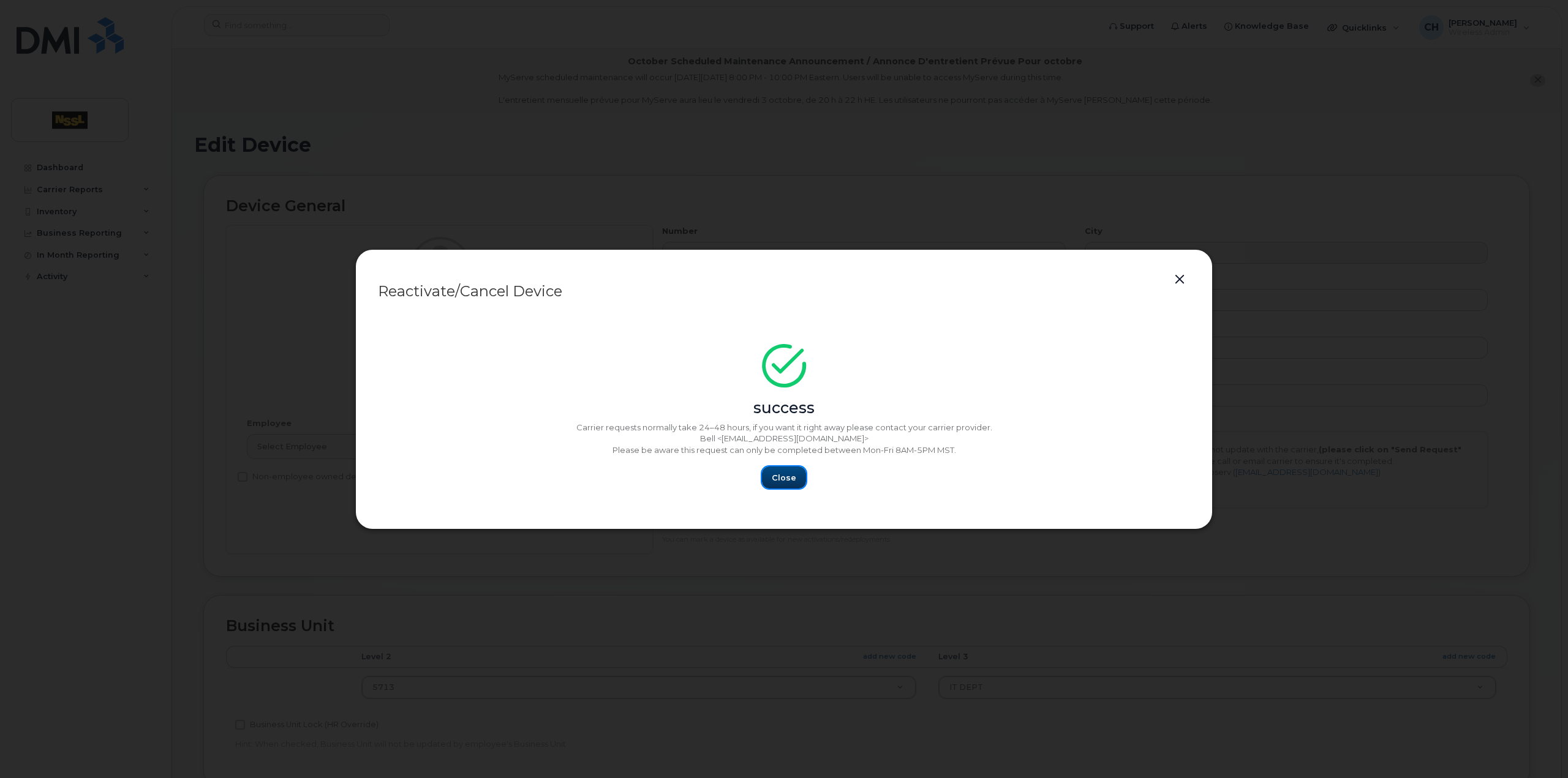
click at [782, 475] on span "Close" at bounding box center [784, 478] width 25 height 11
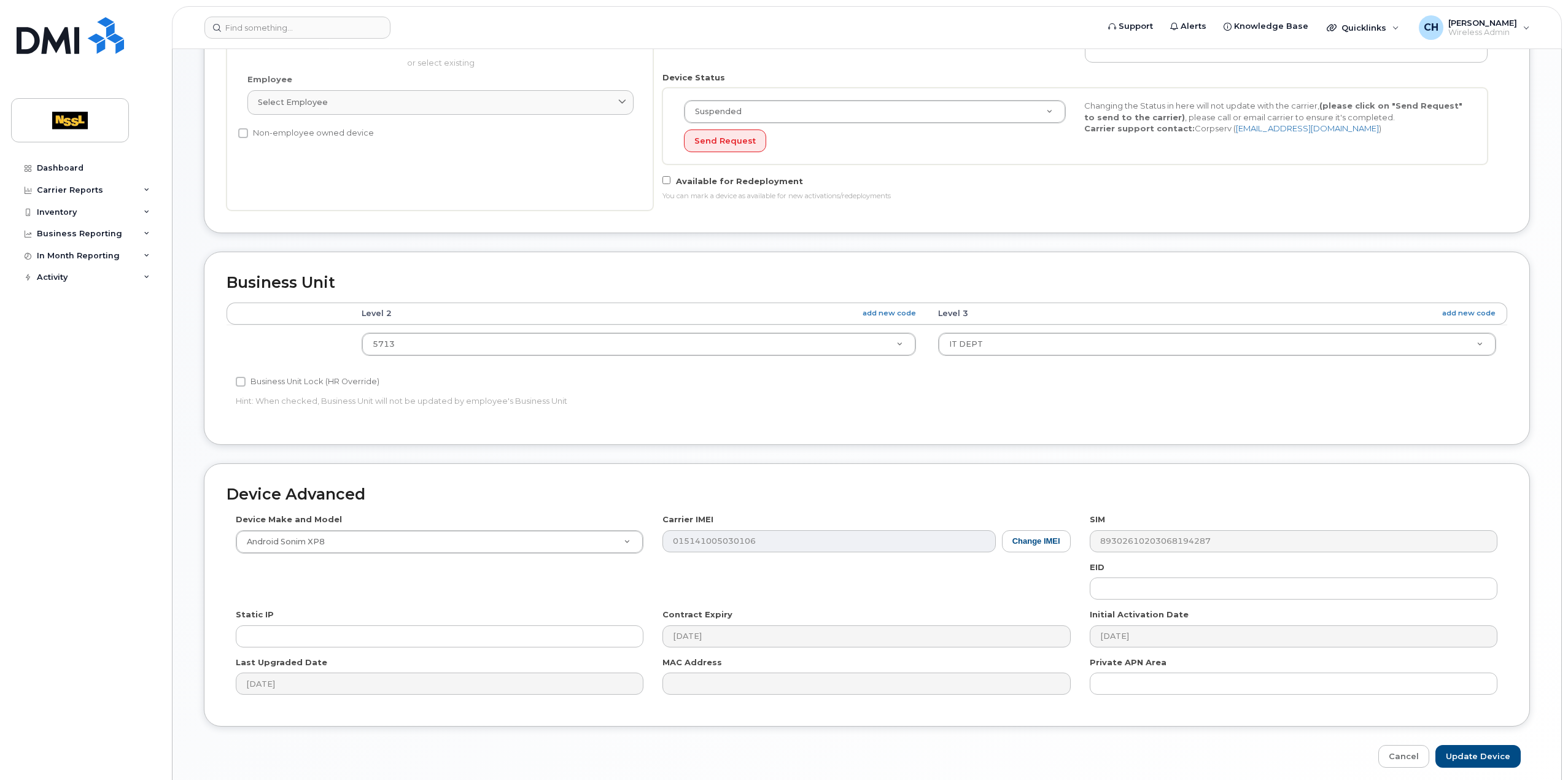
scroll to position [390, 0]
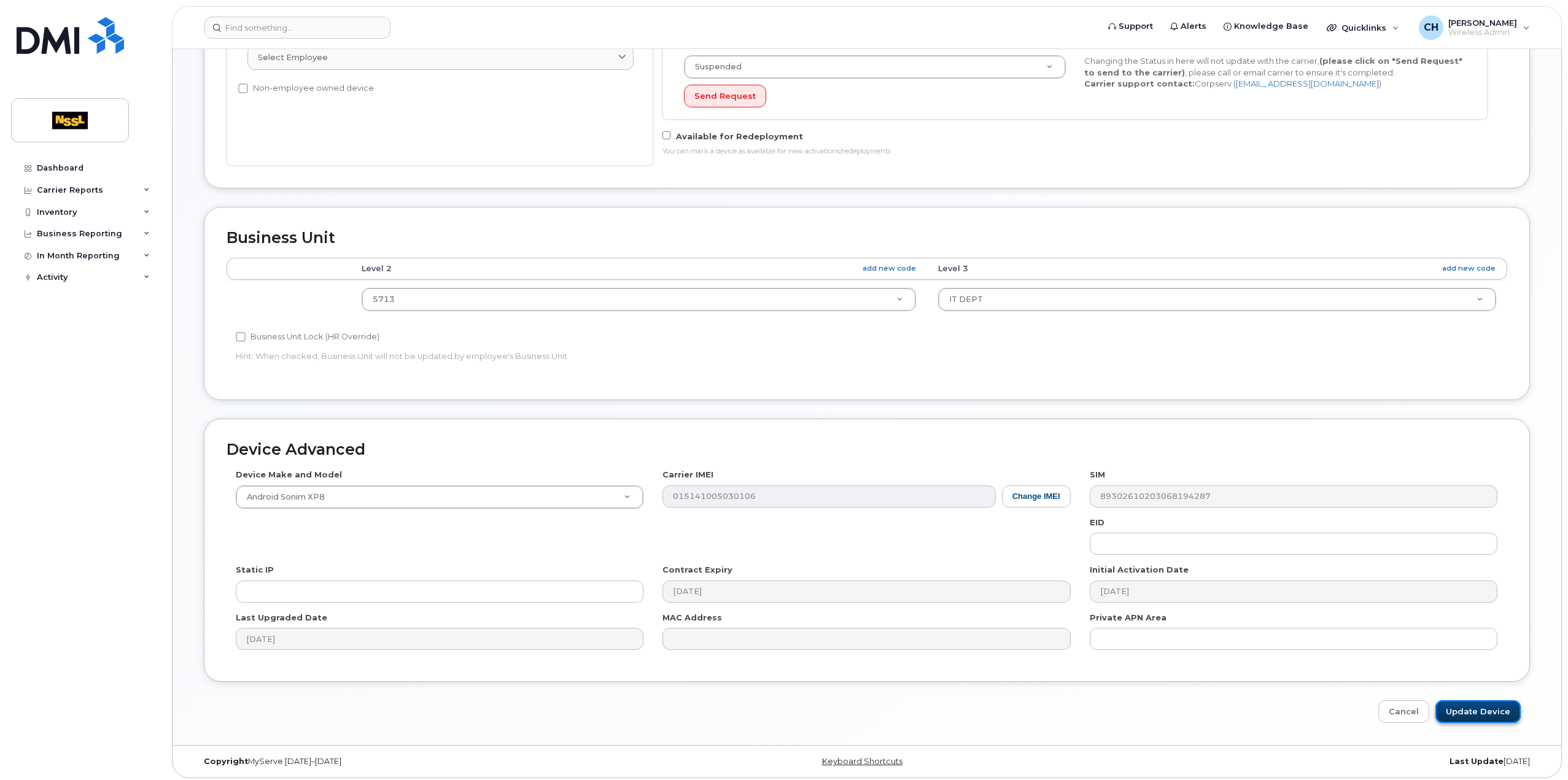
click at [1507, 711] on input "Update Device" at bounding box center [1478, 711] width 85 height 23
type input "Saving..."
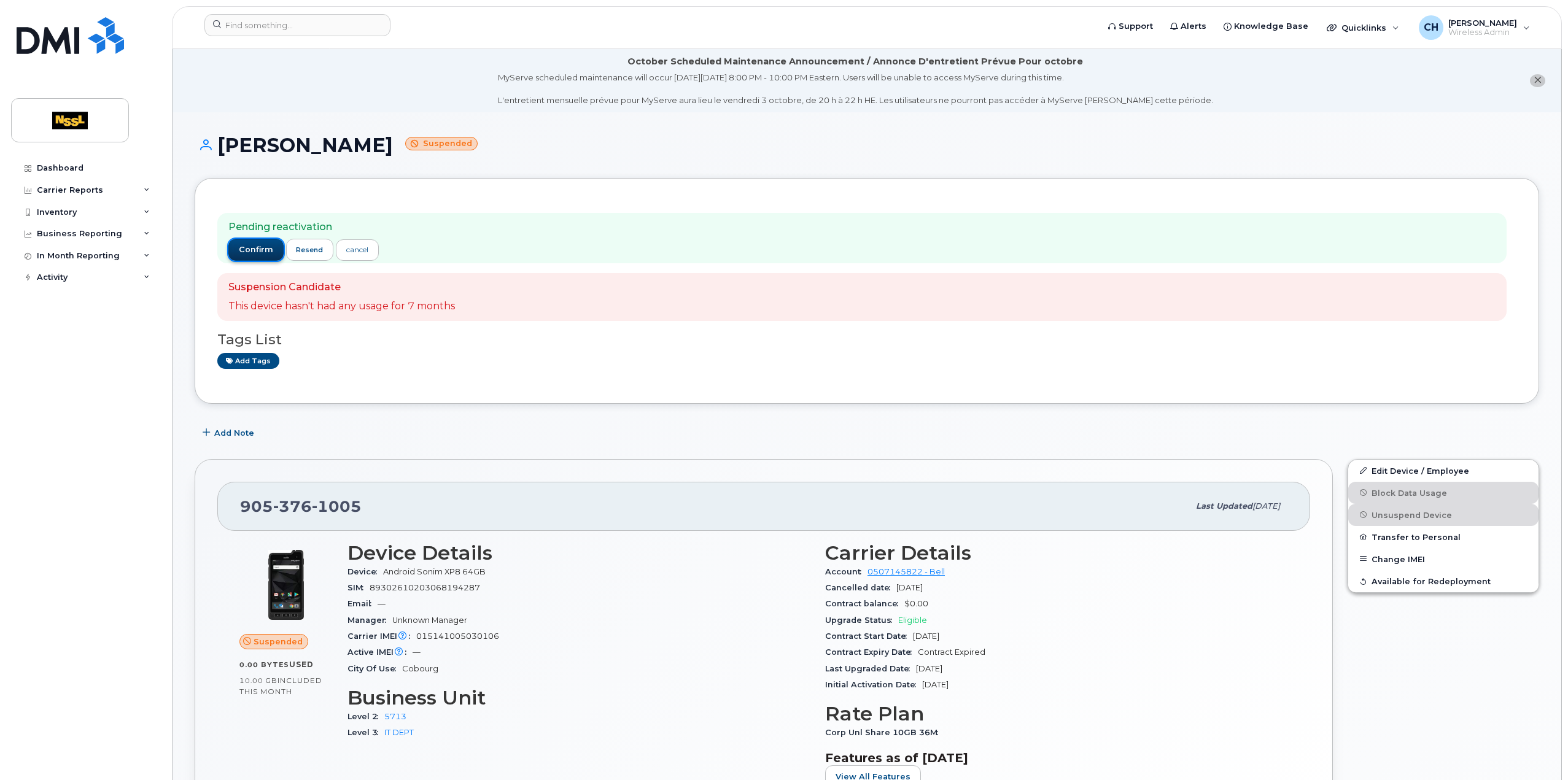
click at [249, 251] on span "confirm" at bounding box center [256, 250] width 35 height 11
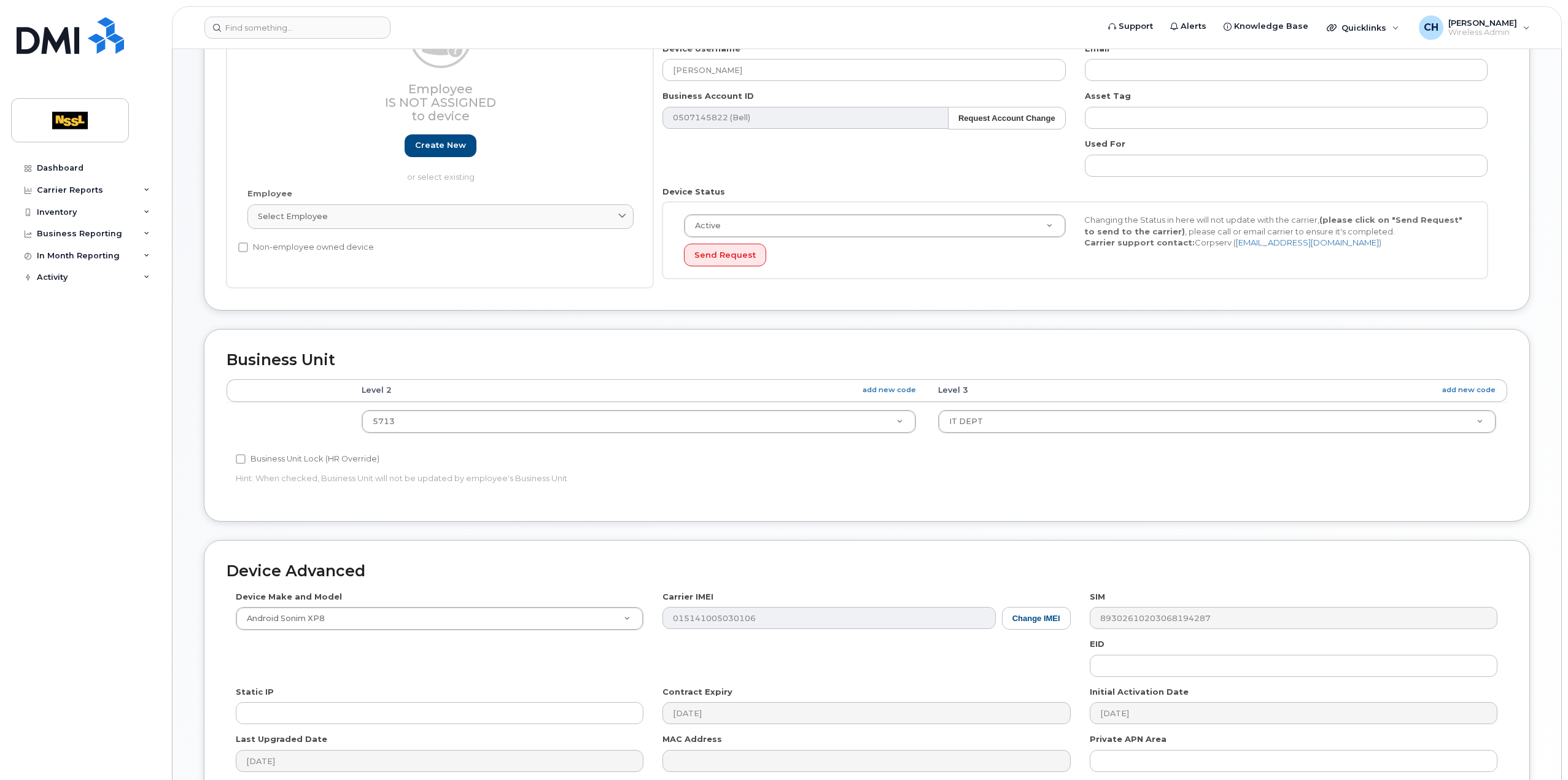
scroll to position [352, 0]
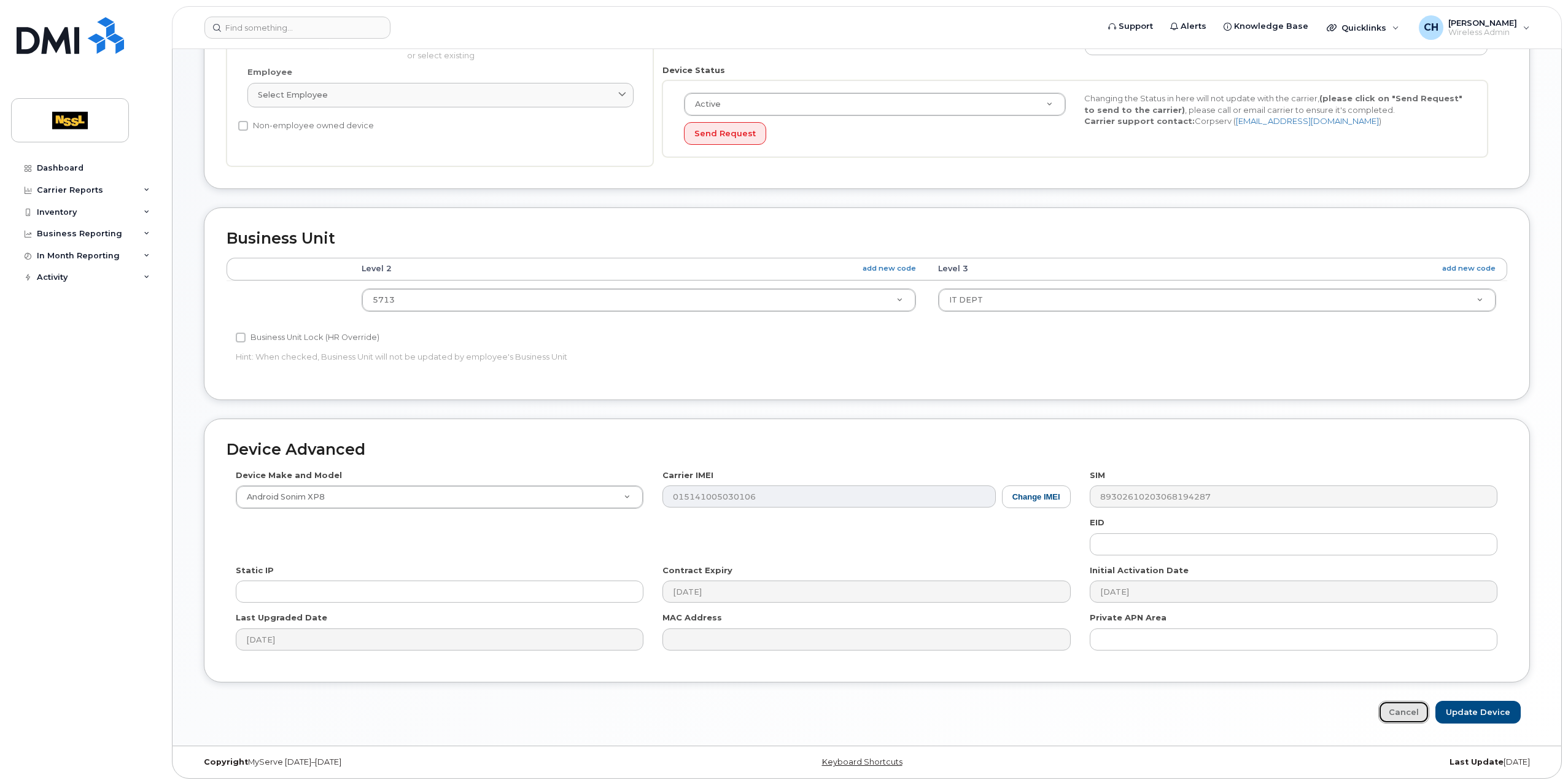
click at [1412, 717] on link "Cancel" at bounding box center [1404, 712] width 51 height 23
click at [1410, 705] on link "Cancel" at bounding box center [1404, 712] width 51 height 23
click at [1492, 711] on input "Update Device" at bounding box center [1478, 712] width 85 height 23
type input "Saving..."
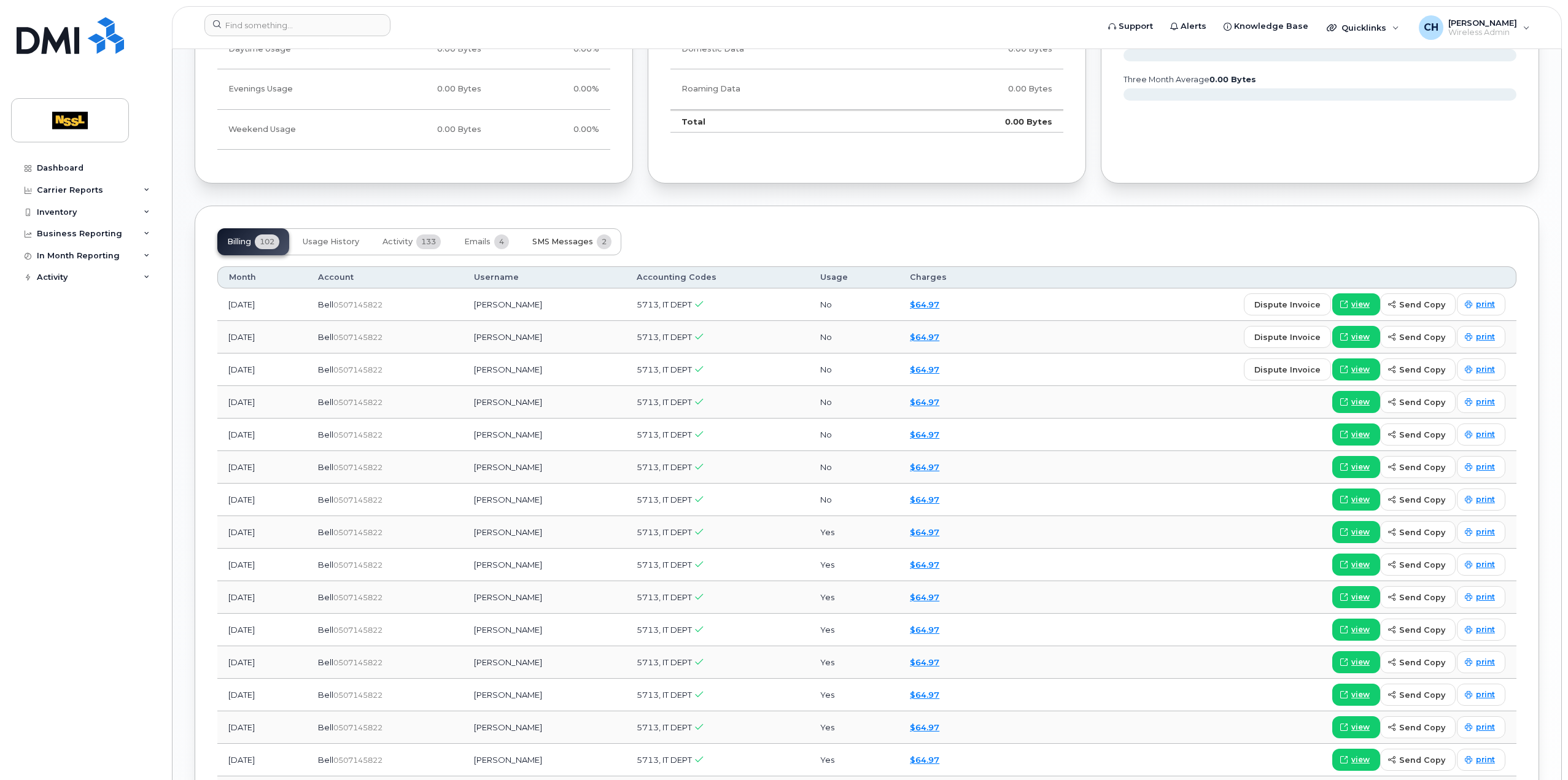
click at [582, 245] on button "SMS Messages 2" at bounding box center [572, 242] width 99 height 27
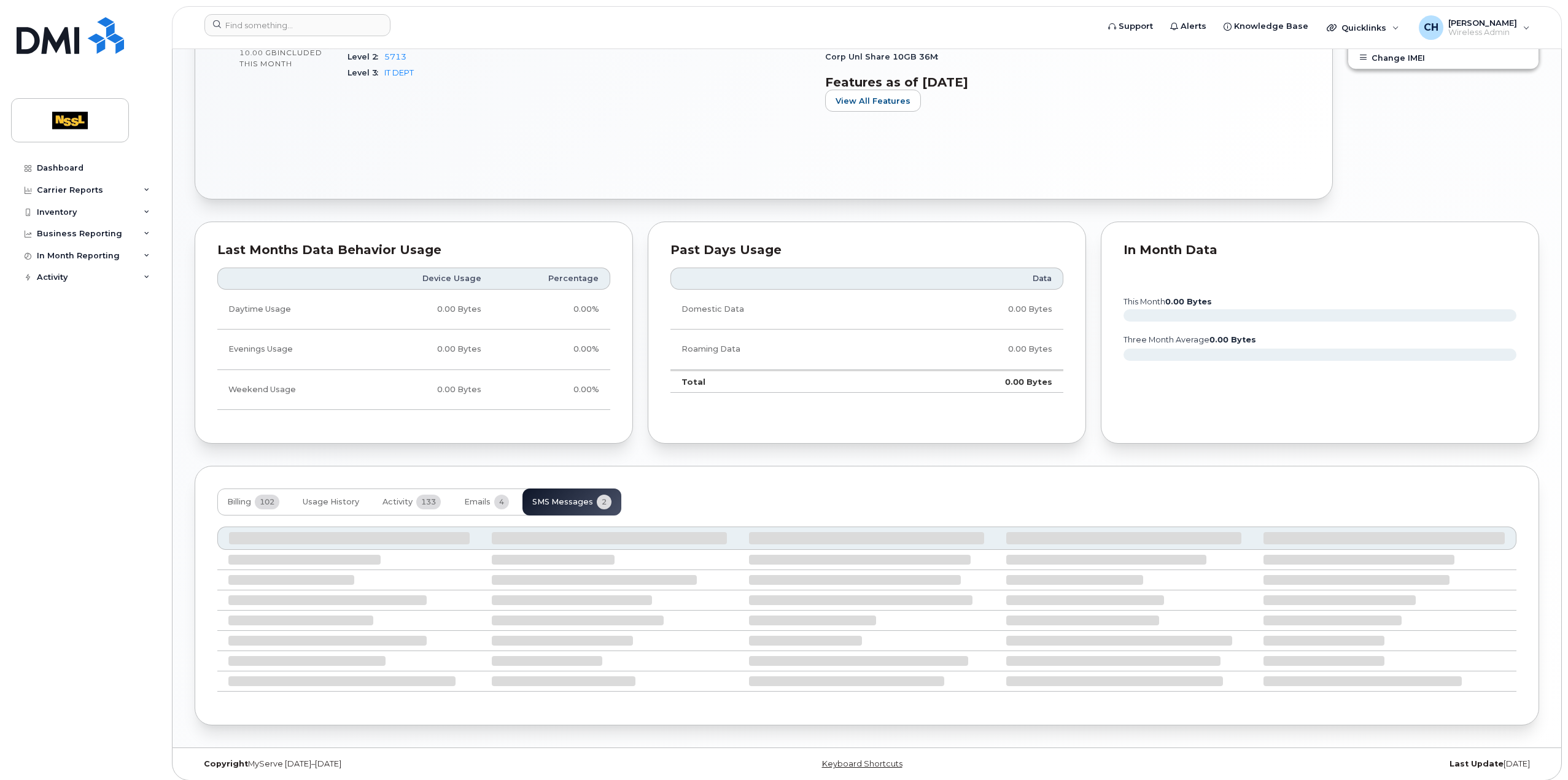
scroll to position [524, 0]
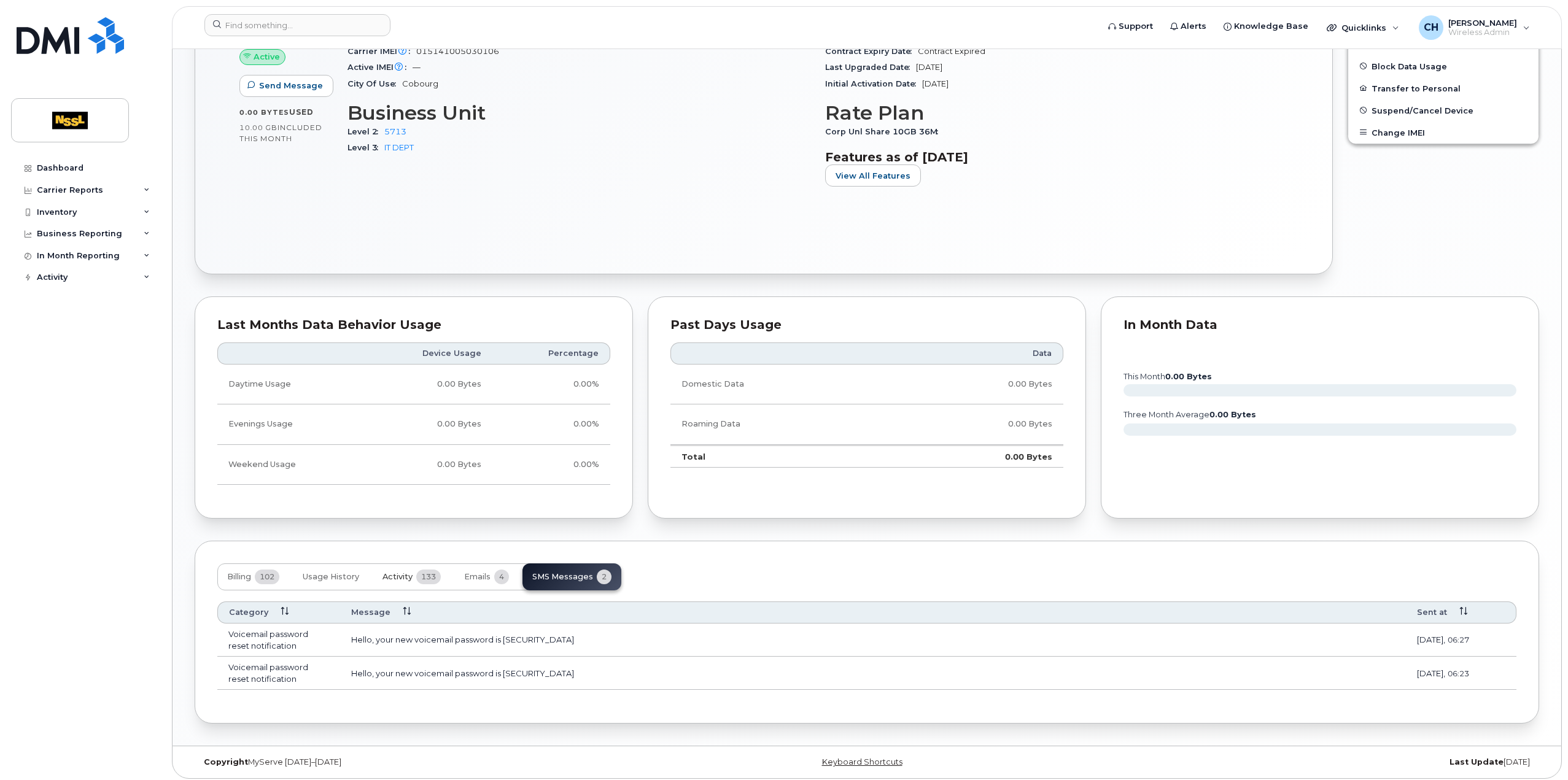
click at [407, 574] on span "Activity" at bounding box center [398, 577] width 30 height 10
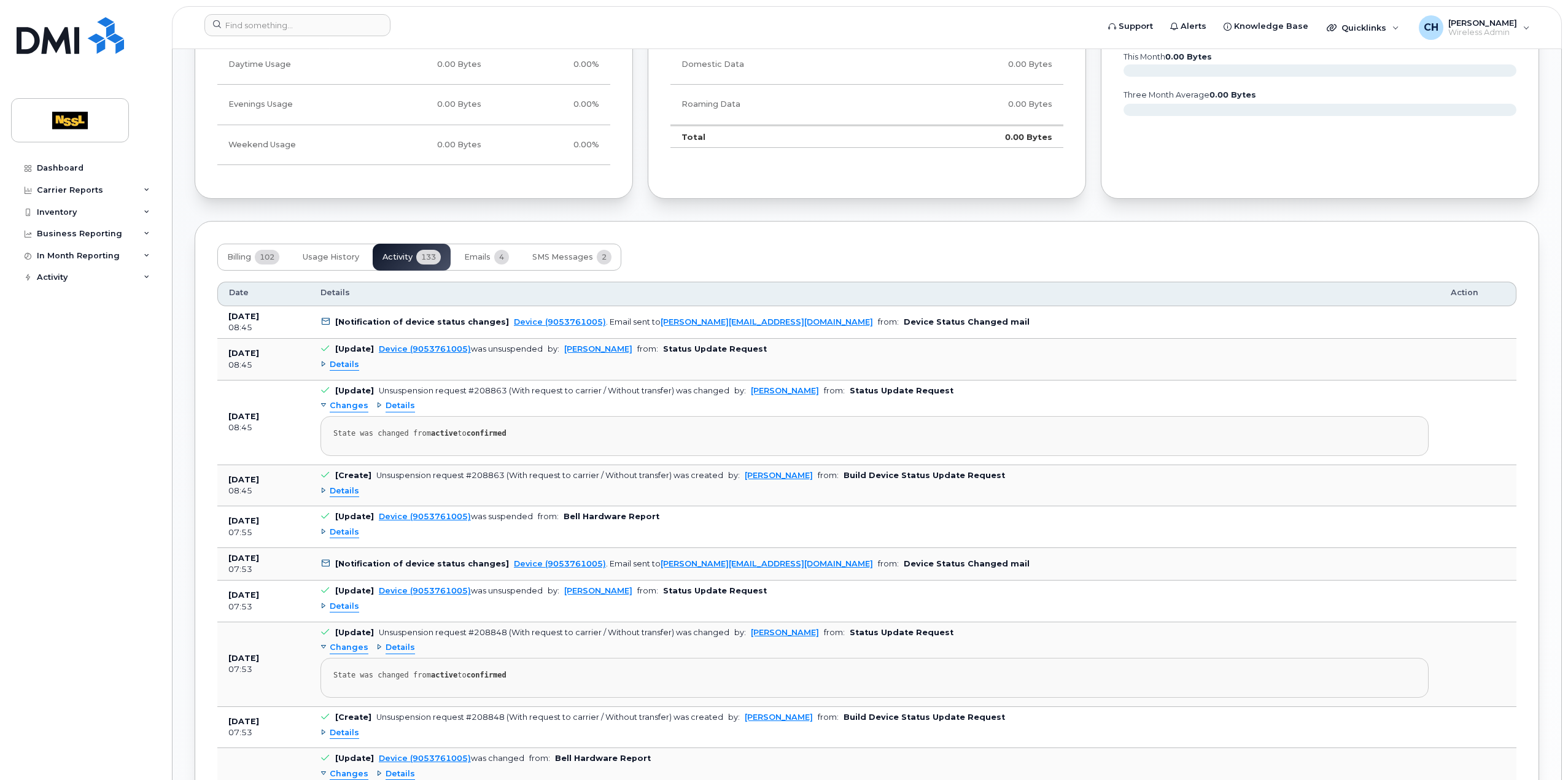
scroll to position [845, 0]
click at [319, 364] on td "[Update] Device (9053761005) was unsuspended by: Chris Haun from: Status Update…" at bounding box center [874, 358] width 1130 height 41
click at [319, 363] on td "[Update] Device (9053761005) was unsuspended by: Chris Haun from: Status Update…" at bounding box center [874, 358] width 1130 height 41
click at [321, 358] on div "Details" at bounding box center [340, 364] width 38 height 11
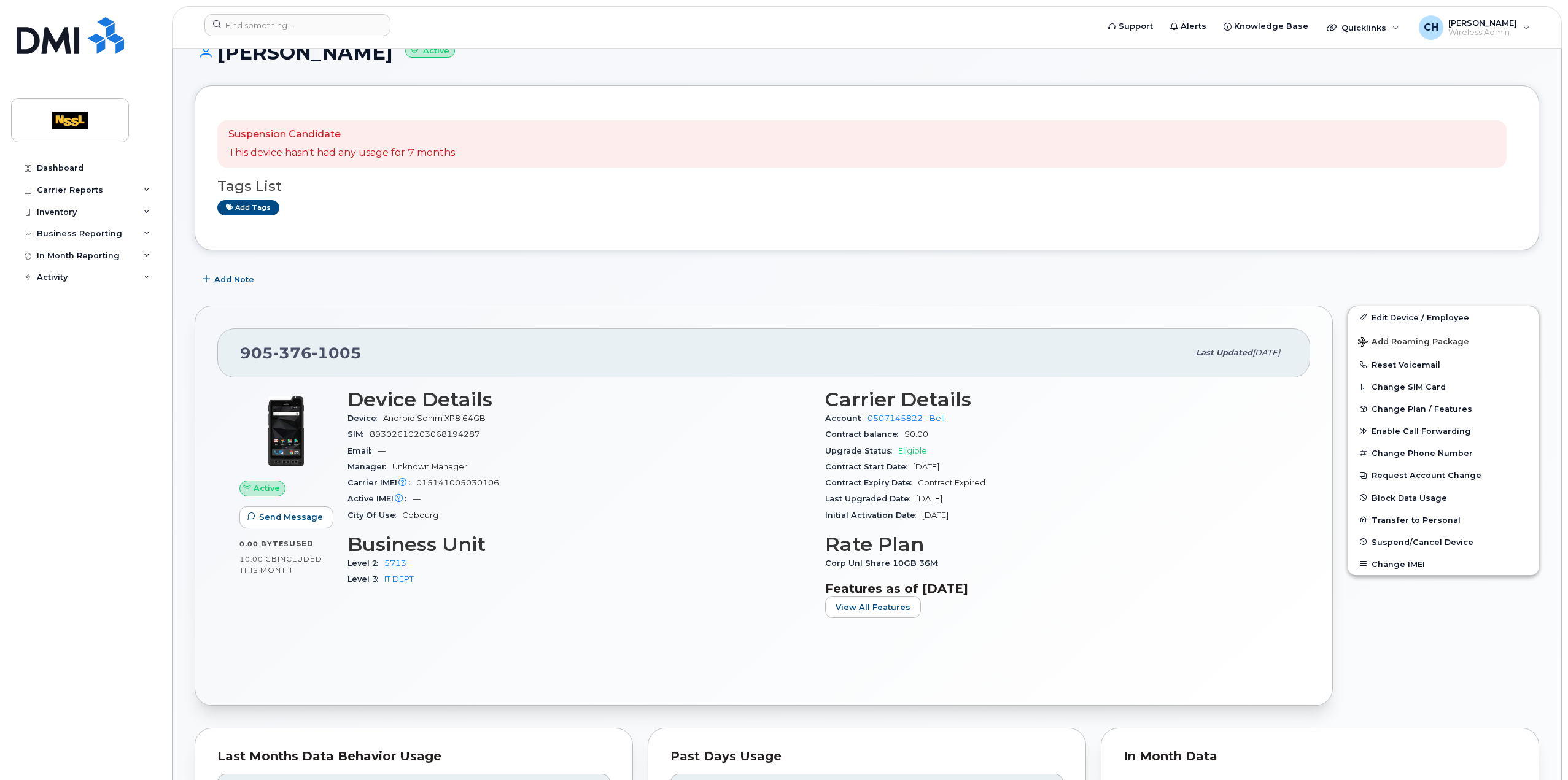
scroll to position [0, 0]
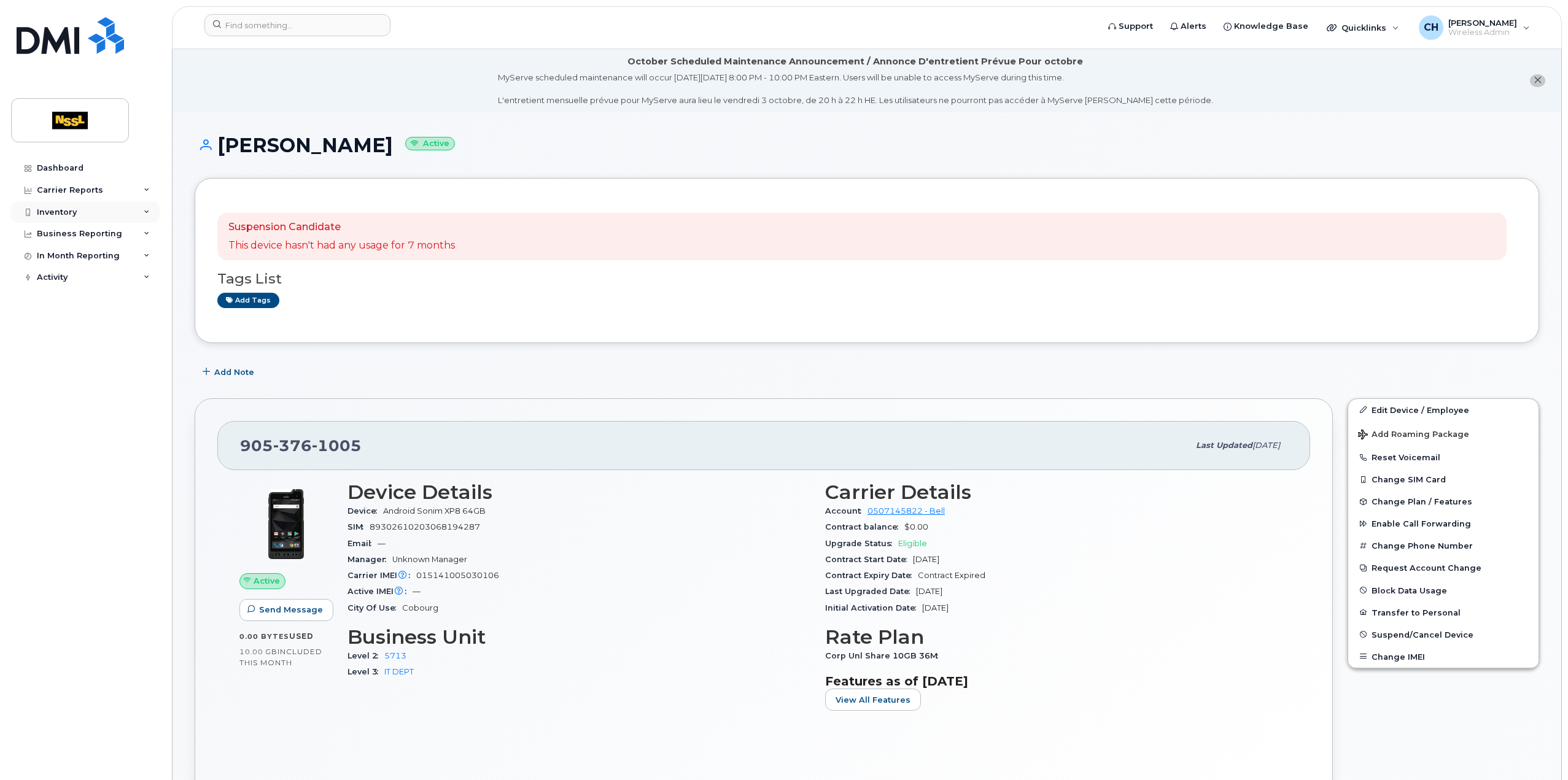
click at [73, 215] on div "Inventory" at bounding box center [56, 212] width 40 height 10
click at [80, 232] on div "Mobility Devices" at bounding box center [77, 234] width 69 height 11
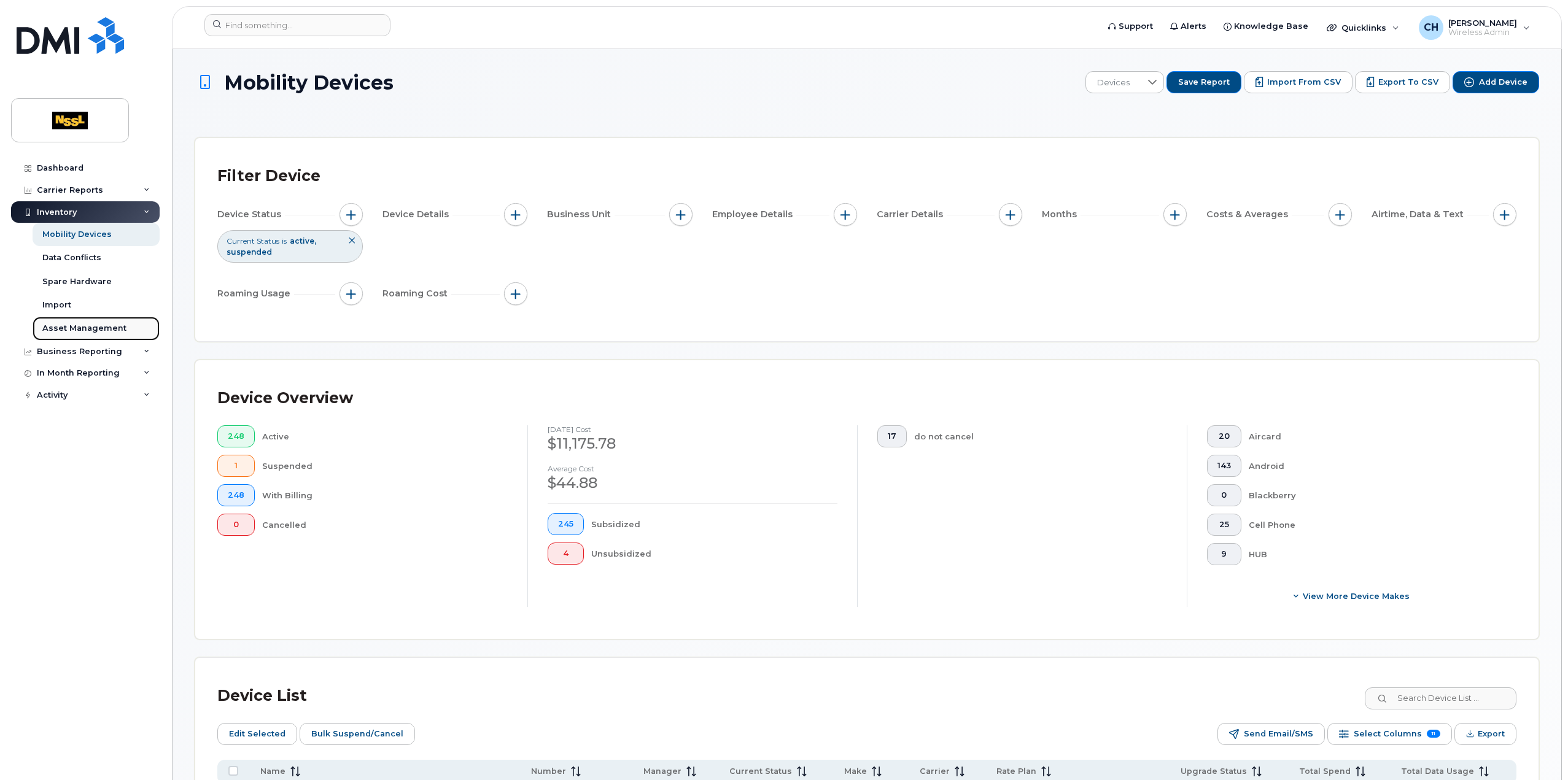
click at [137, 340] on link "Asset Management" at bounding box center [96, 328] width 127 height 23
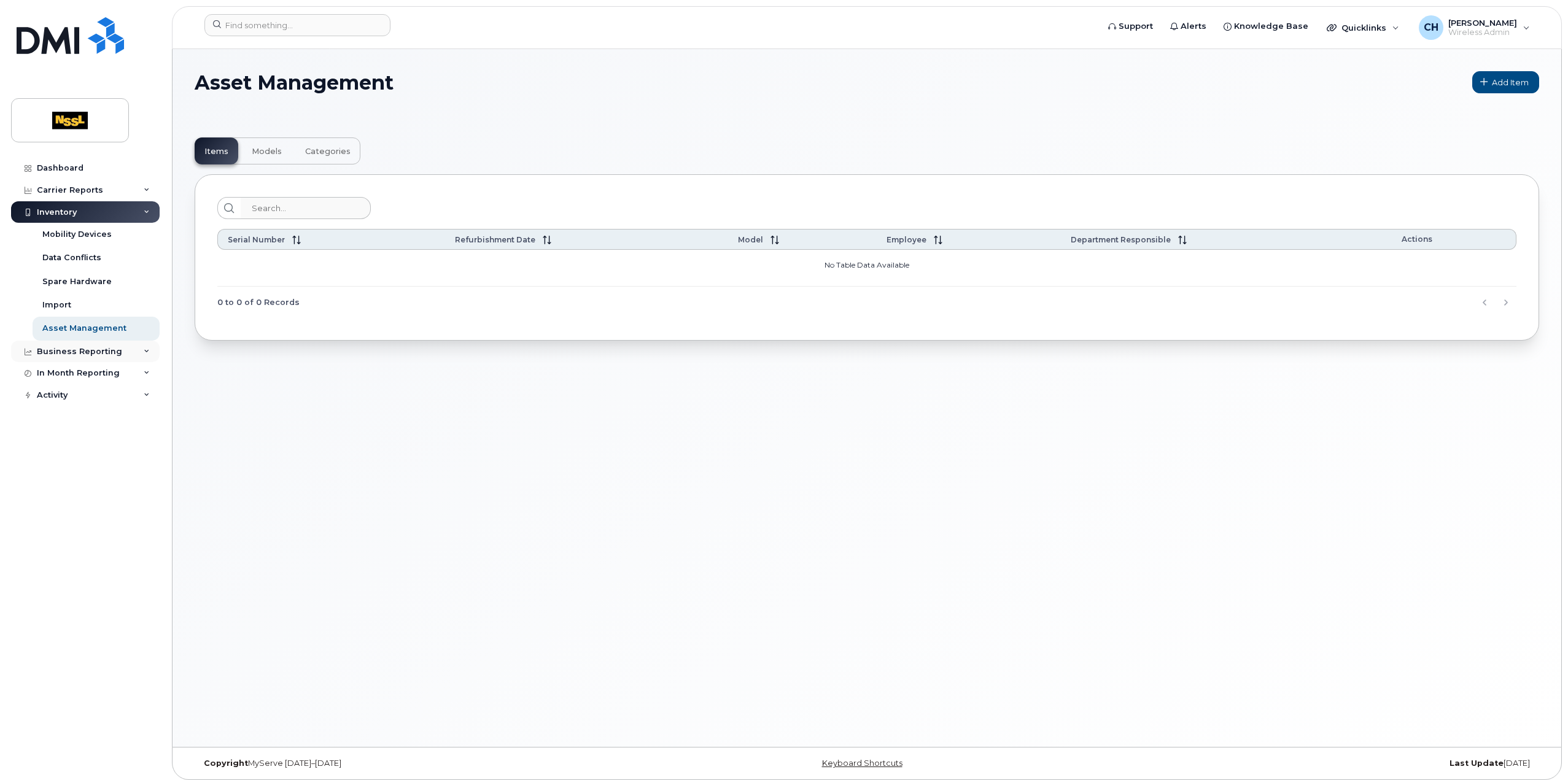
click at [131, 353] on div "Business Reporting" at bounding box center [85, 352] width 148 height 22
click at [65, 232] on div "Mobility Devices" at bounding box center [77, 234] width 69 height 11
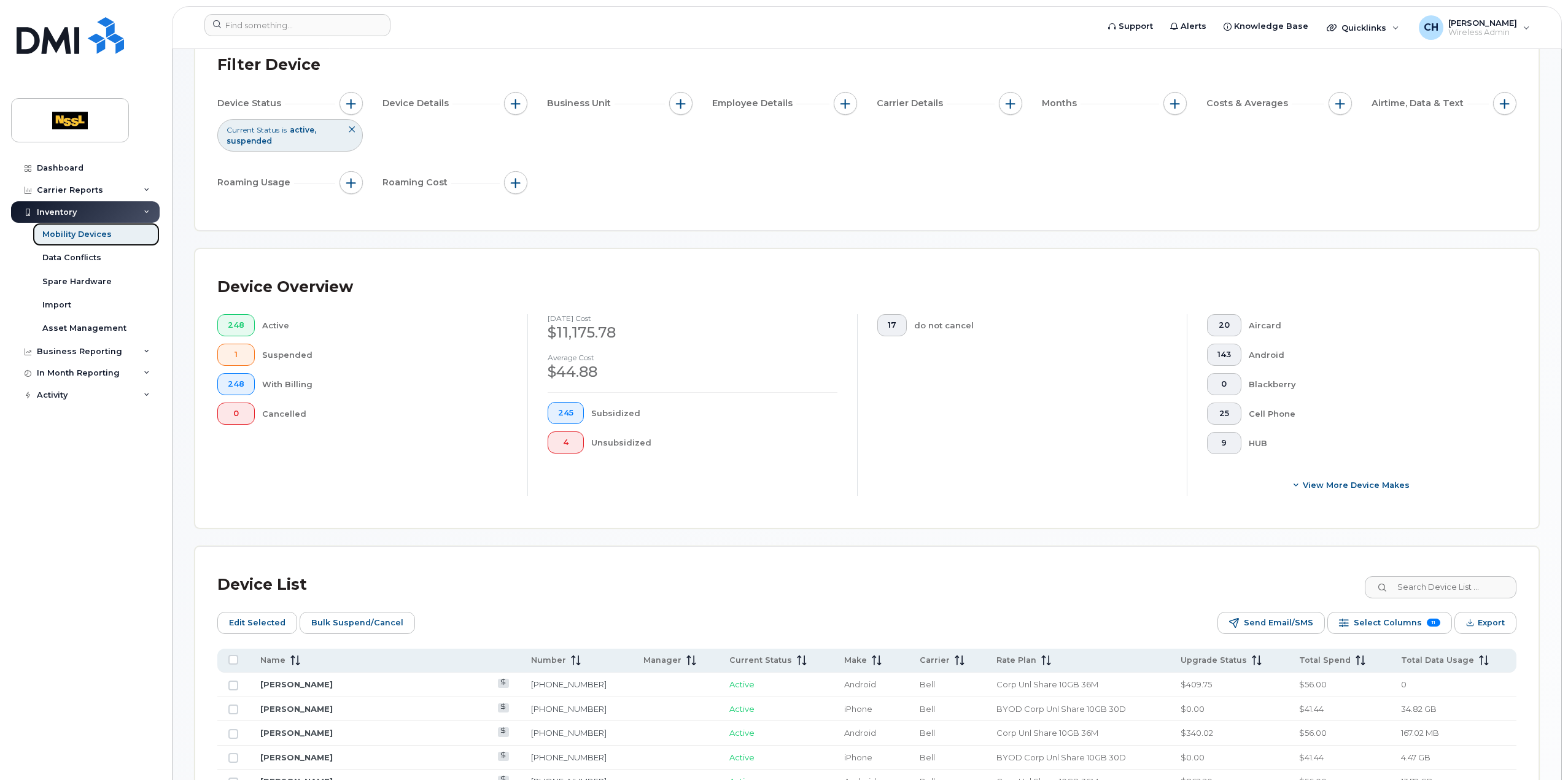
scroll to position [123, 0]
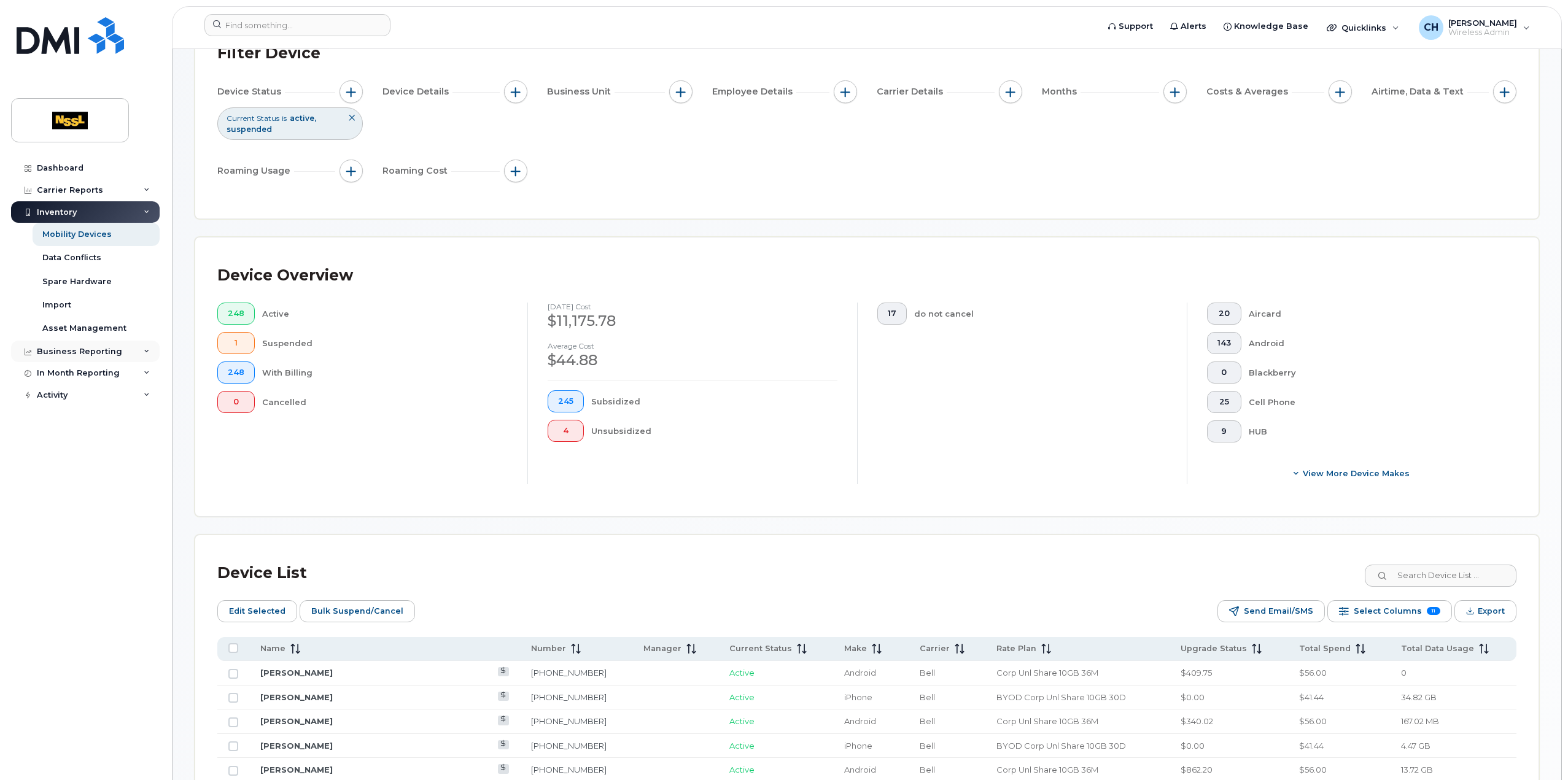
click at [78, 347] on div "Business Reporting" at bounding box center [79, 352] width 85 height 10
click at [80, 466] on div "In Month Reporting" at bounding box center [78, 467] width 83 height 10
click at [84, 490] on div "Data Usage" at bounding box center [66, 489] width 49 height 11
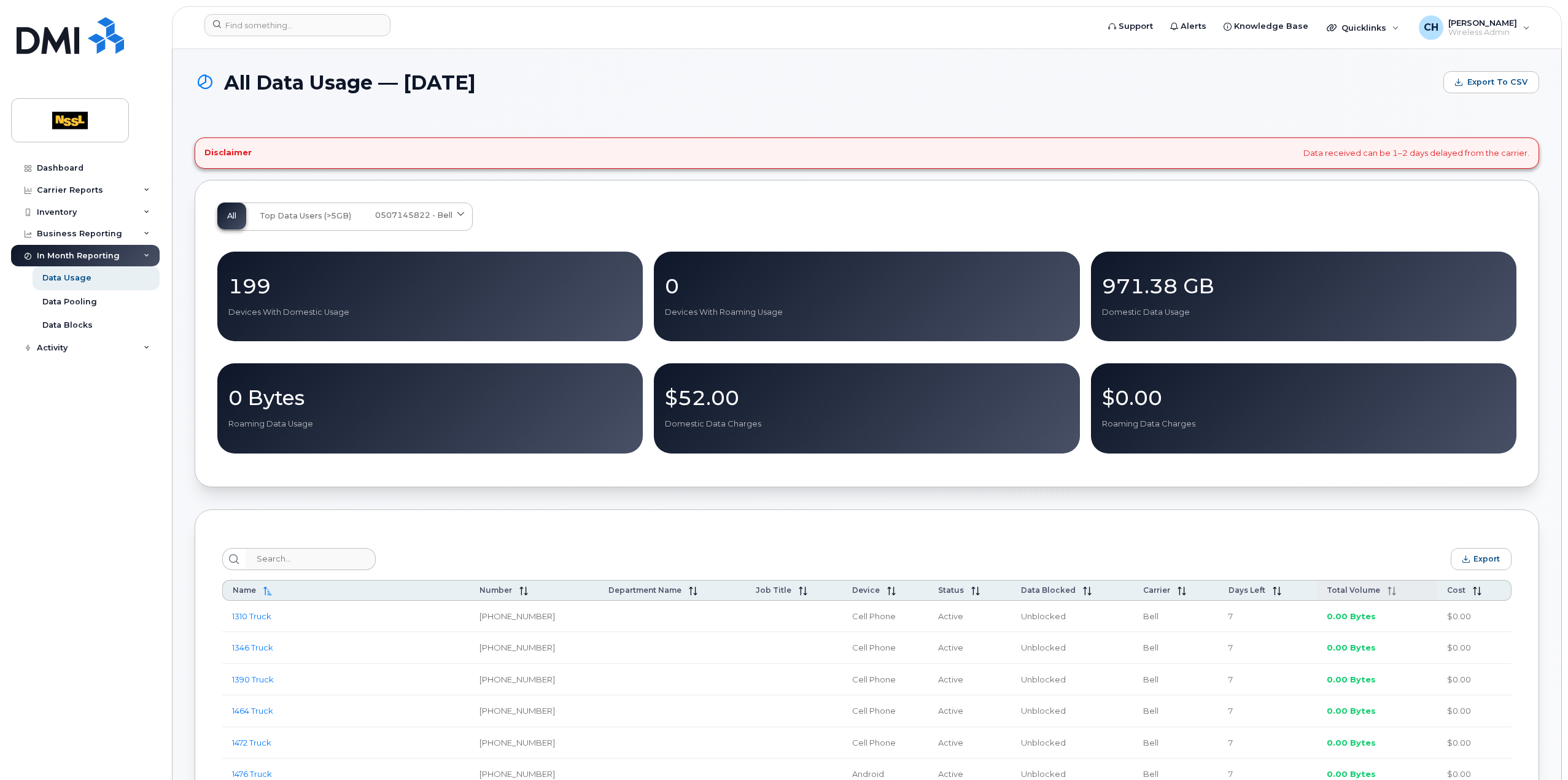
click at [1365, 597] on th "Total Volume" at bounding box center [1377, 590] width 121 height 21
click at [1365, 593] on span "Total Volume" at bounding box center [1347, 590] width 53 height 9
click at [94, 215] on div "Inventory" at bounding box center [85, 212] width 148 height 22
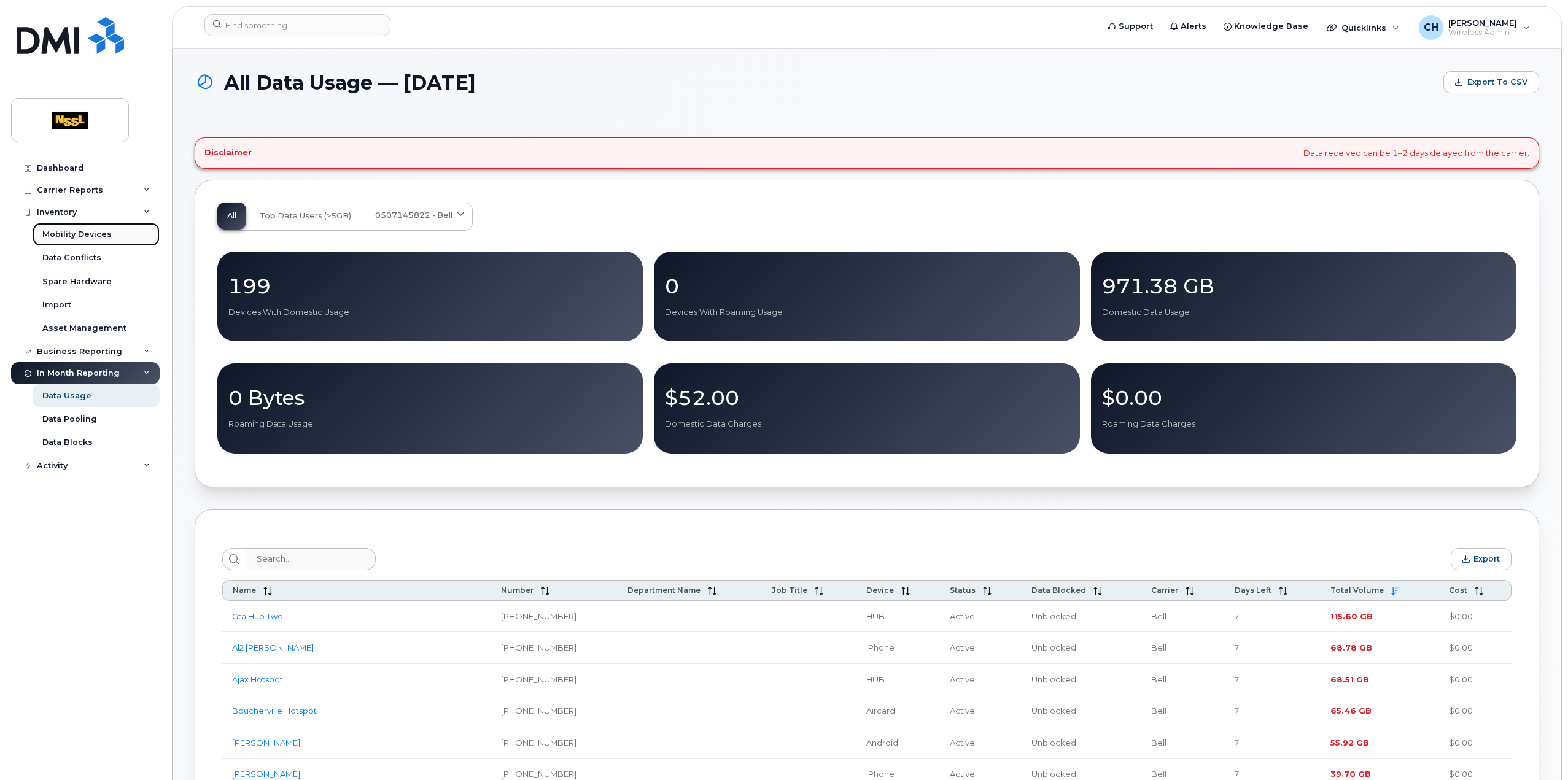
click at [102, 230] on div "Mobility Devices" at bounding box center [77, 234] width 69 height 11
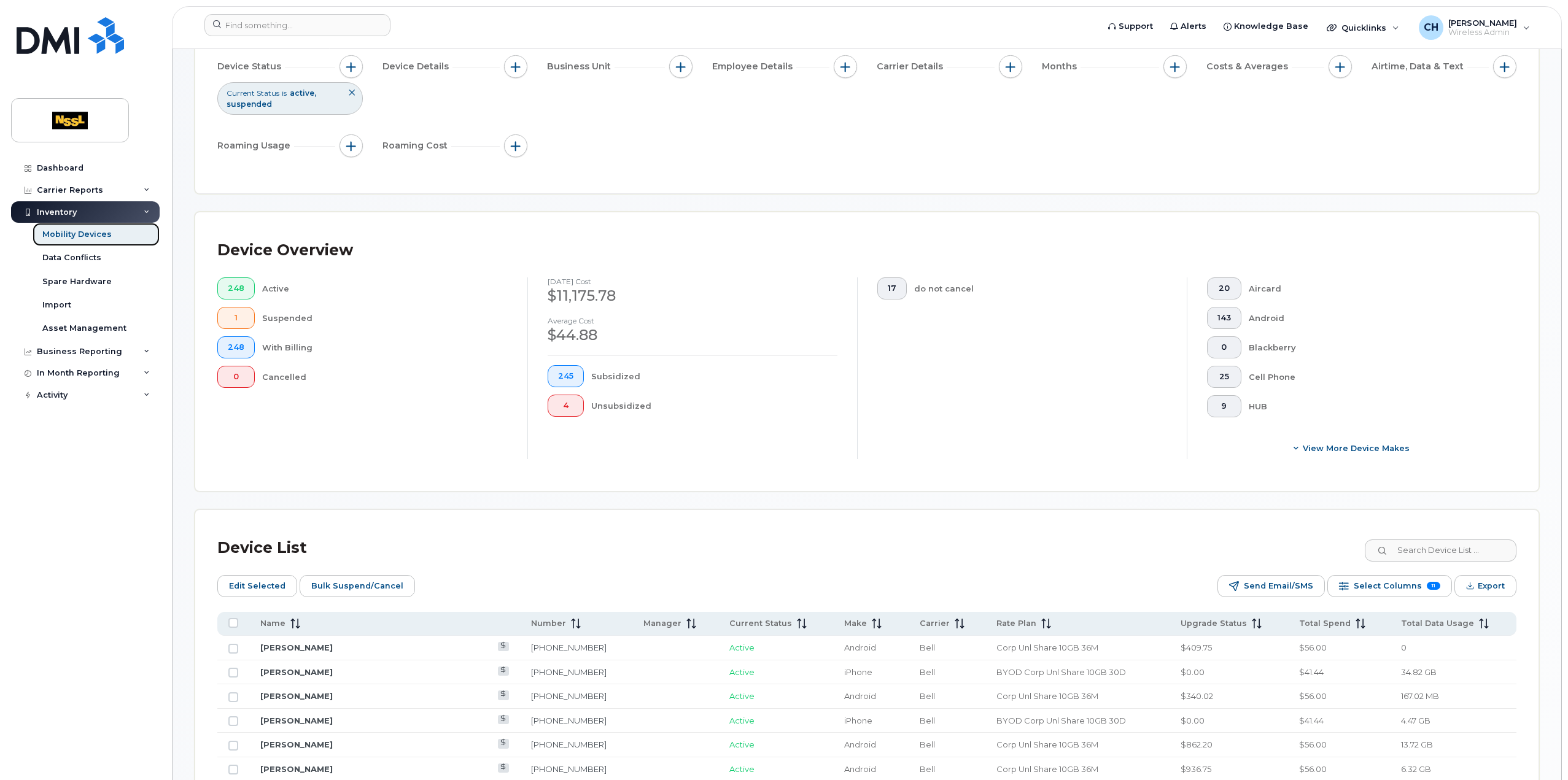
scroll to position [307, 0]
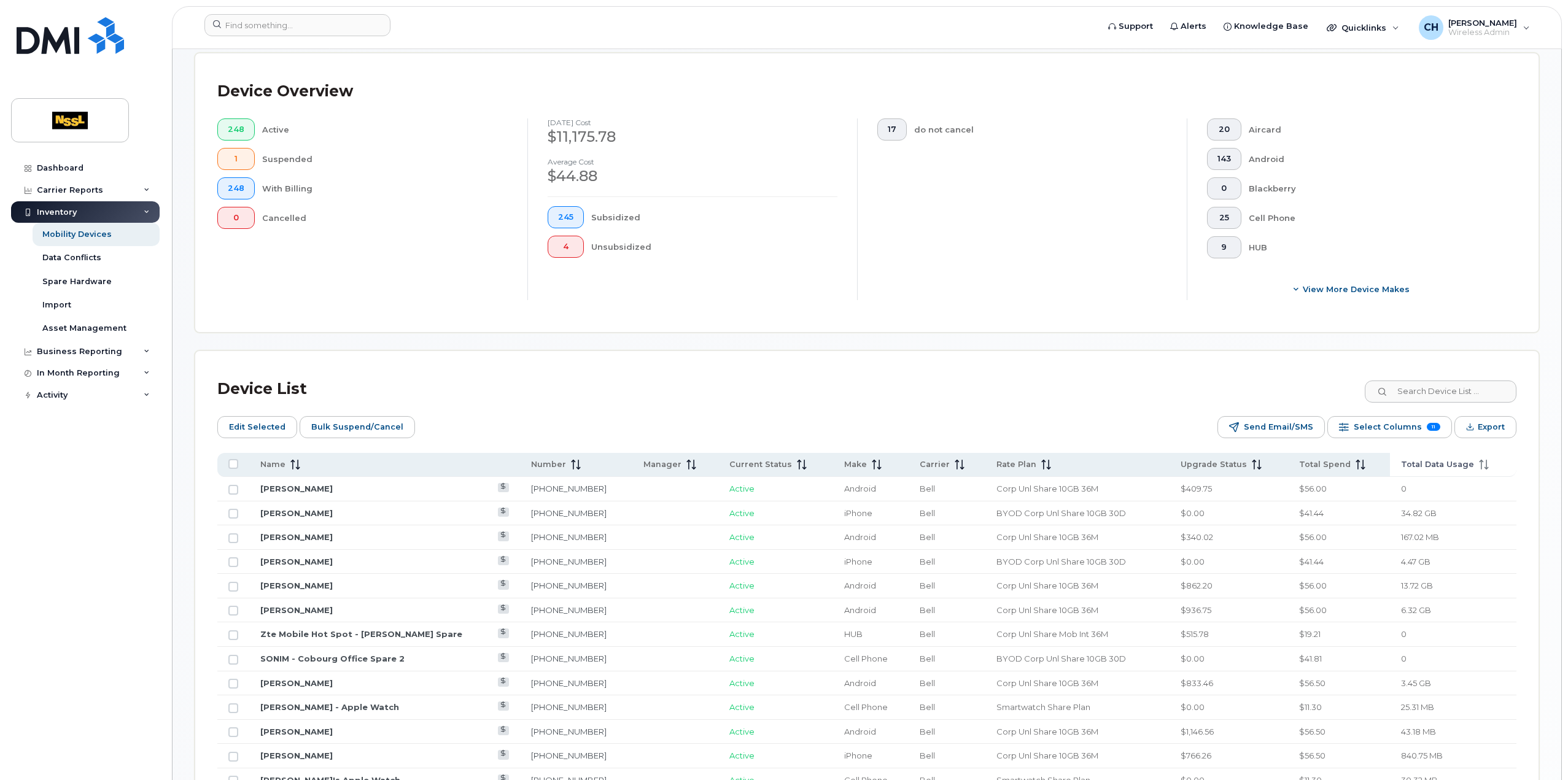
click at [1422, 464] on span "Total Data Usage" at bounding box center [1438, 465] width 73 height 11
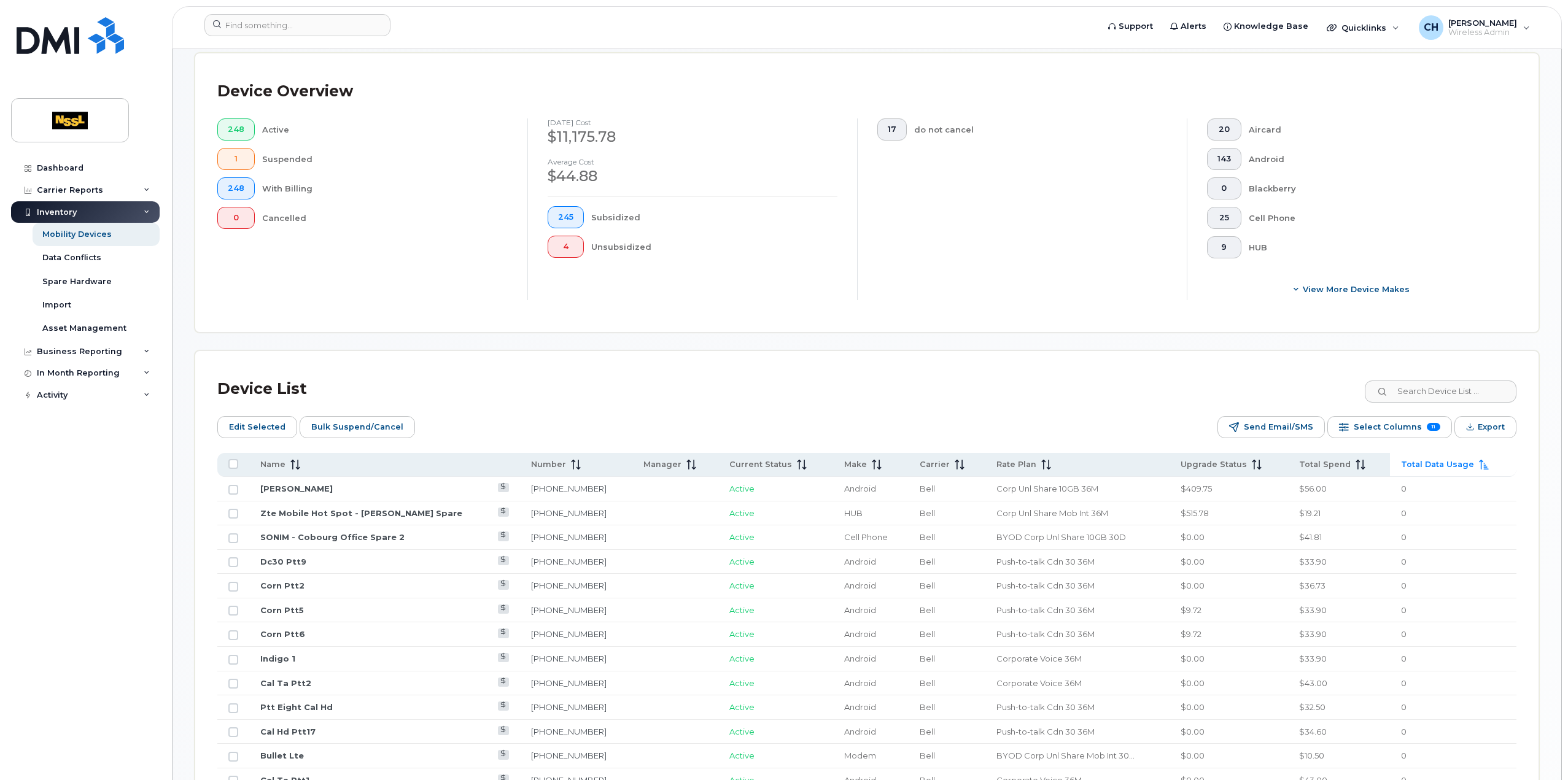
click at [1426, 455] on th "Total Data Usage" at bounding box center [1454, 465] width 127 height 24
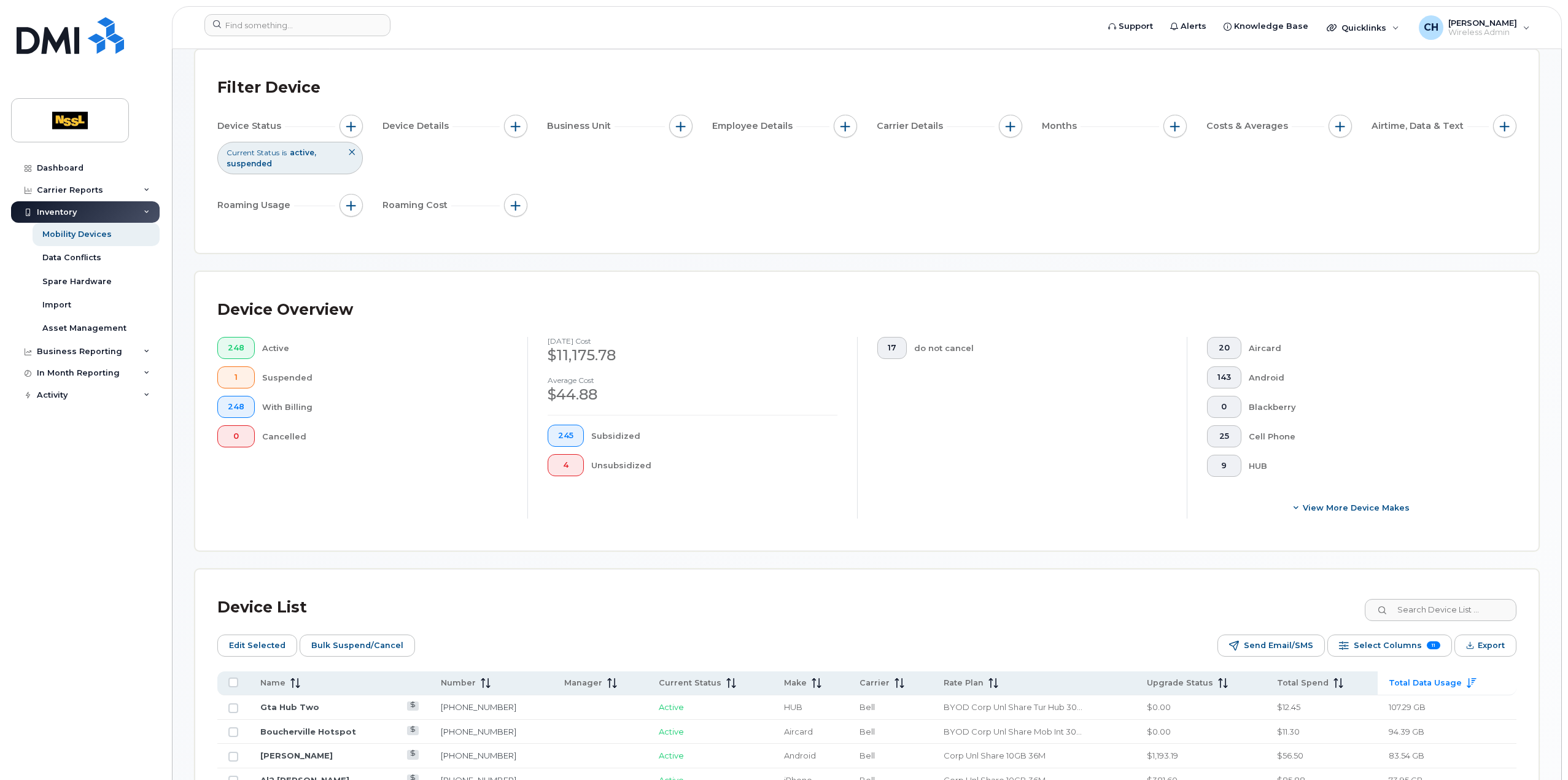
scroll to position [0, 0]
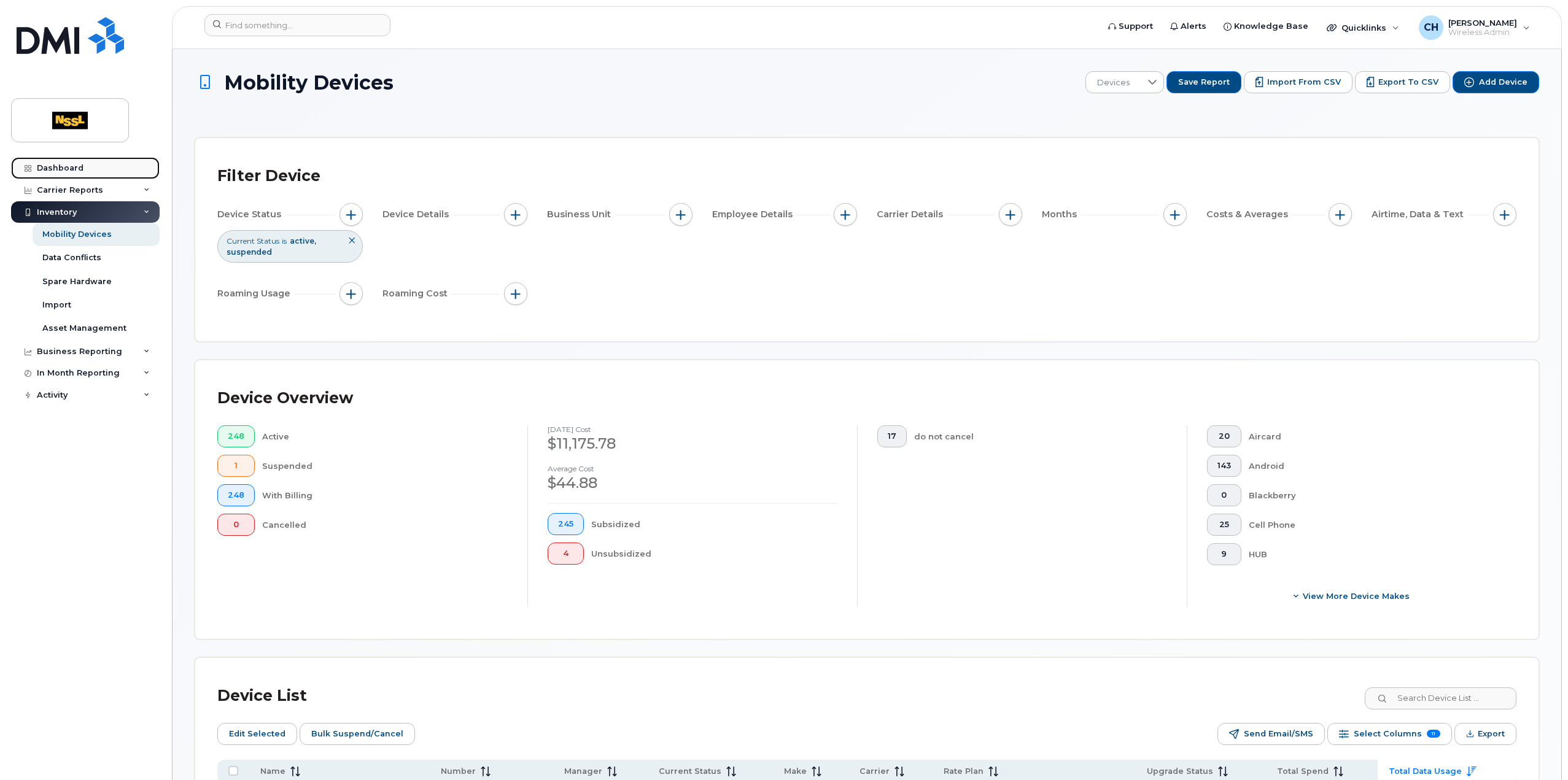
click at [92, 174] on link "Dashboard" at bounding box center [85, 168] width 148 height 22
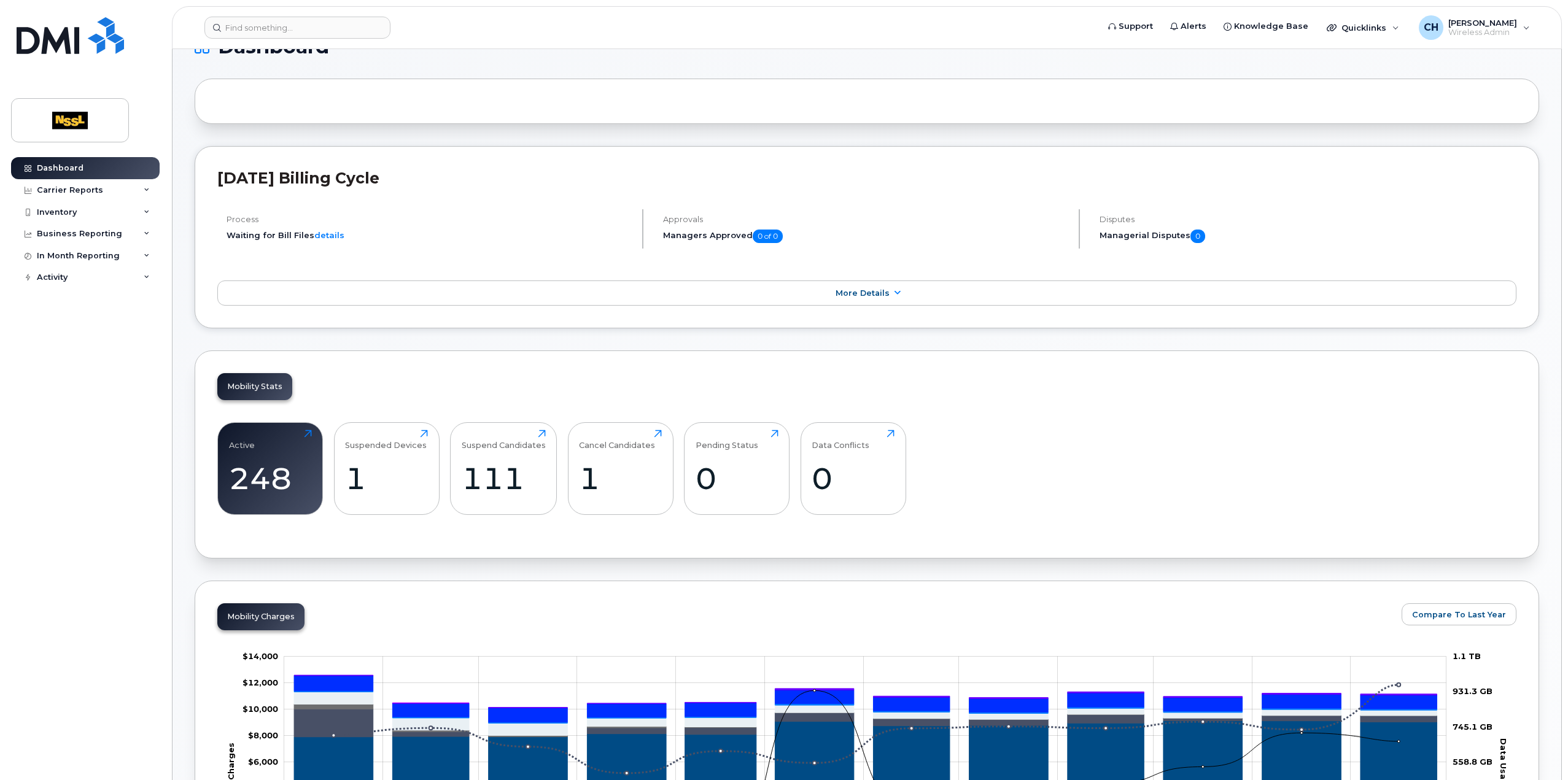
scroll to position [368, 0]
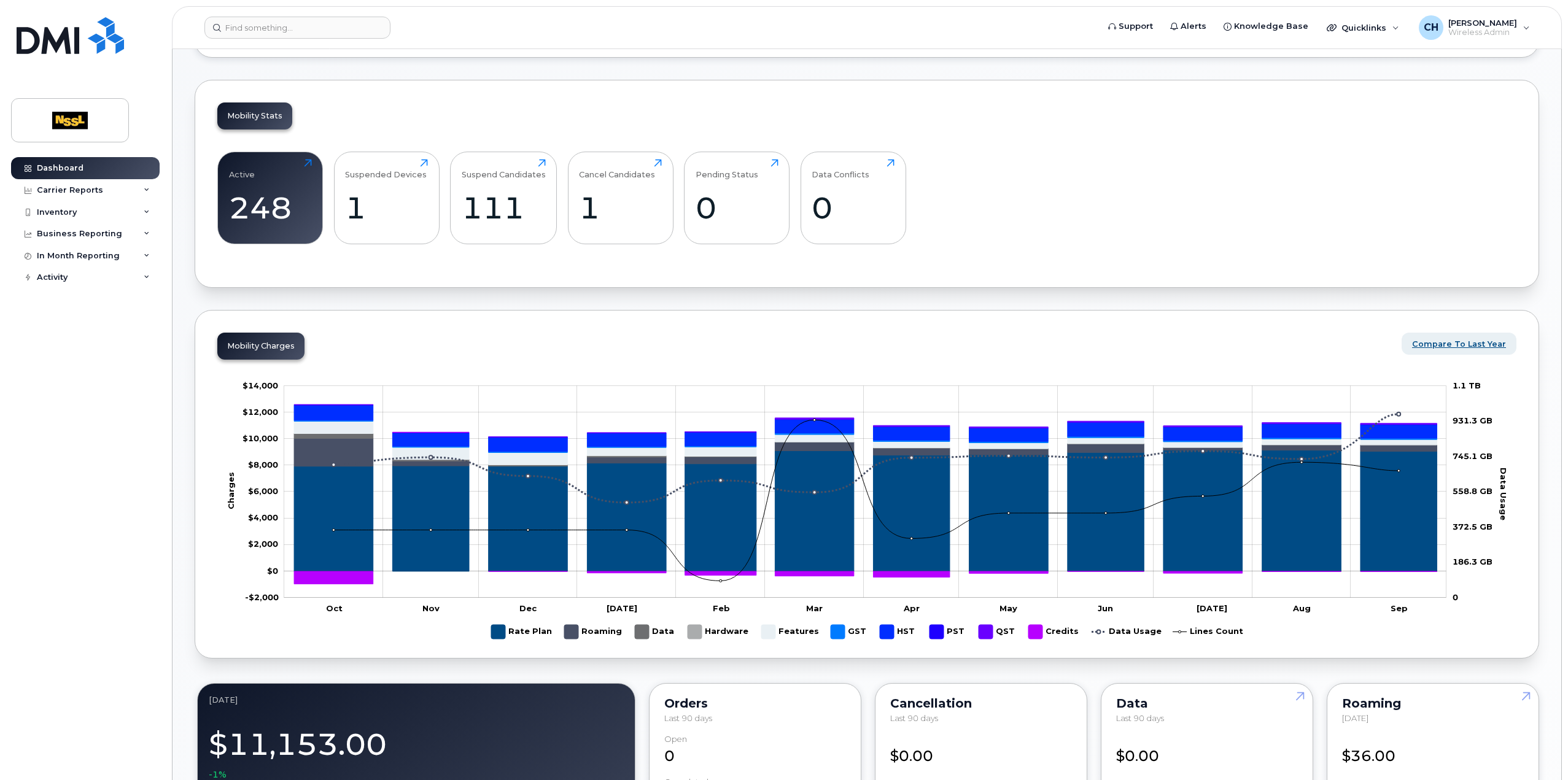
click at [1475, 344] on span "Compare To Last Year" at bounding box center [1459, 343] width 94 height 11
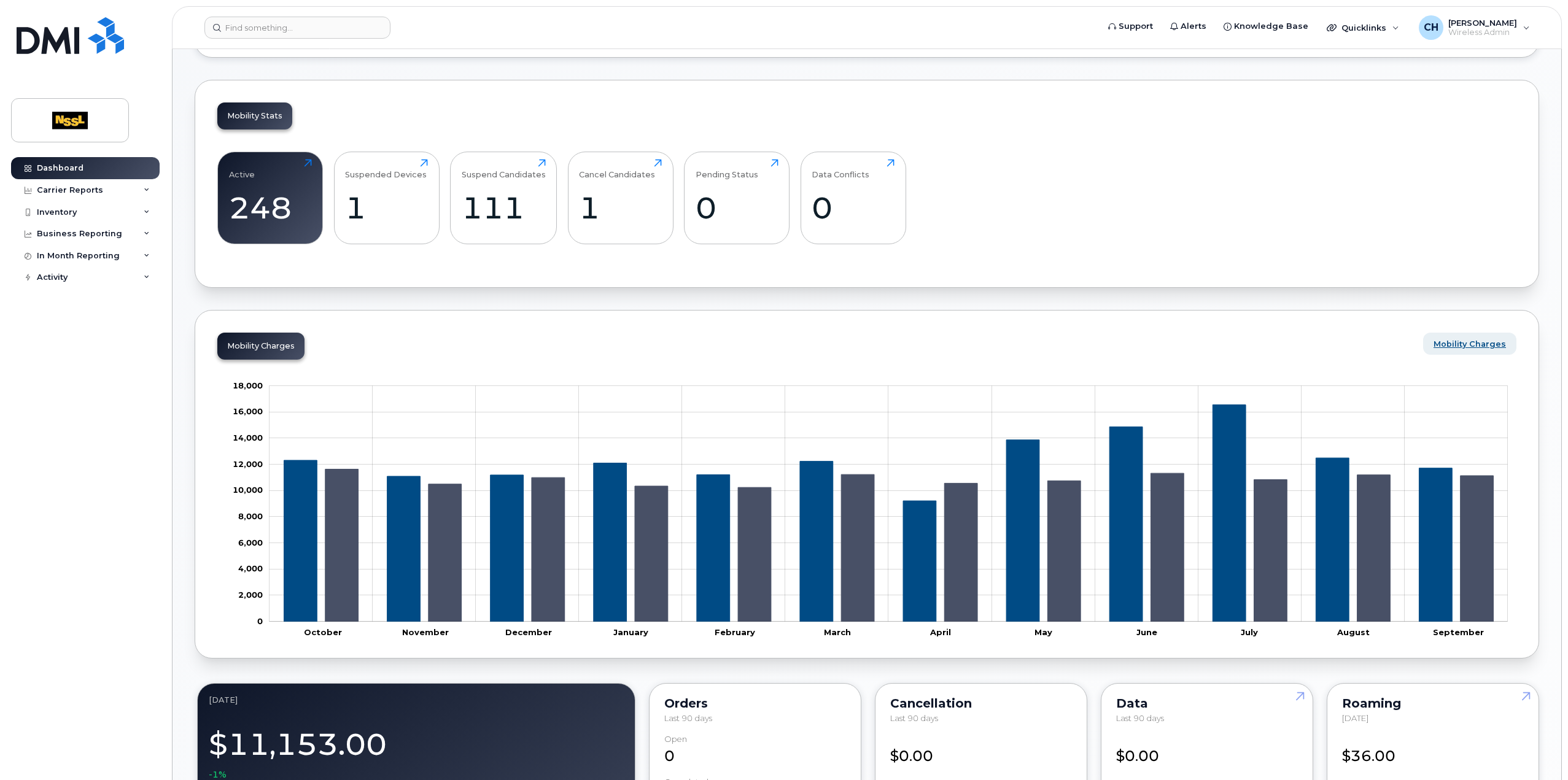
click at [1475, 344] on span "Mobility Charges" at bounding box center [1470, 343] width 72 height 11
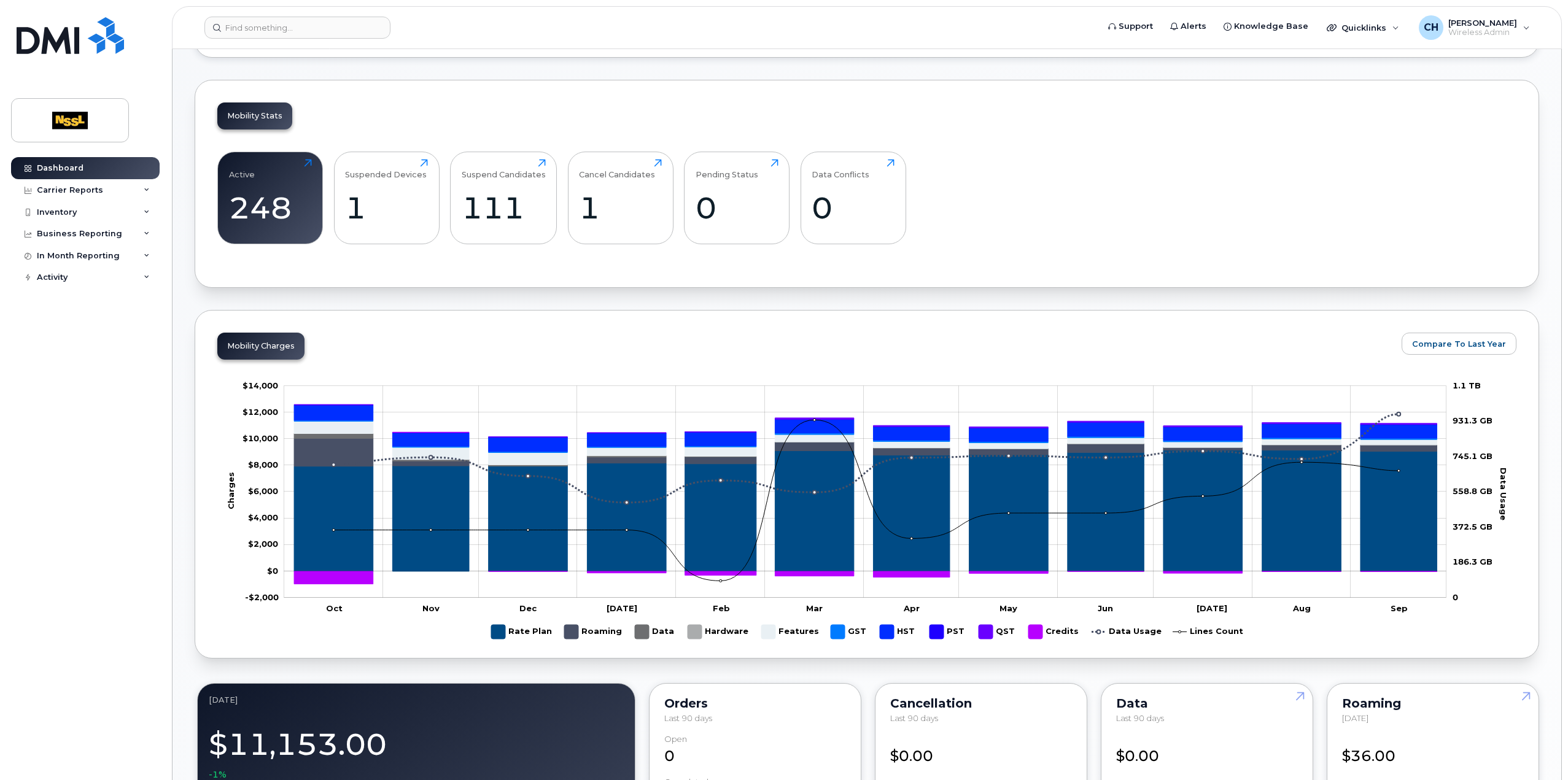
click at [1201, 626] on rect "Legend" at bounding box center [1208, 632] width 71 height 24
click at [1052, 635] on rect "Legend" at bounding box center [1054, 632] width 51 height 24
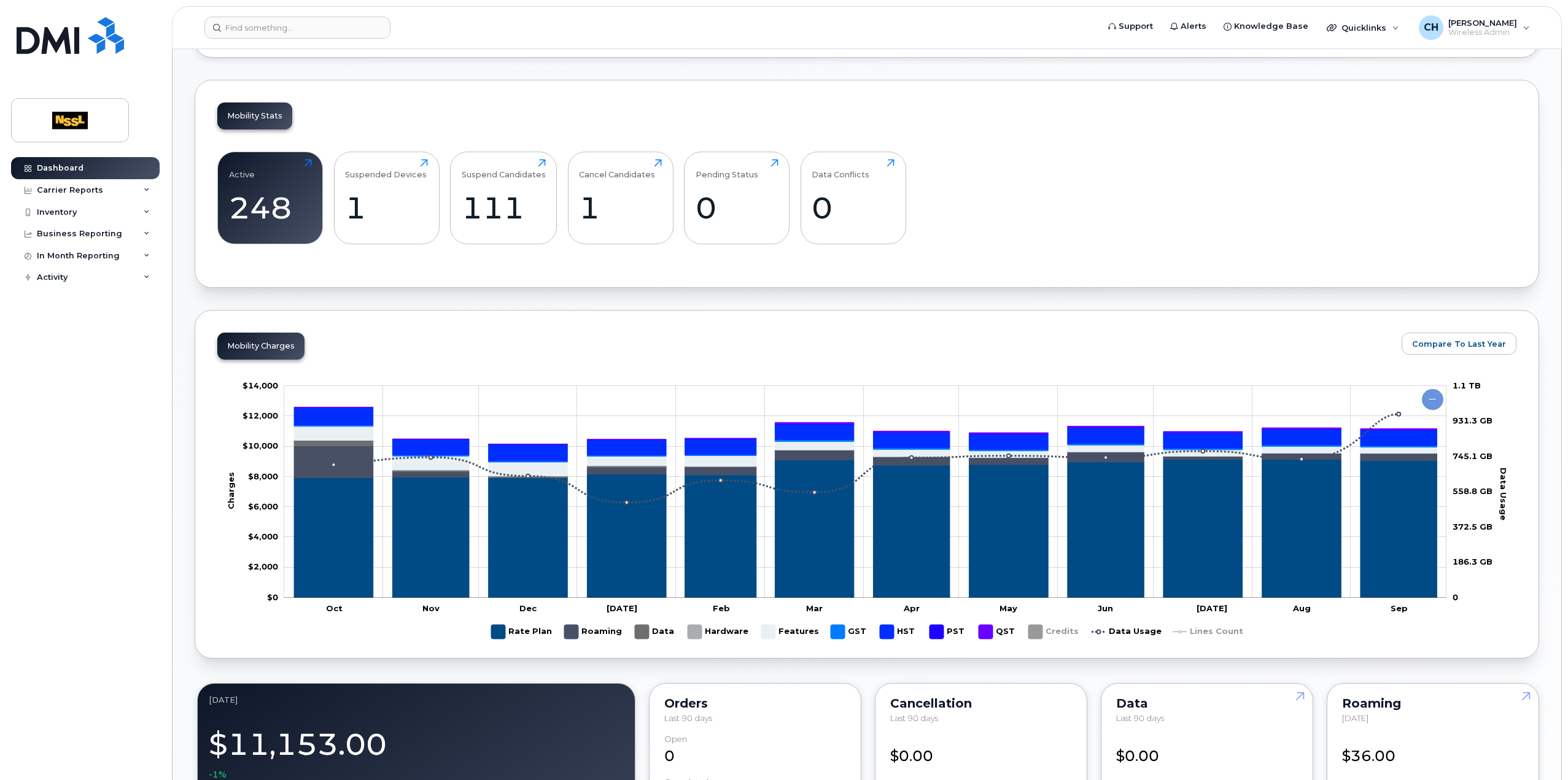
click at [986, 625] on rect "Legend" at bounding box center [998, 632] width 38 height 24
click at [943, 630] on rect "Legend" at bounding box center [947, 632] width 37 height 24
click at [898, 630] on rect "Legend" at bounding box center [898, 632] width 38 height 24
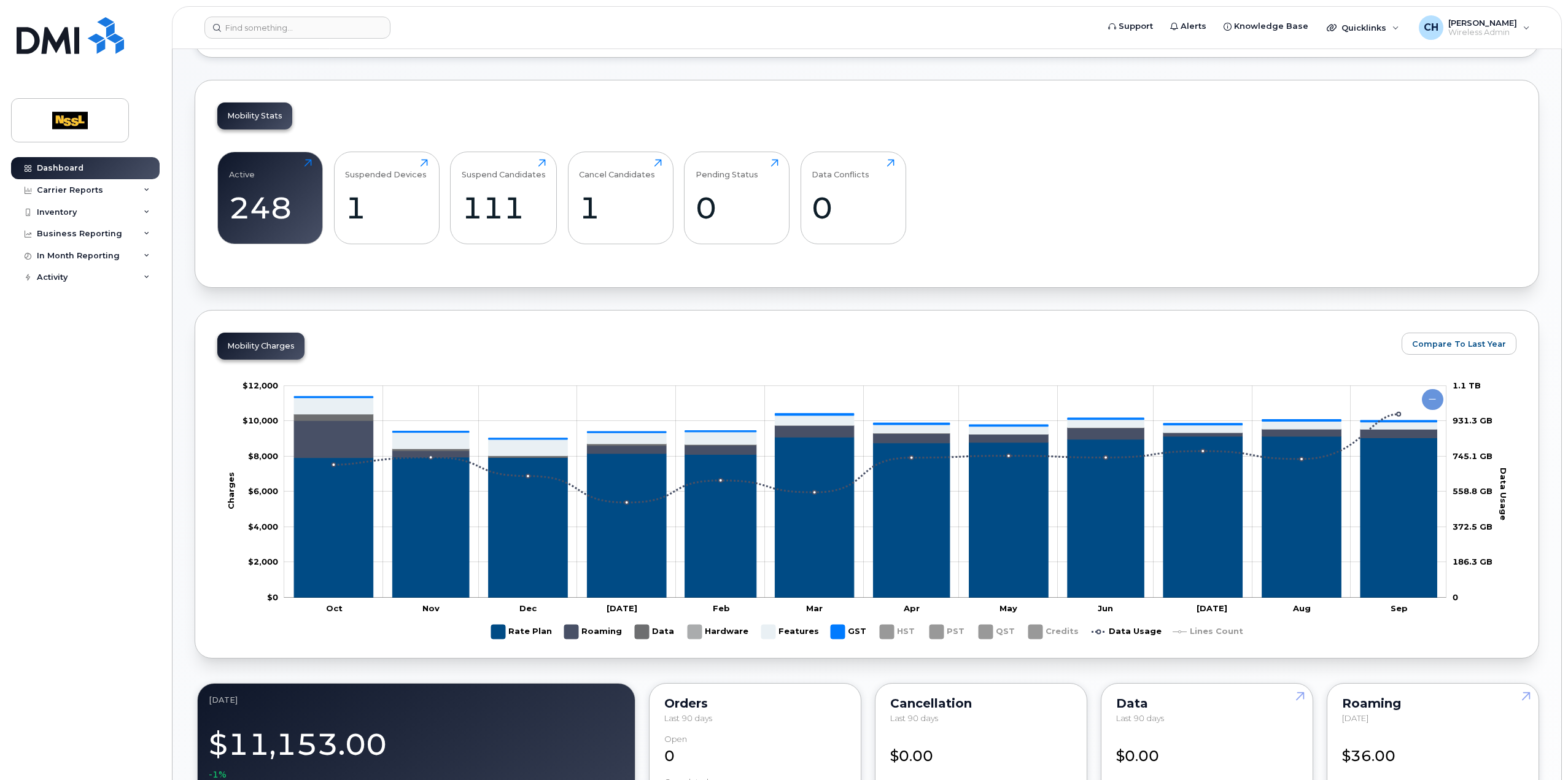
click at [834, 632] on rect "Legend" at bounding box center [849, 632] width 37 height 24
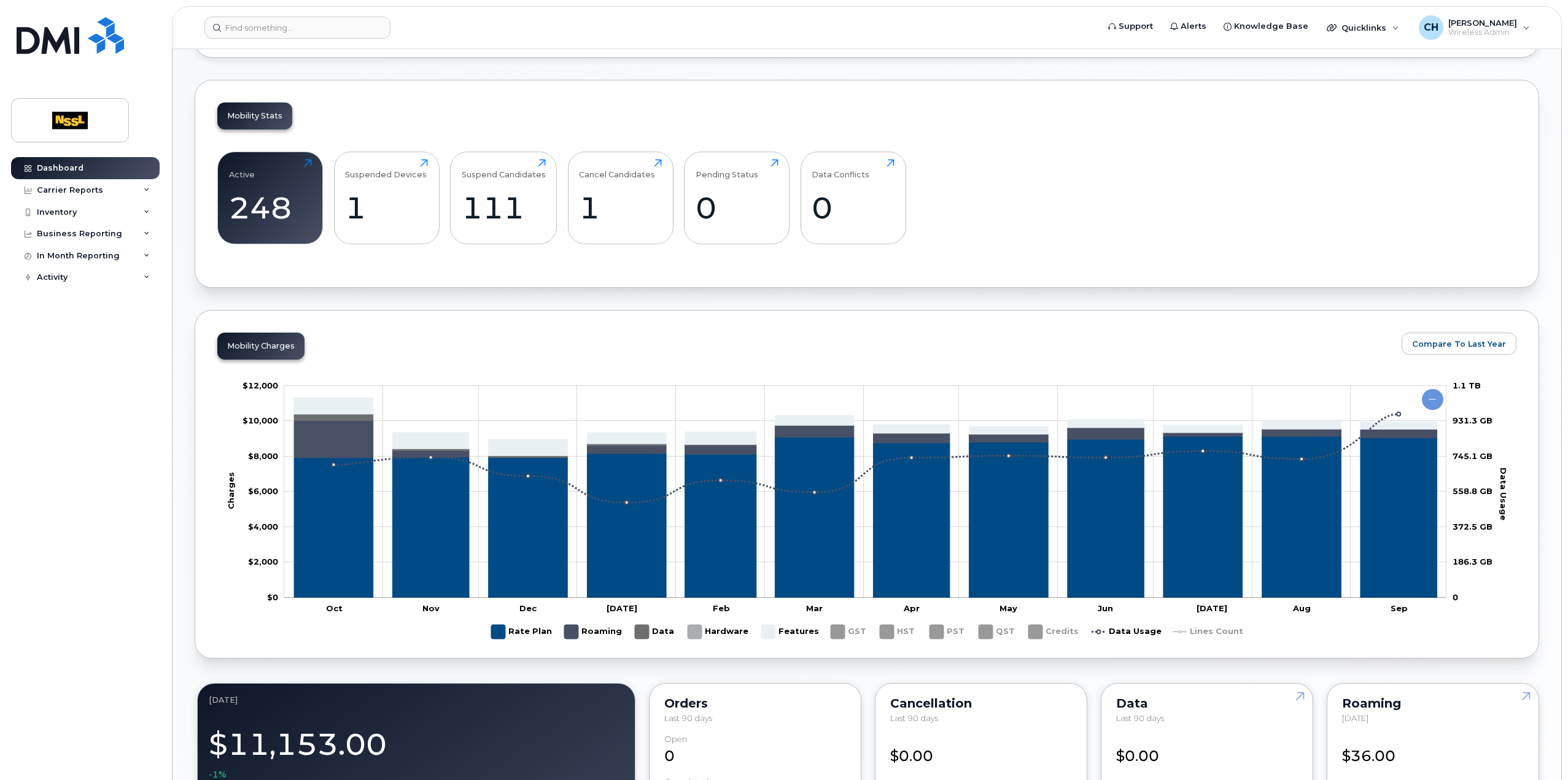
click at [775, 634] on rect "Legend" at bounding box center [790, 632] width 57 height 24
click at [710, 628] on rect "Legend" at bounding box center [718, 632] width 62 height 24
click at [627, 632] on rect at bounding box center [868, 515] width 1300 height 276
click at [676, 633] on rect at bounding box center [868, 515] width 1300 height 276
click at [610, 630] on rect "Legend" at bounding box center [593, 632] width 58 height 24
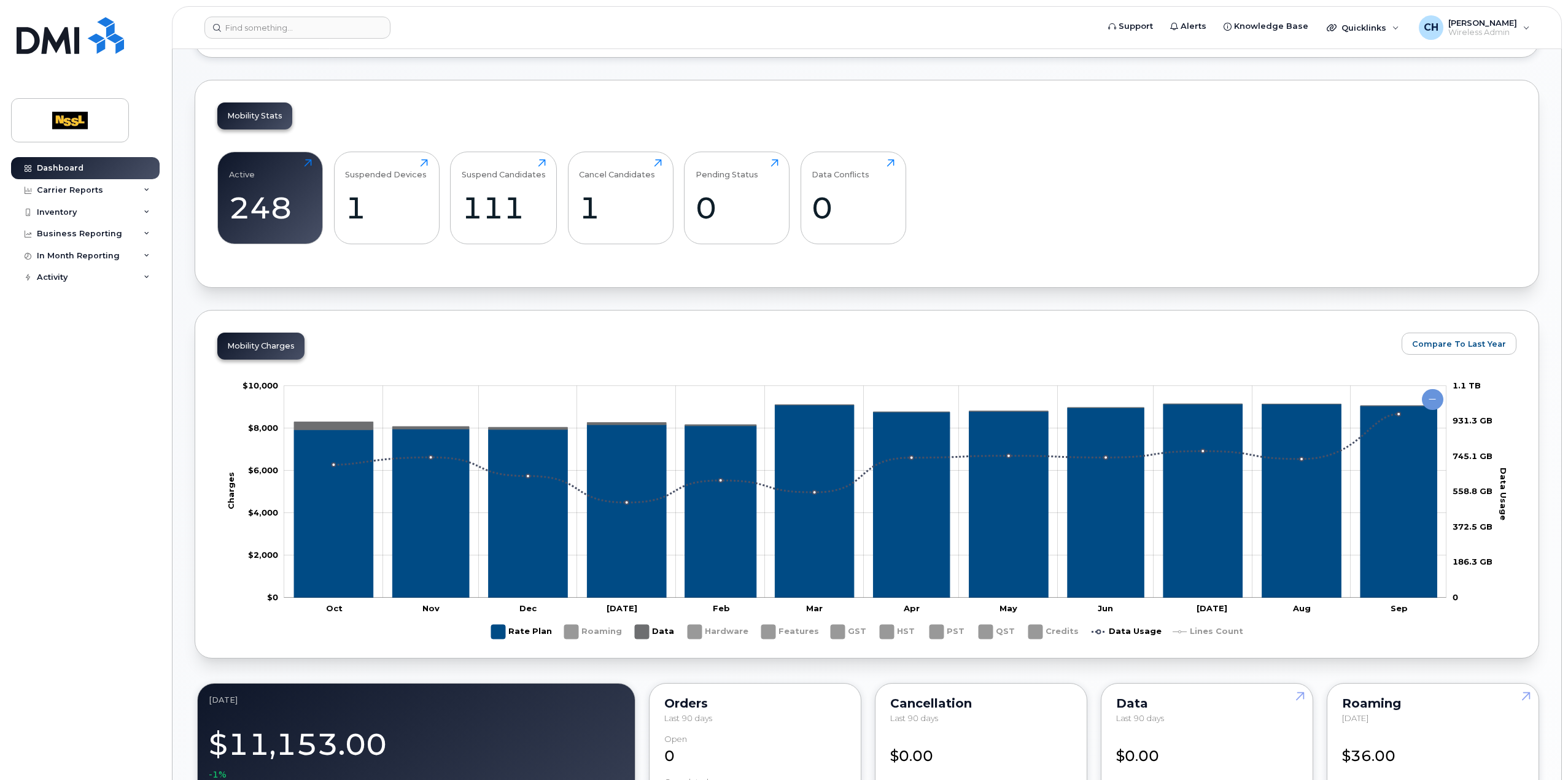
click at [634, 630] on rect at bounding box center [868, 515] width 1300 height 276
click at [646, 631] on rect "Legend" at bounding box center [655, 632] width 41 height 24
click at [523, 632] on rect "Legend" at bounding box center [521, 632] width 61 height 24
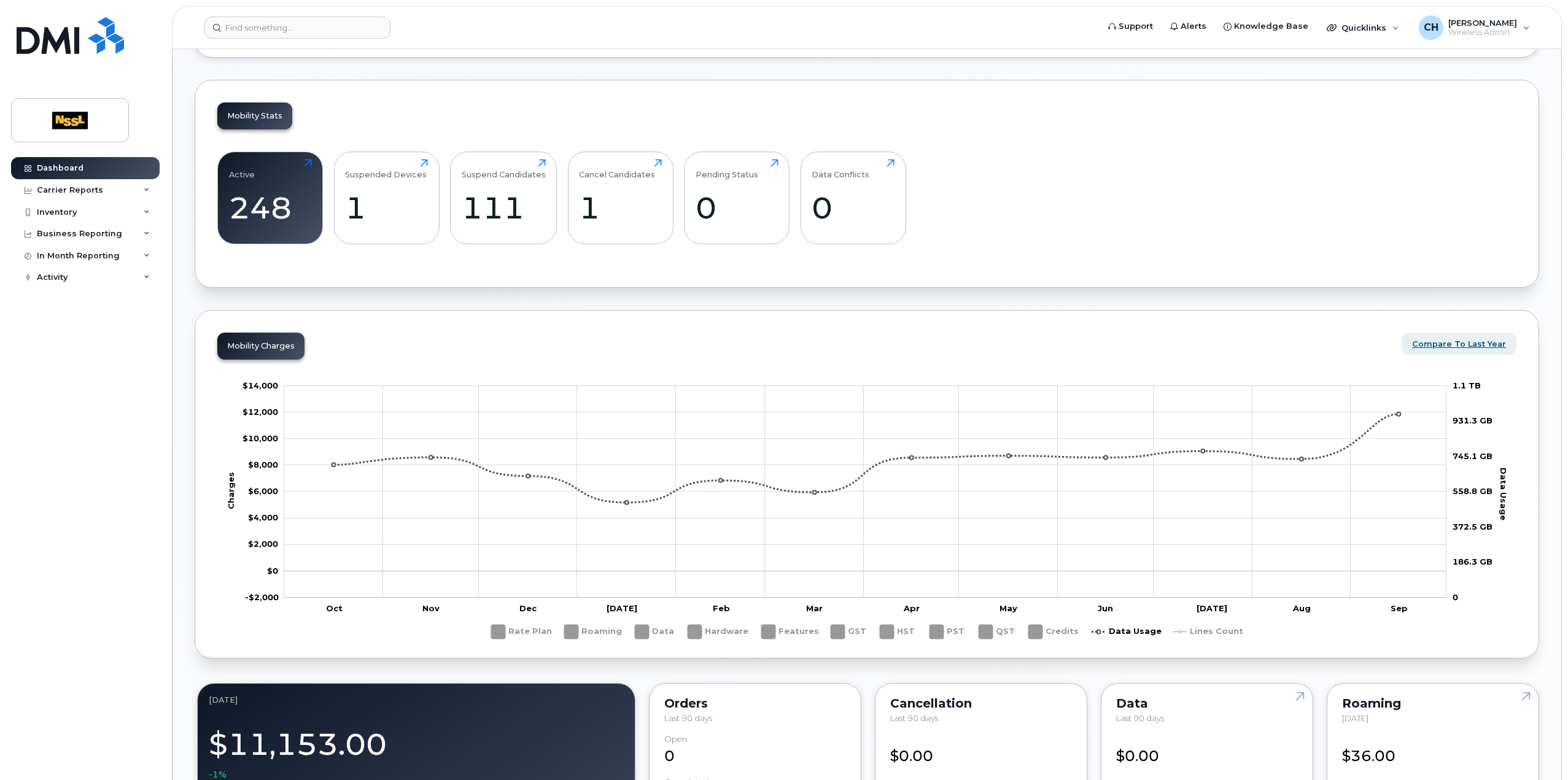
click at [1475, 346] on span "Compare To Last Year" at bounding box center [1459, 343] width 94 height 11
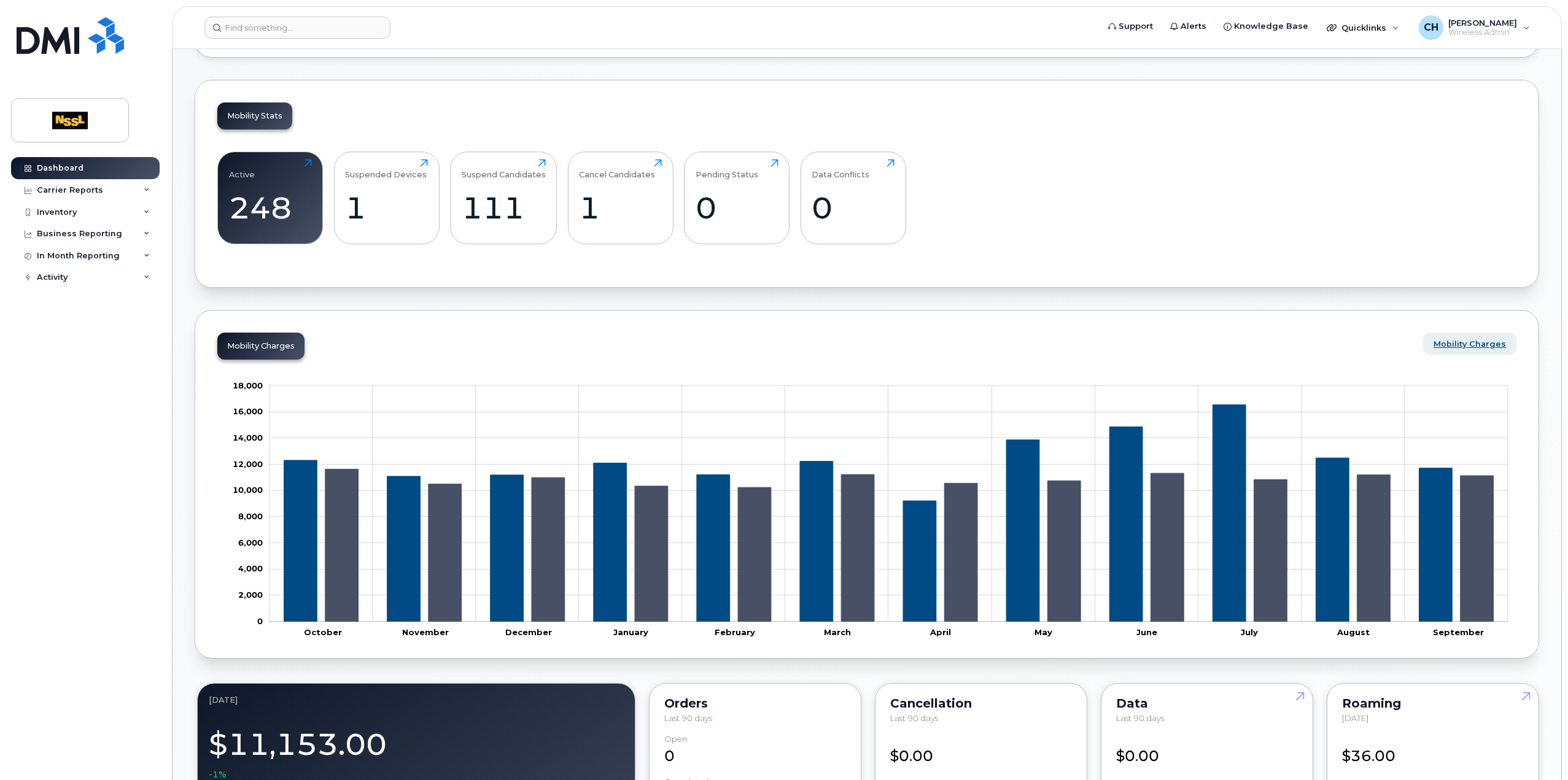
click at [1459, 346] on span "Mobility Charges" at bounding box center [1470, 343] width 72 height 11
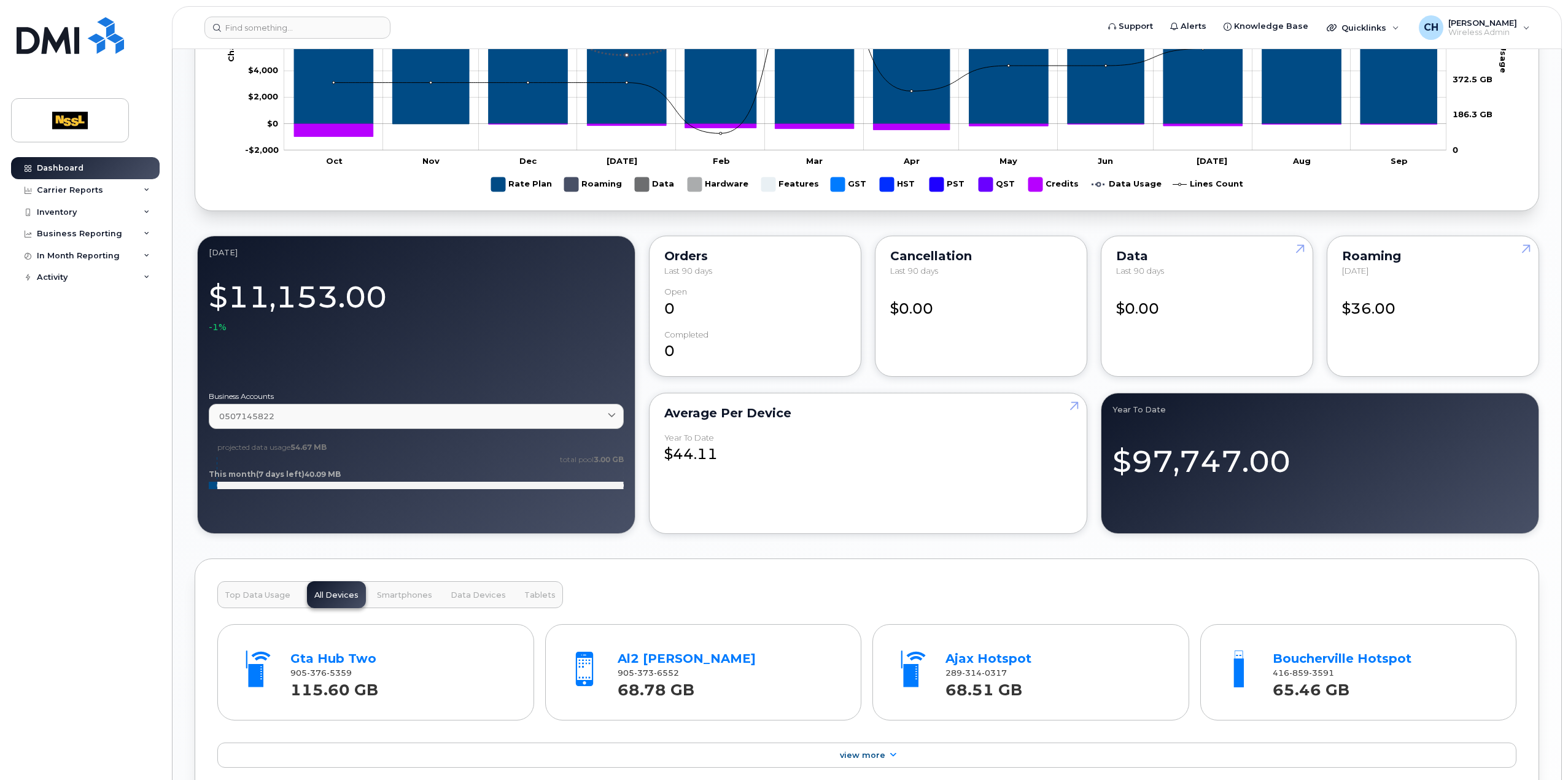
scroll to position [1044, 0]
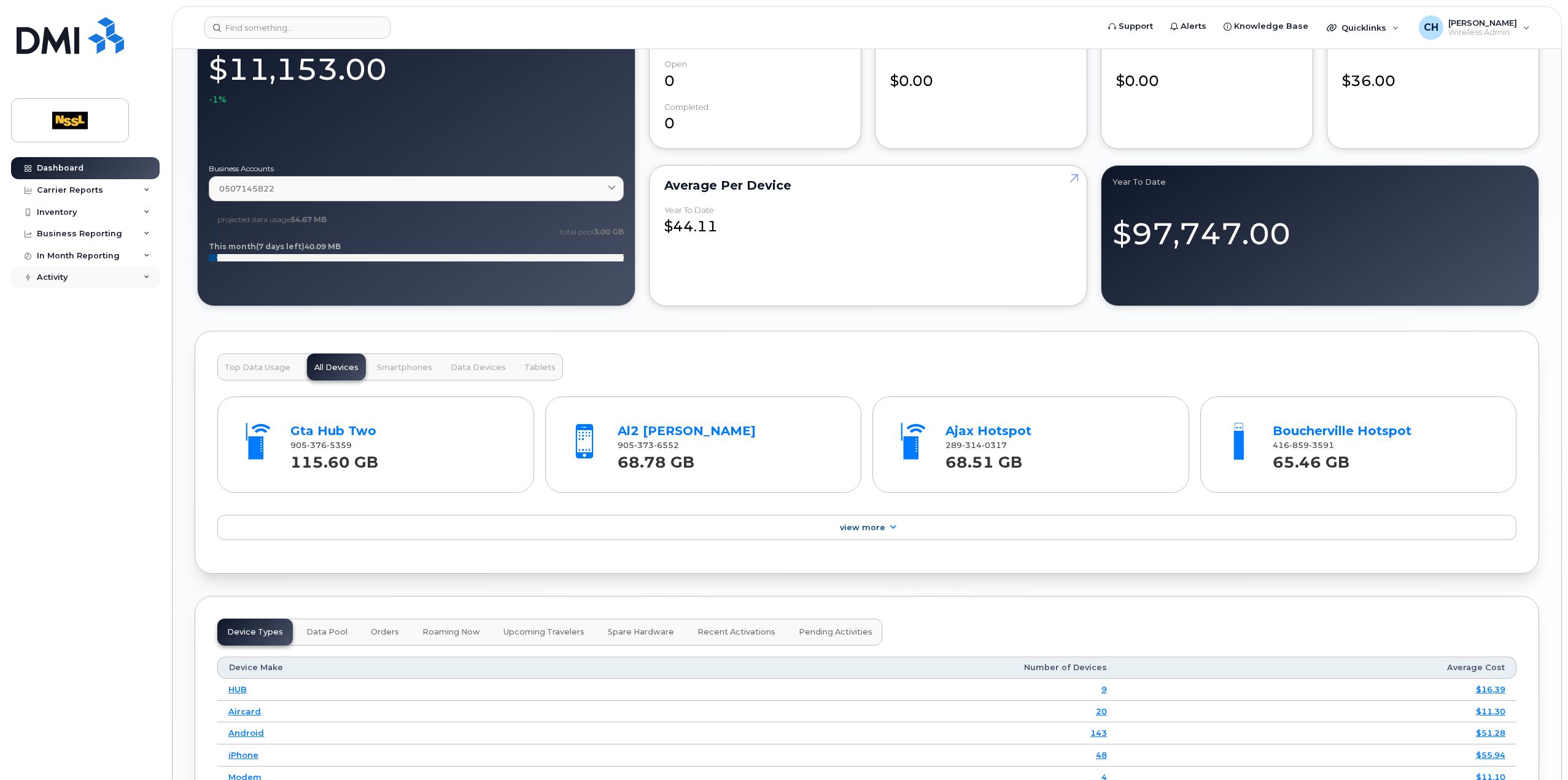
click at [90, 285] on div "Activity" at bounding box center [85, 277] width 148 height 22
click at [97, 437] on link "Rate Plan Monitor" at bounding box center [96, 428] width 127 height 23
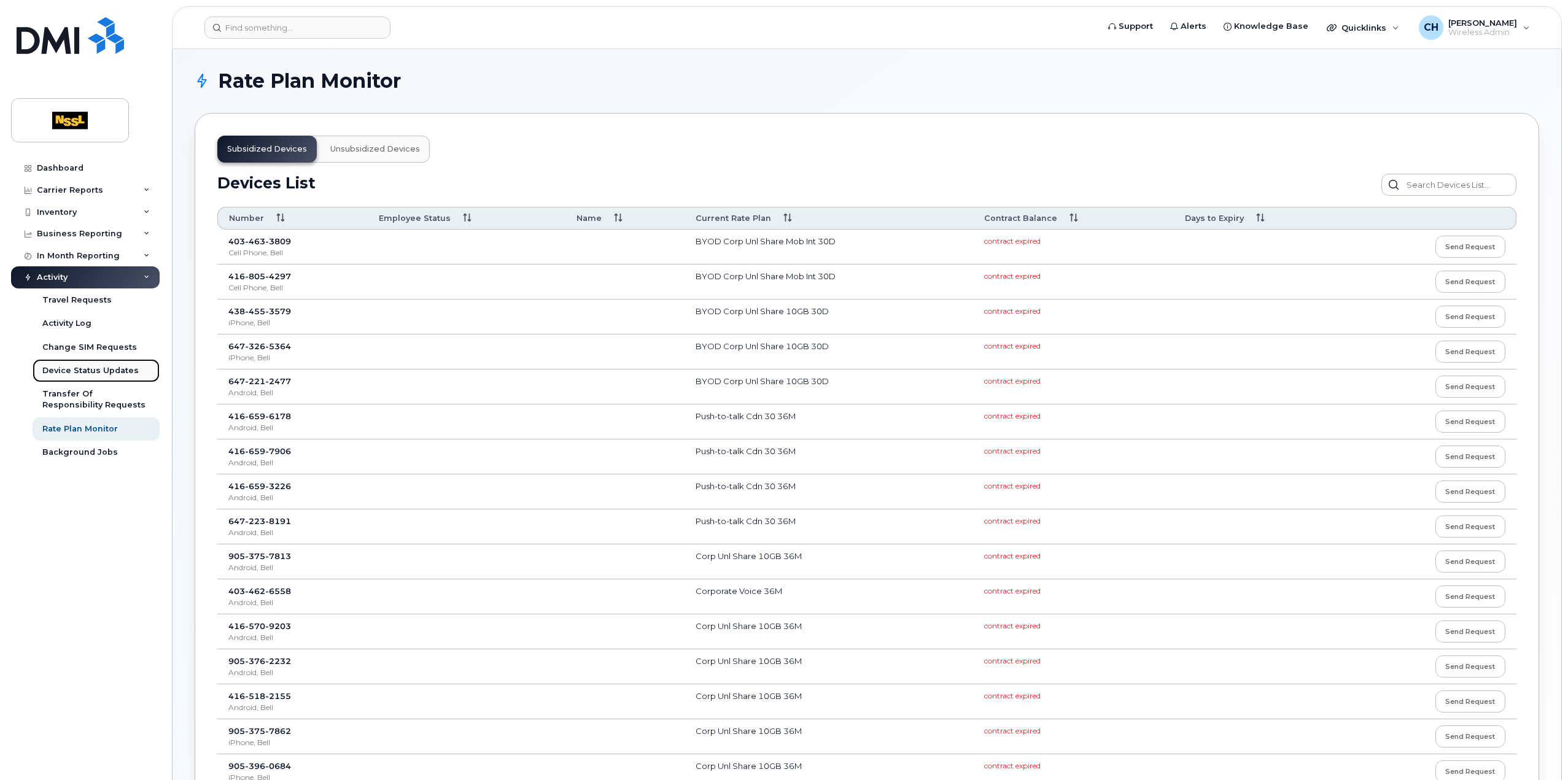
click at [117, 363] on link "Device Status Updates" at bounding box center [96, 370] width 127 height 23
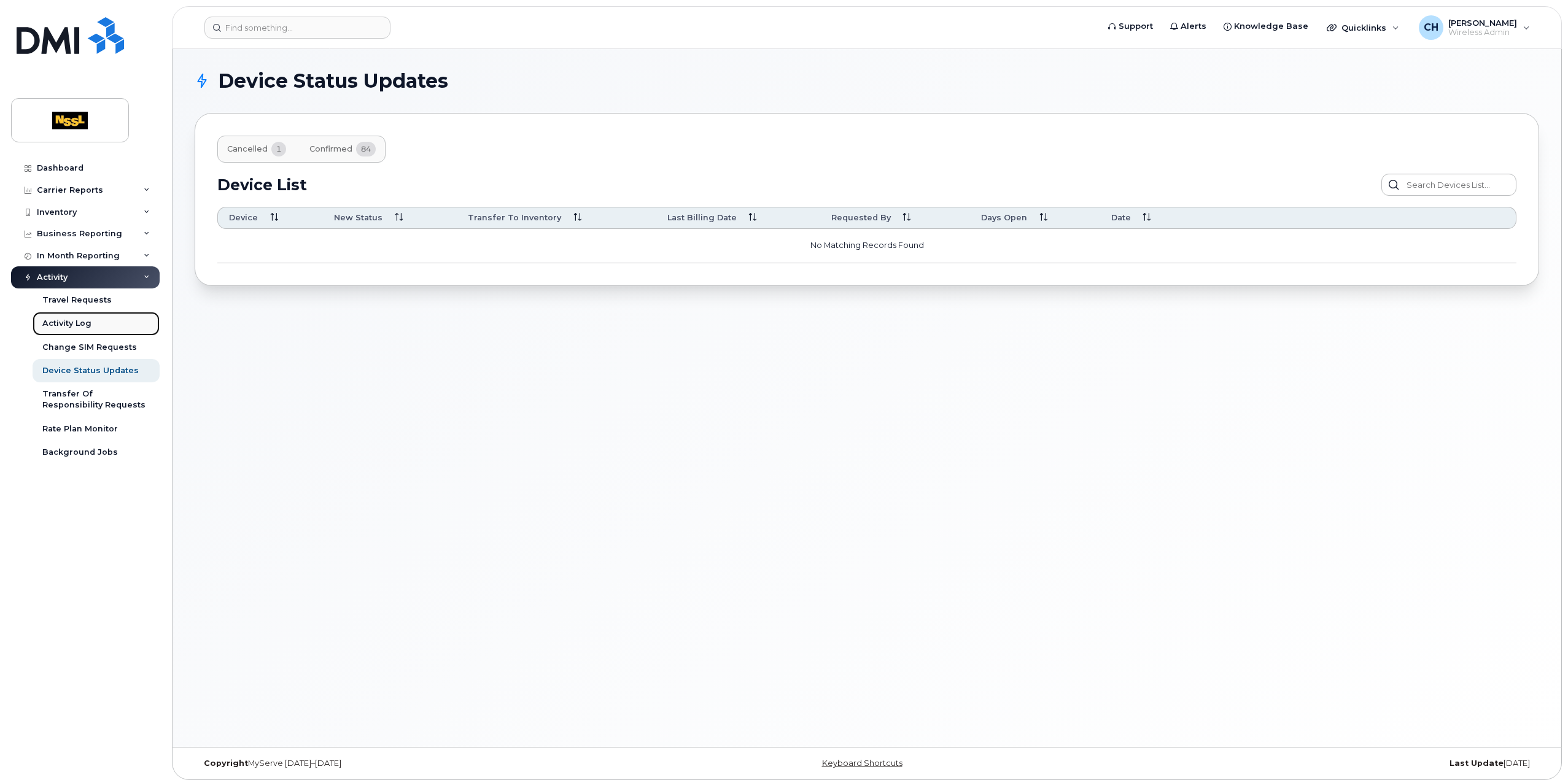
click at [125, 322] on link "Activity Log" at bounding box center [96, 323] width 127 height 23
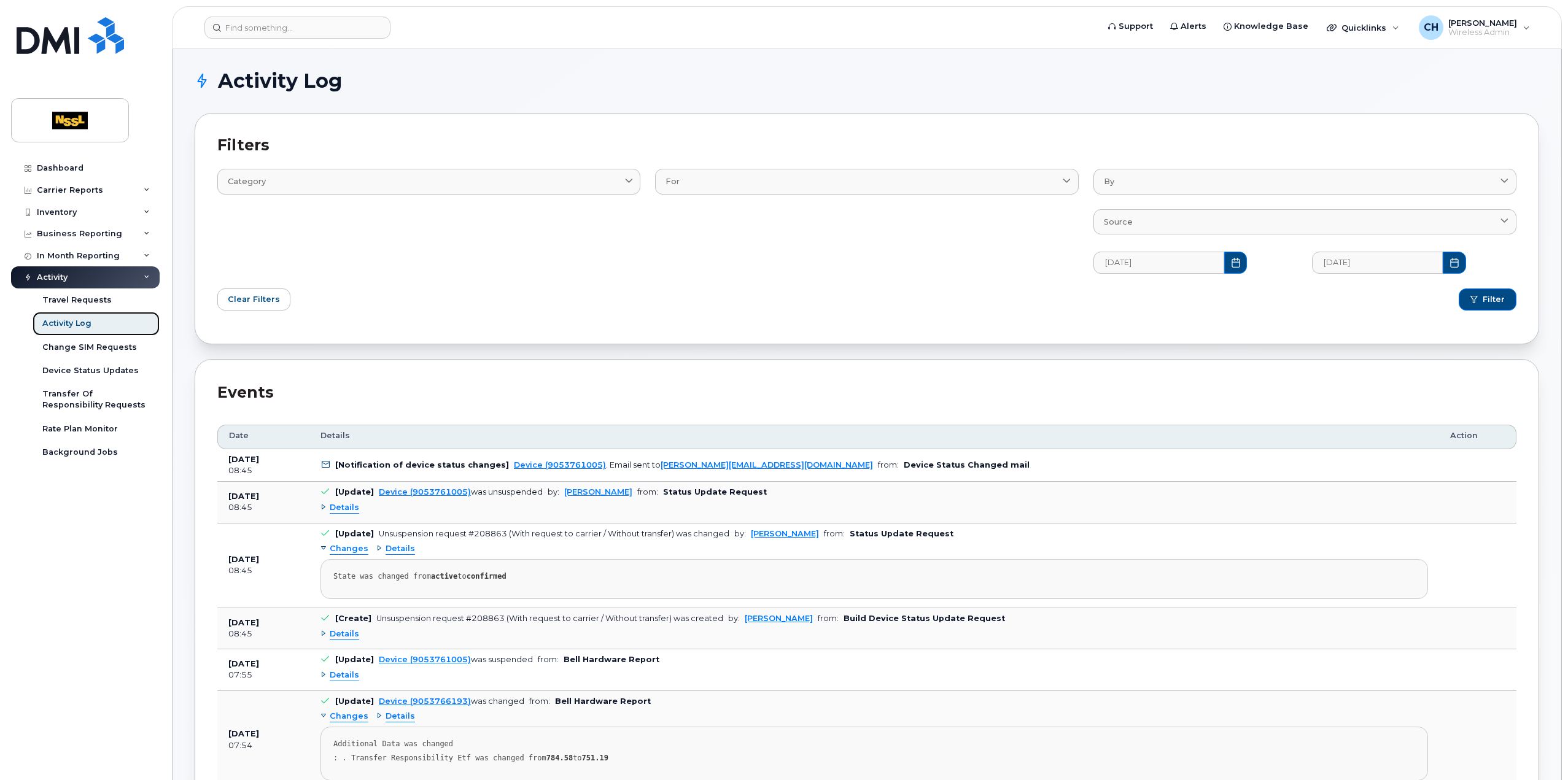
click at [122, 312] on link "Activity Log" at bounding box center [96, 323] width 127 height 23
click at [122, 304] on link "Travel Requests" at bounding box center [96, 300] width 127 height 23
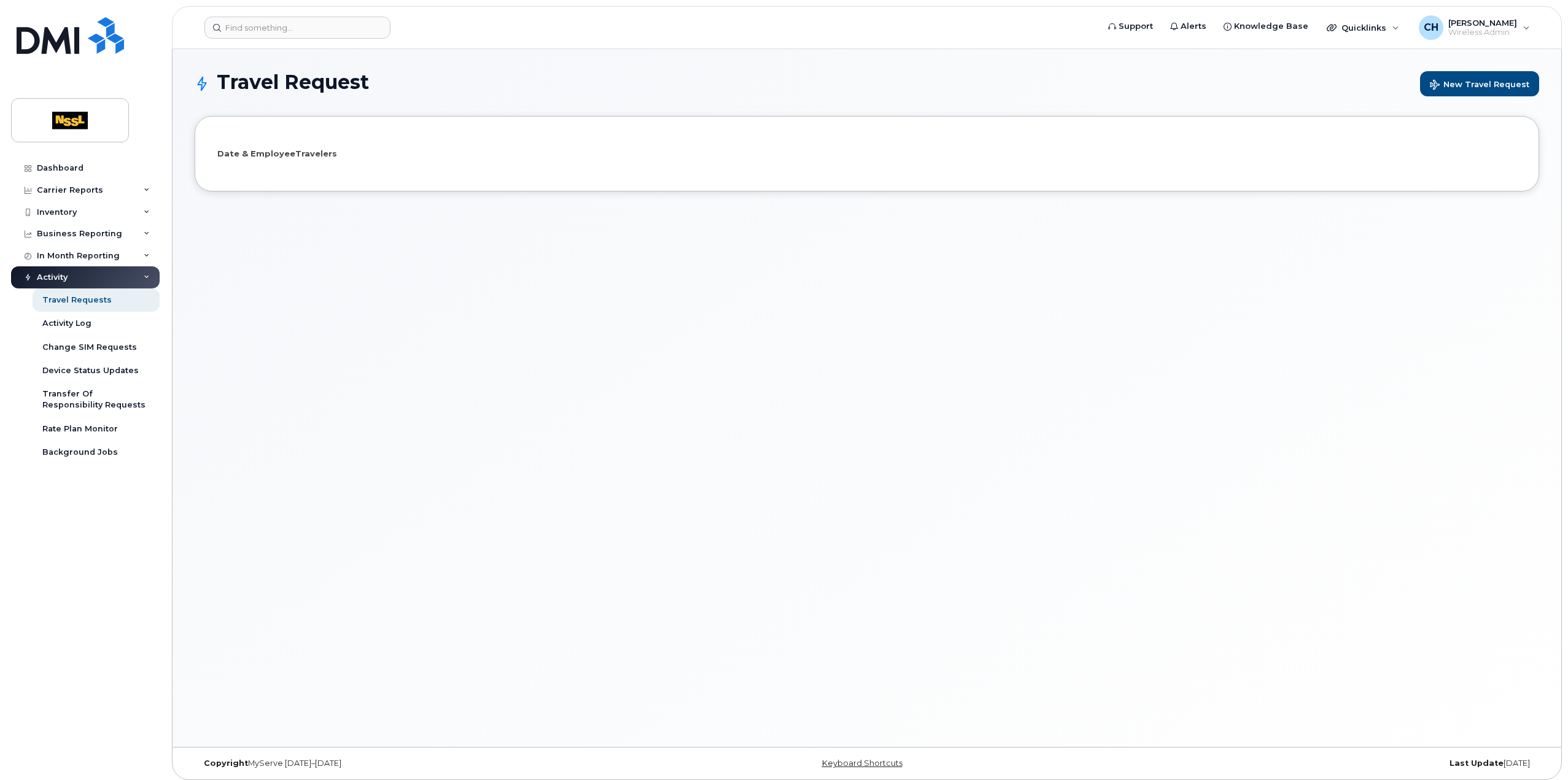
select select
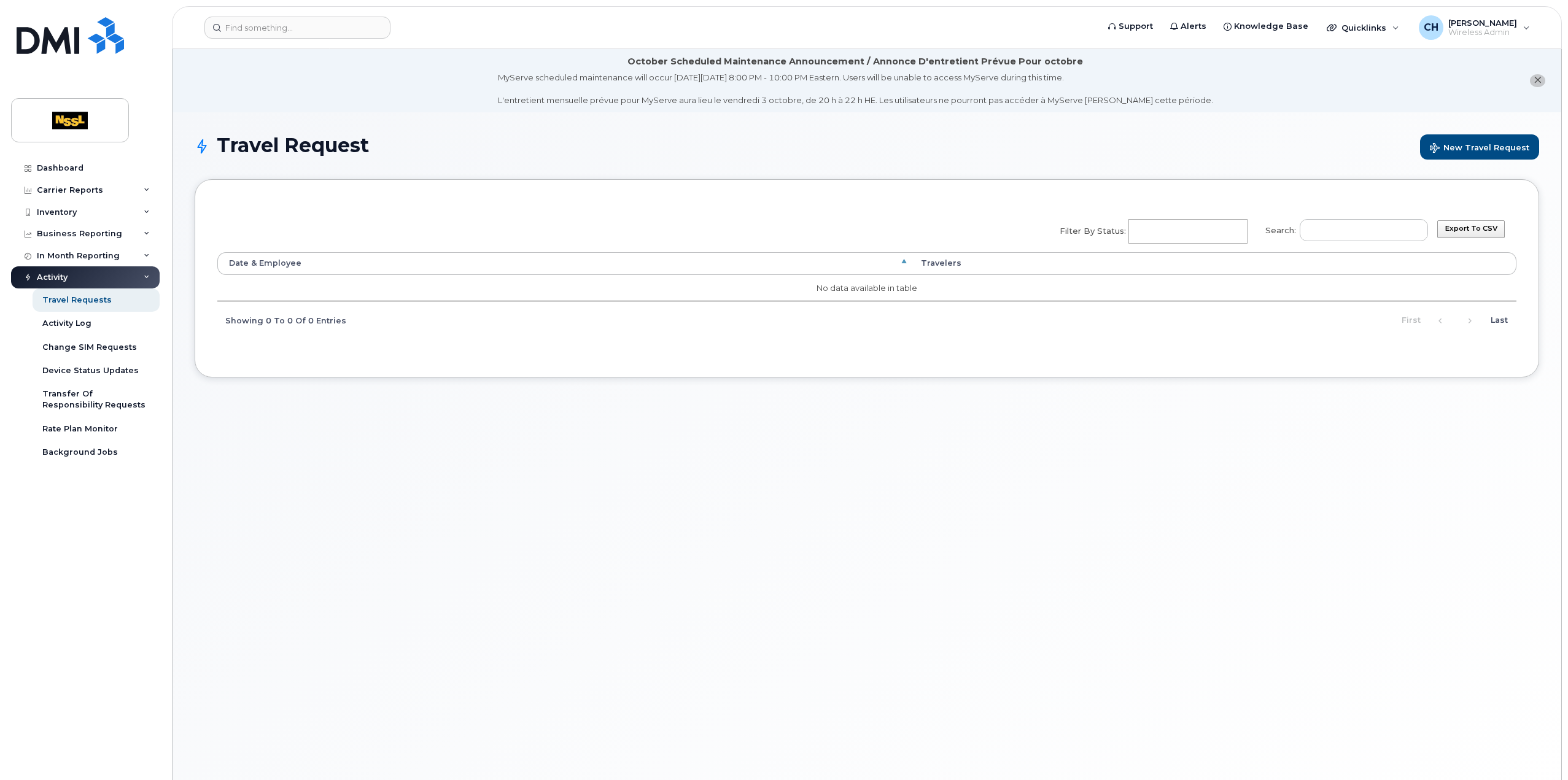
click at [119, 276] on div "Activity" at bounding box center [85, 277] width 148 height 22
click at [131, 257] on div "In Month Reporting" at bounding box center [85, 255] width 148 height 22
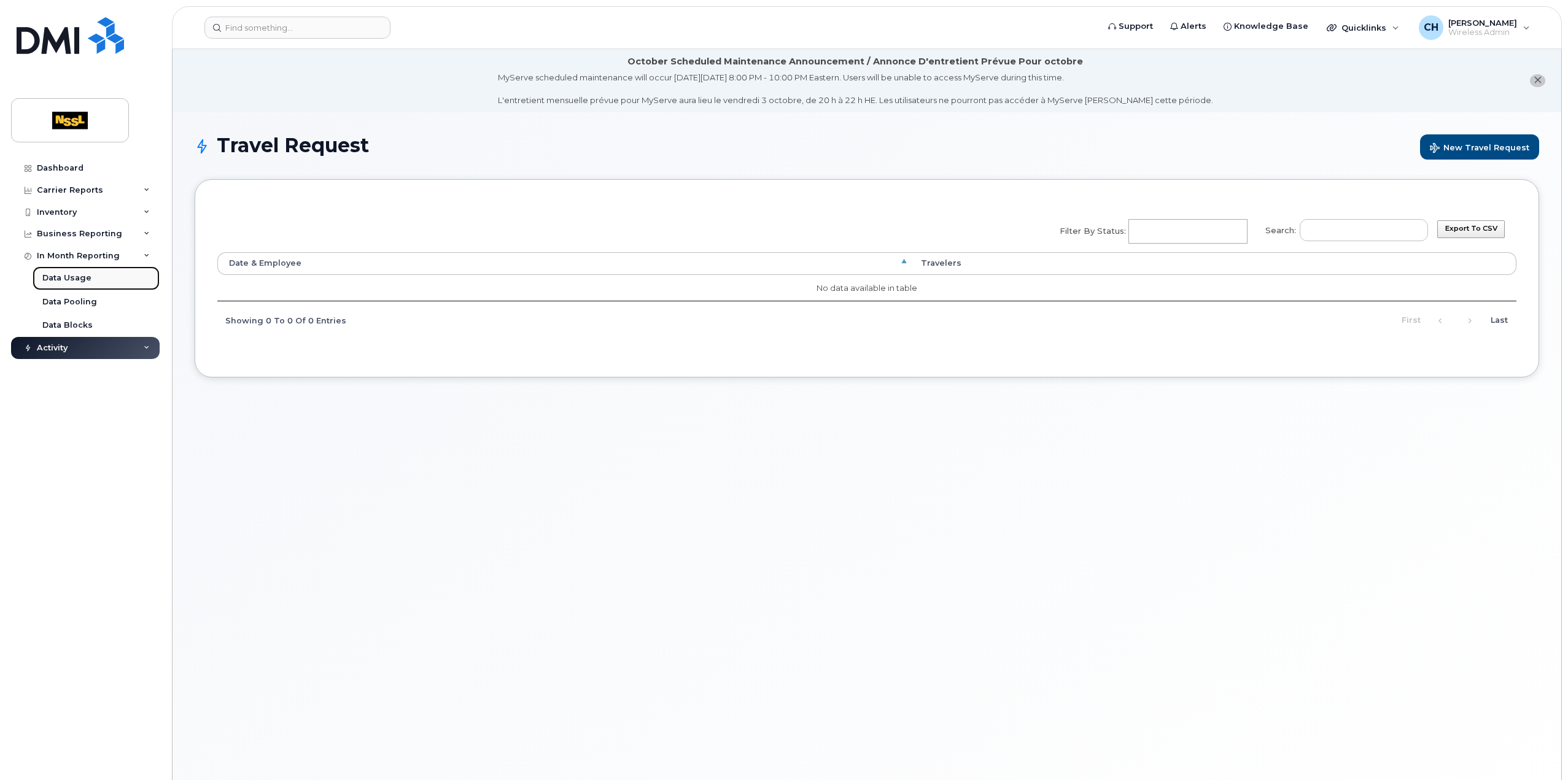
click at [74, 279] on div "Data Usage" at bounding box center [66, 278] width 49 height 11
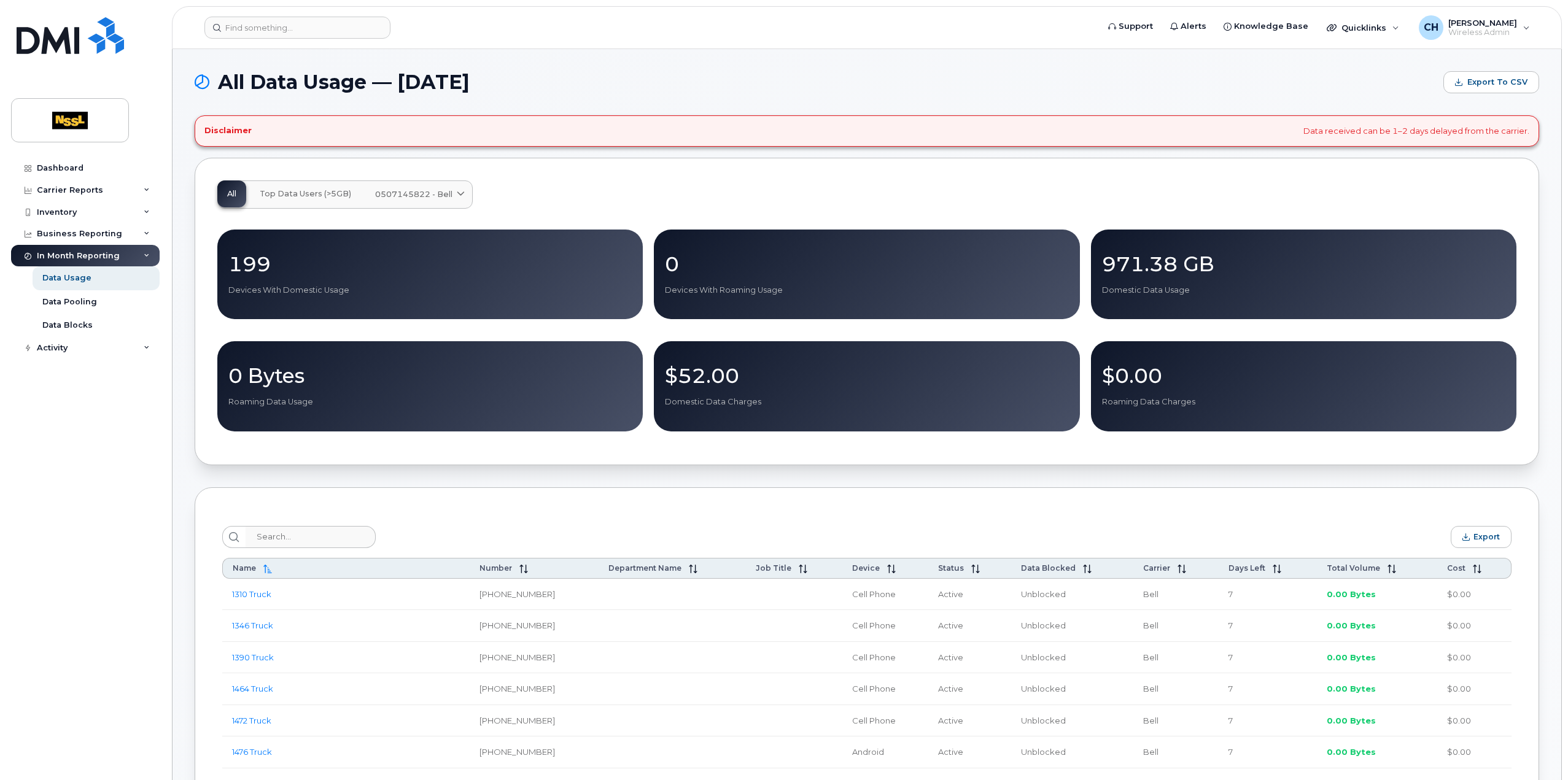
click at [1149, 261] on p "971.38 GB" at bounding box center [1304, 264] width 404 height 22
click at [459, 193] on icon at bounding box center [461, 194] width 8 height 8
click at [458, 193] on icon at bounding box center [461, 194] width 8 height 8
click at [307, 184] on button "Top Data Users (>5GB)" at bounding box center [306, 194] width 111 height 27
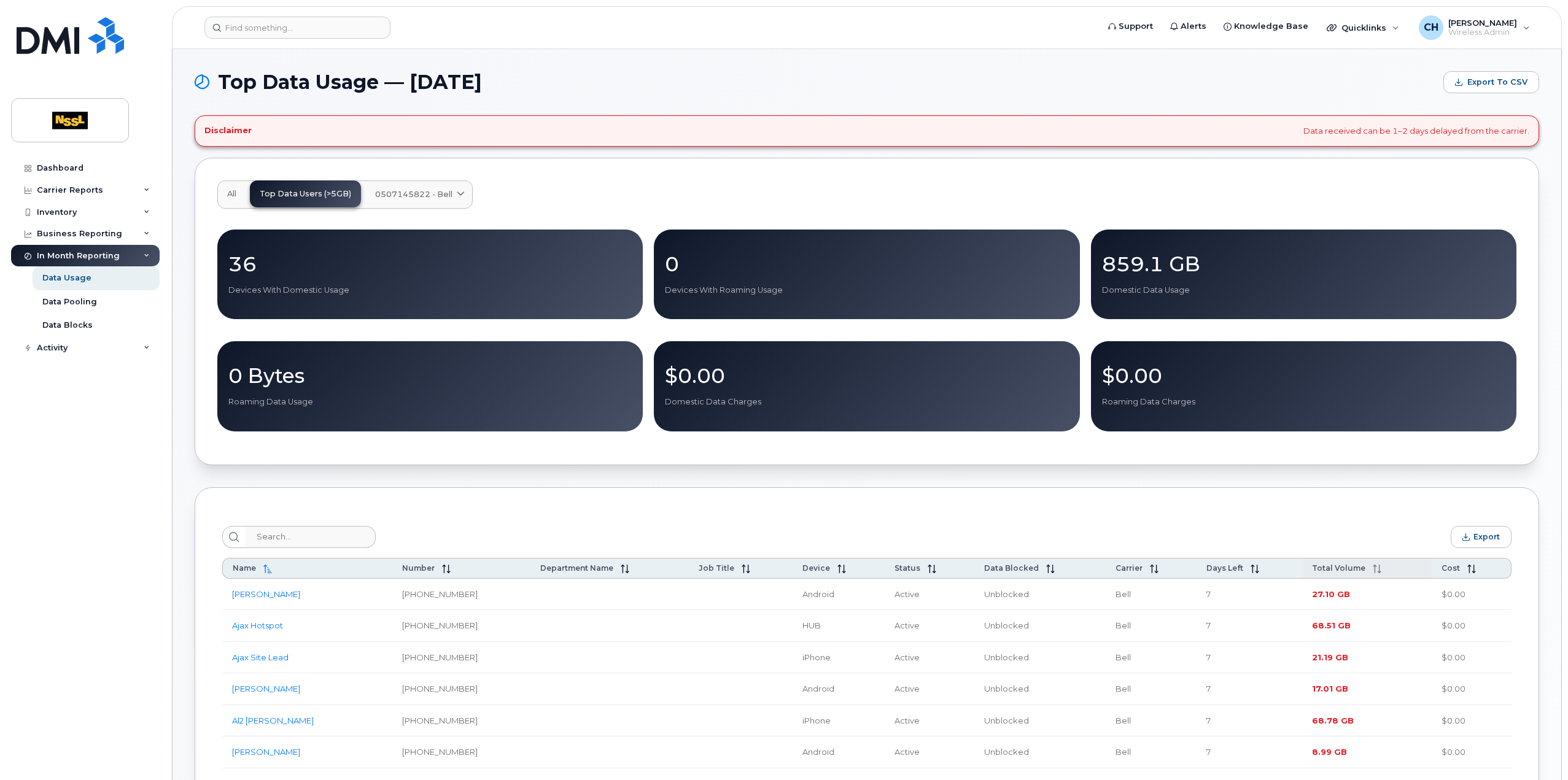
click at [1370, 564] on th "Total Volume" at bounding box center [1367, 568] width 130 height 21
click at [1368, 565] on th "Total Volume" at bounding box center [1367, 568] width 130 height 21
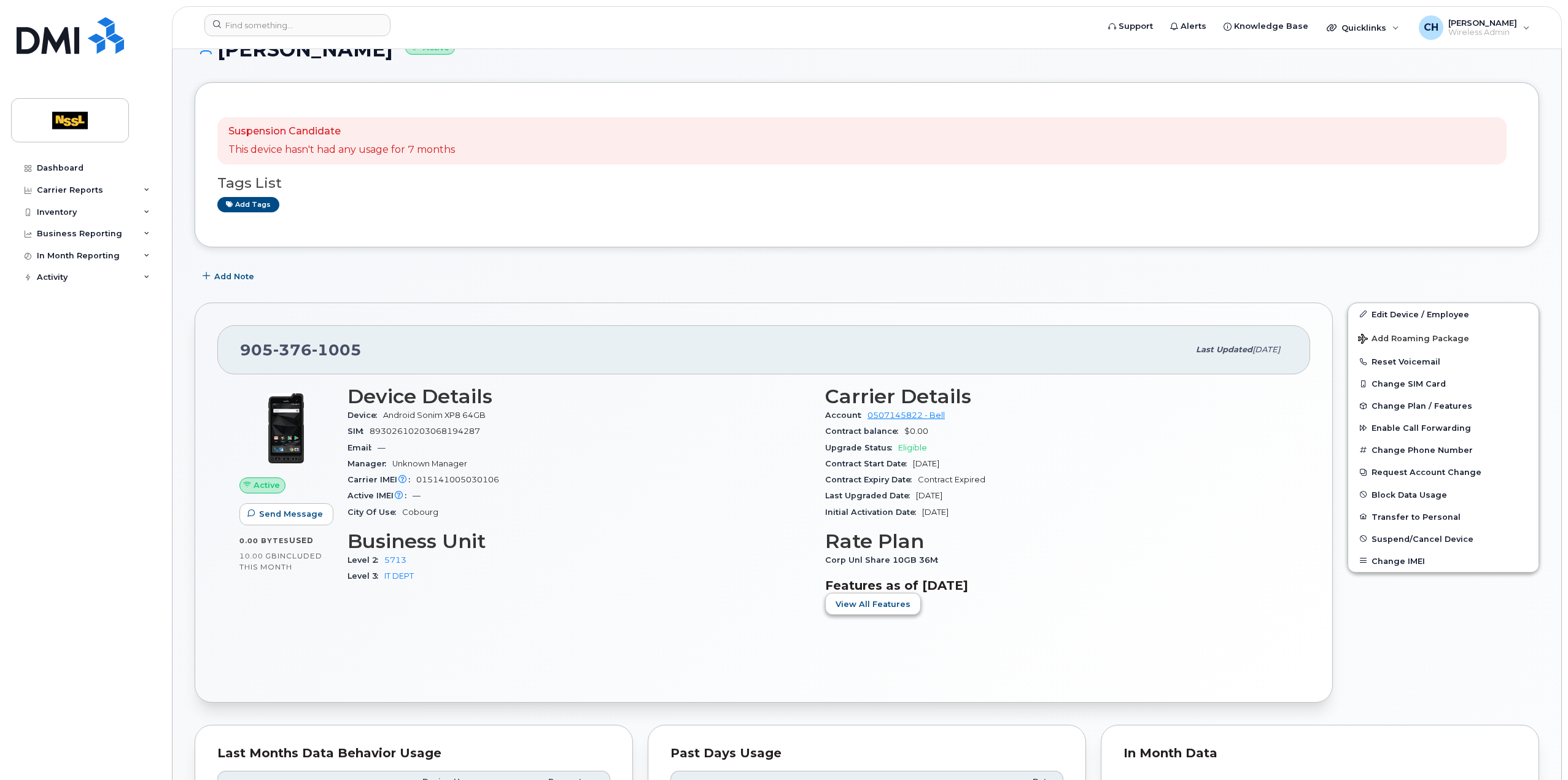
scroll to position [123, 0]
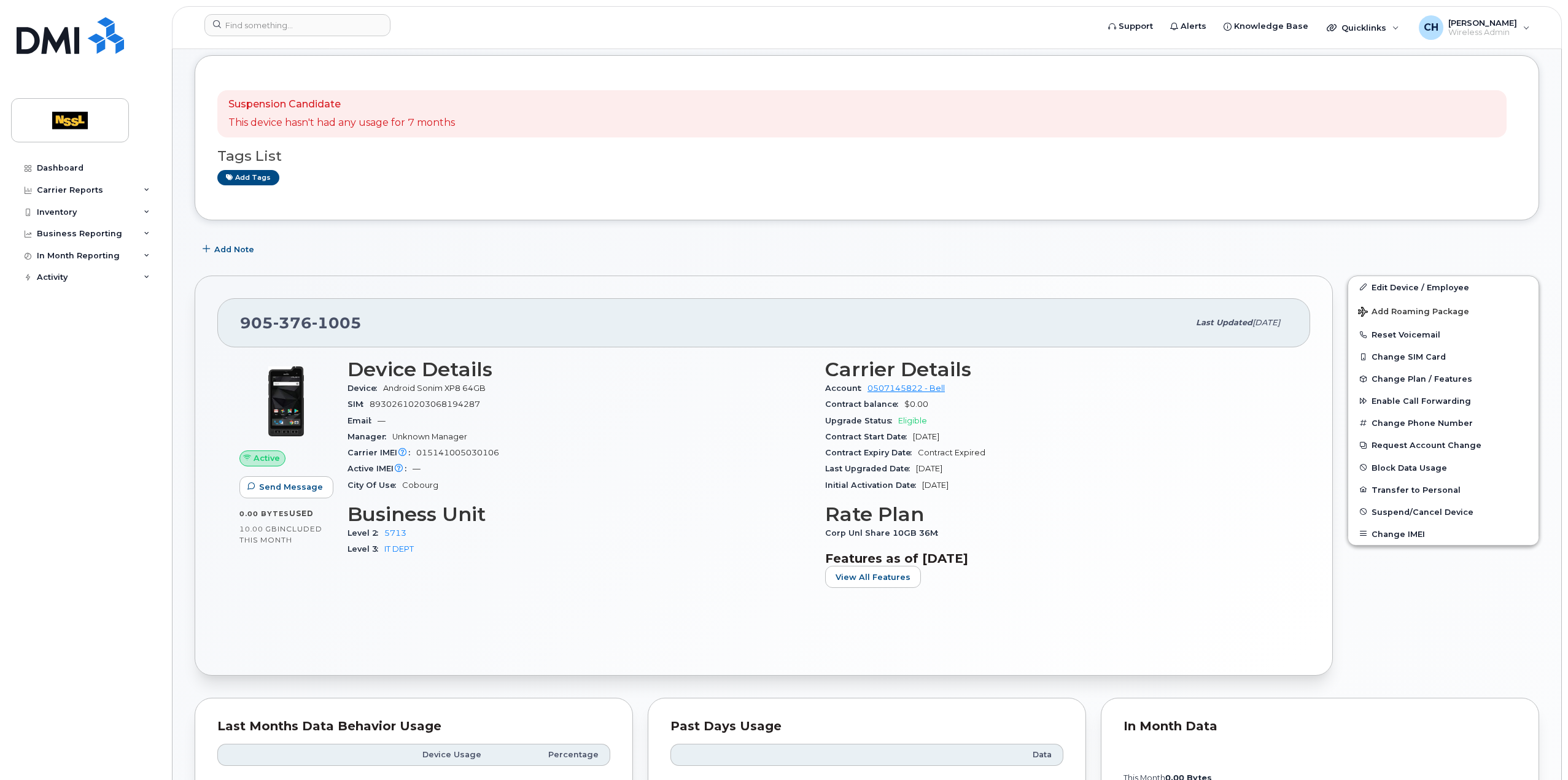
click at [903, 599] on div "Carrier Details Account 0507145822 - Bell Contract balance $0.00 Upgrade Status…" at bounding box center [1057, 478] width 477 height 254
click at [878, 576] on span "View All Features" at bounding box center [873, 577] width 75 height 11
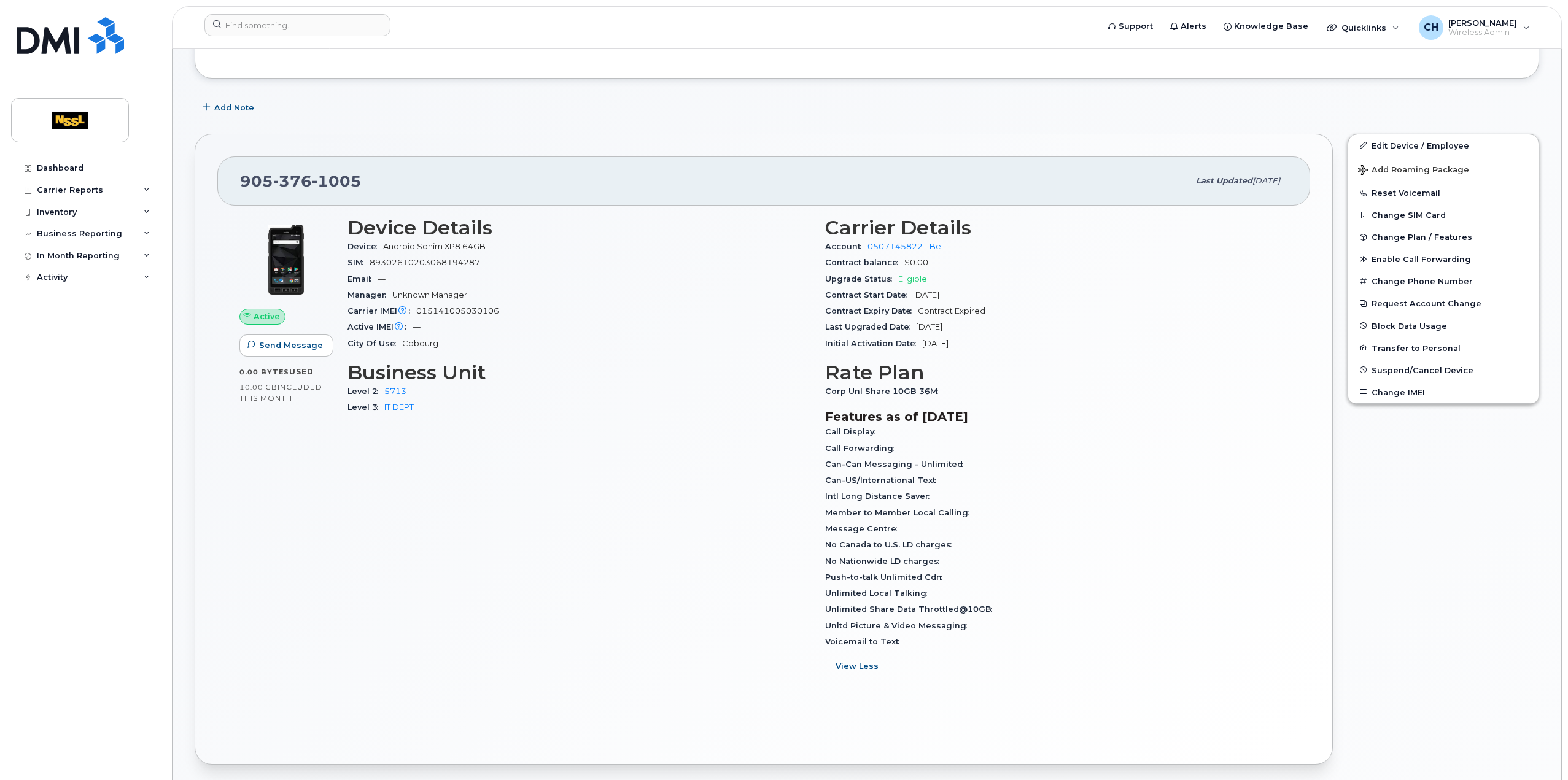
scroll to position [307, 0]
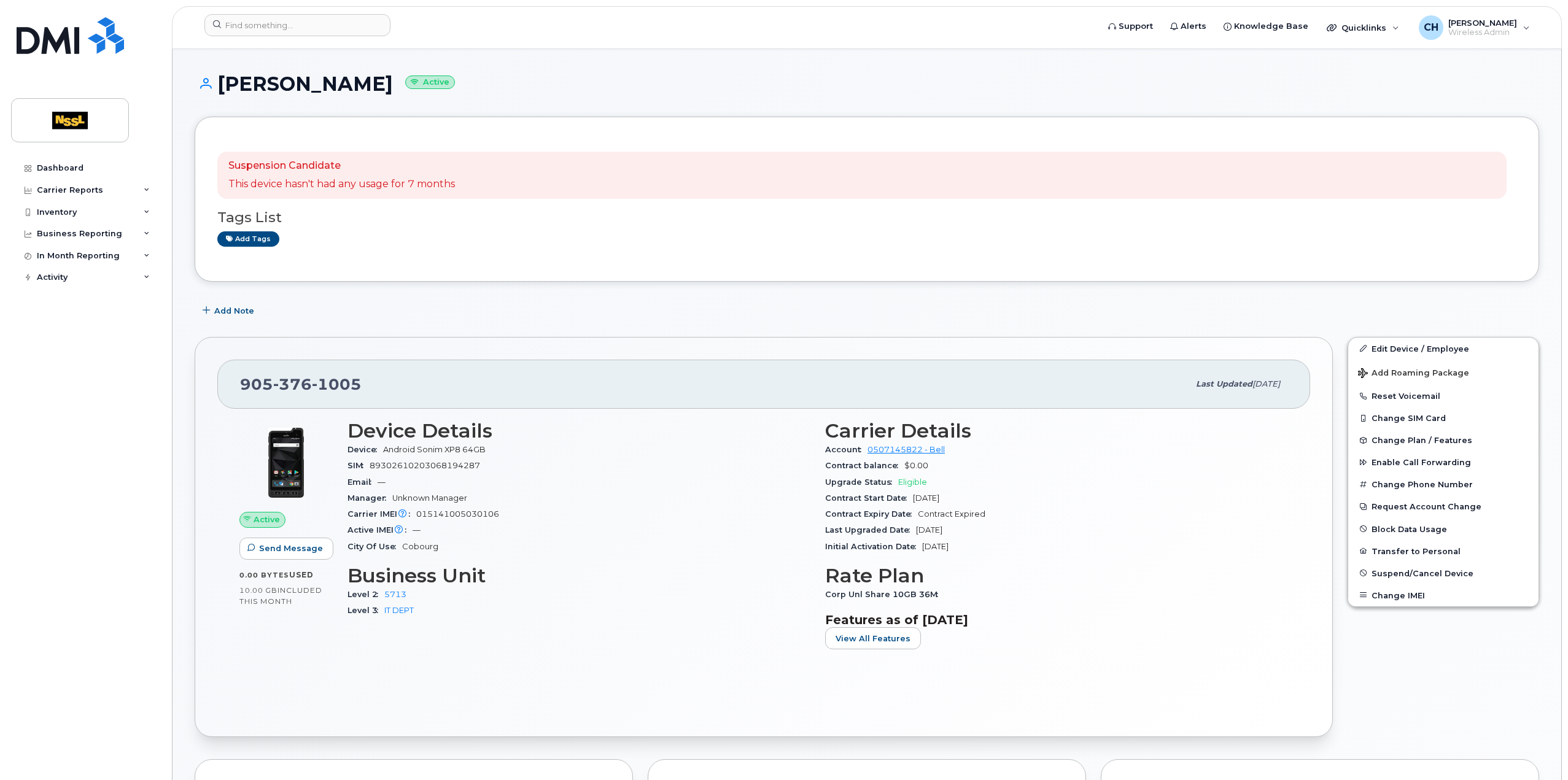
scroll to position [123, 0]
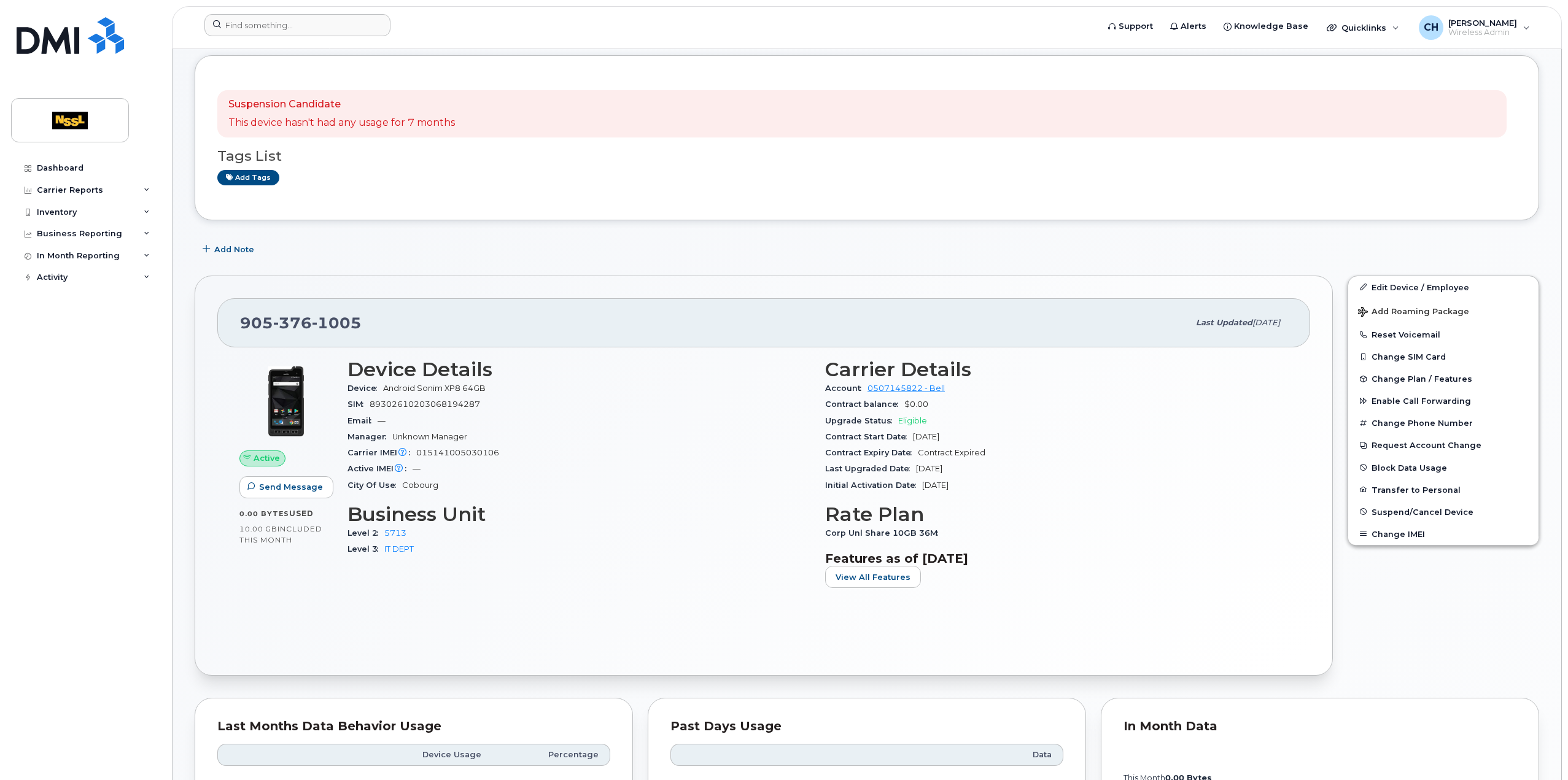
click at [738, 20] on form at bounding box center [648, 25] width 886 height 22
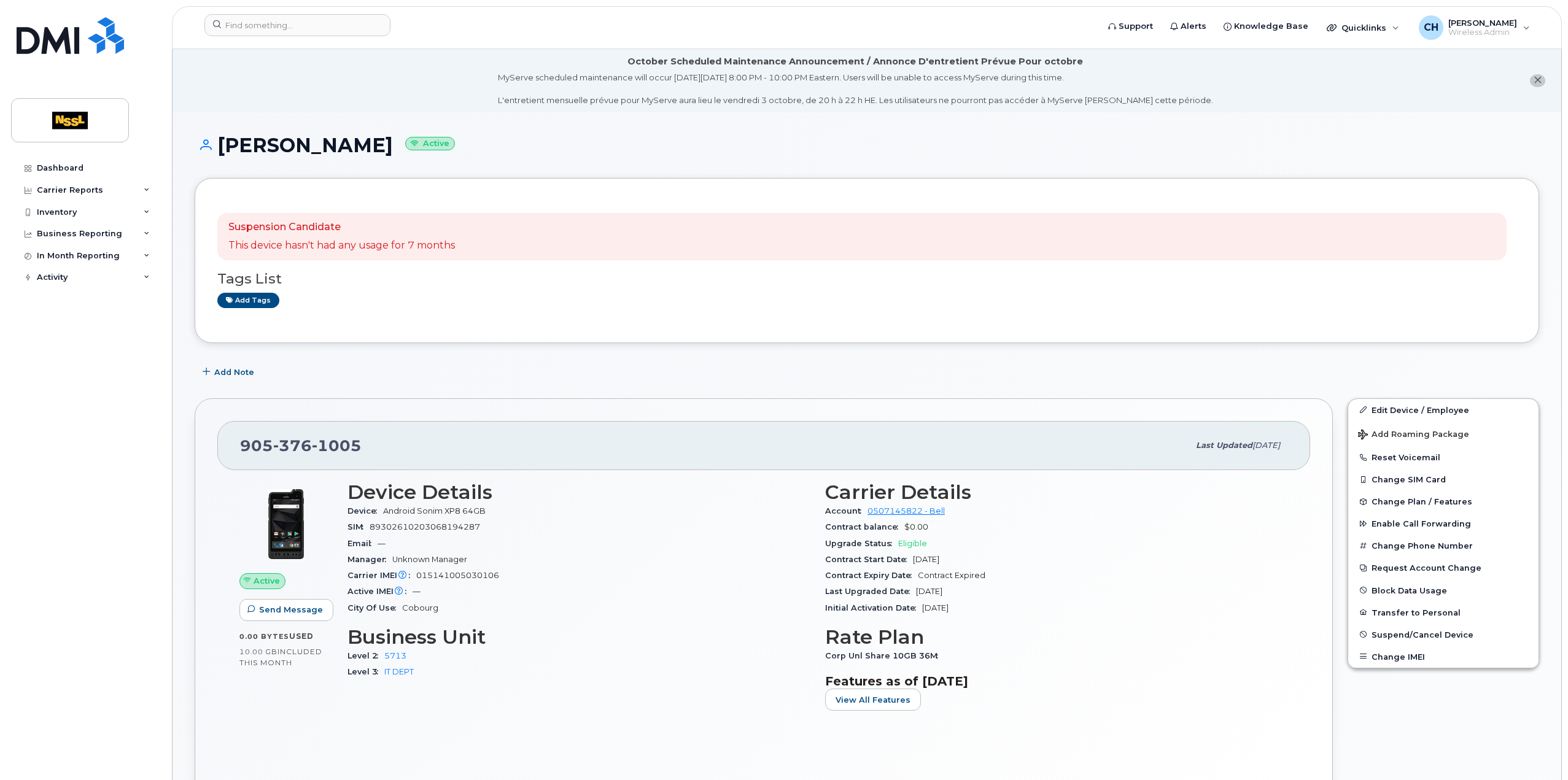
click at [1050, 81] on div "MyServe scheduled maintenance will occur [DATE][DATE] 8:00 PM - 10:00 PM Easter…" at bounding box center [856, 89] width 715 height 35
